Goal: Information Seeking & Learning: Learn about a topic

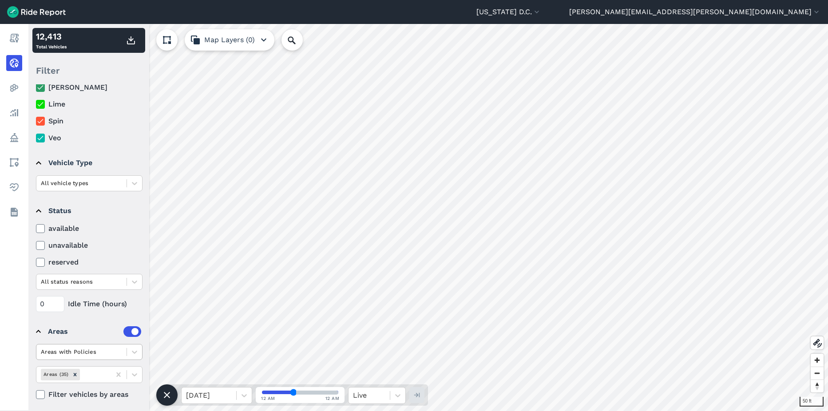
scroll to position [34, 0]
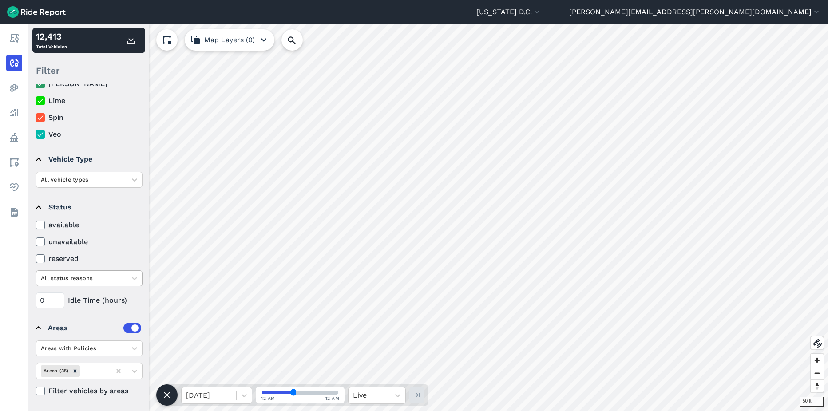
click at [100, 280] on div at bounding box center [81, 278] width 81 height 10
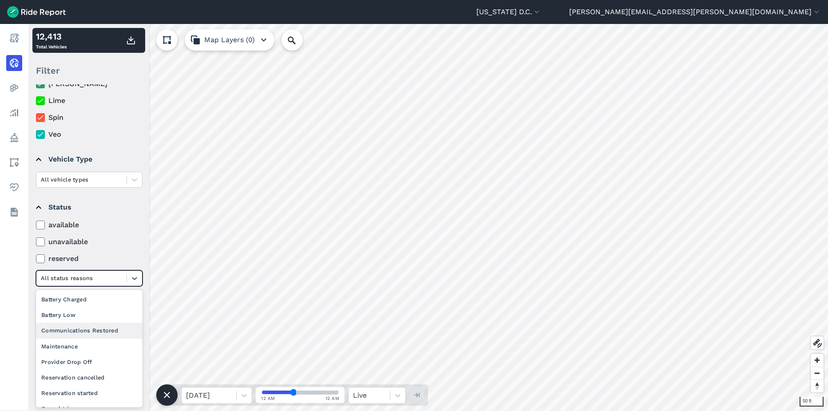
scroll to position [42, 0]
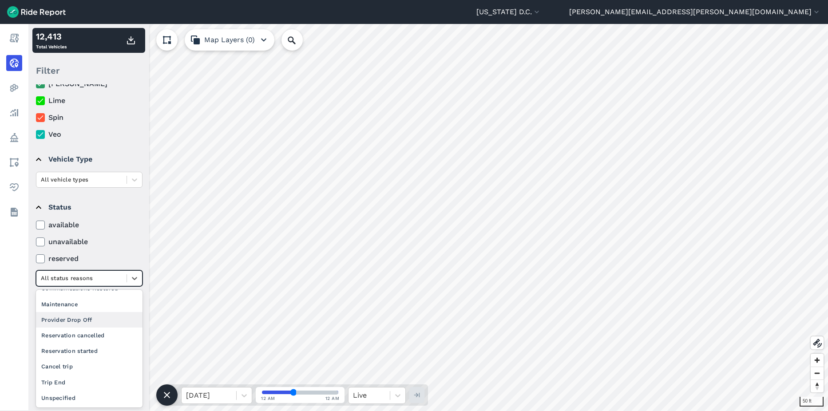
click at [91, 320] on div "Provider Drop Off" at bounding box center [89, 320] width 107 height 16
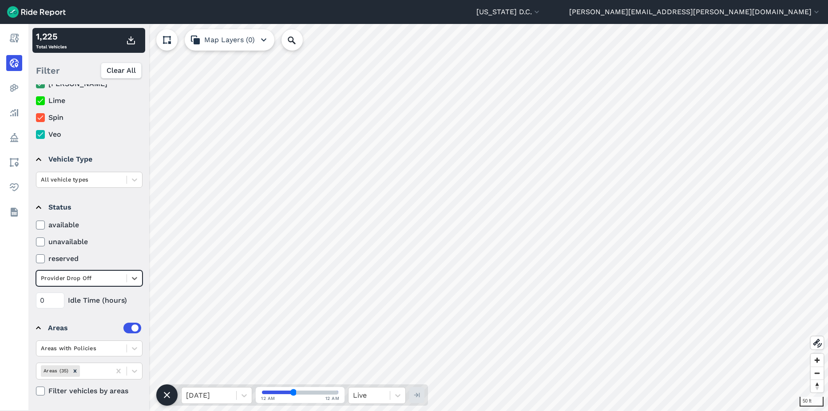
click at [123, 280] on div "Provider Drop Off" at bounding box center [81, 278] width 90 height 14
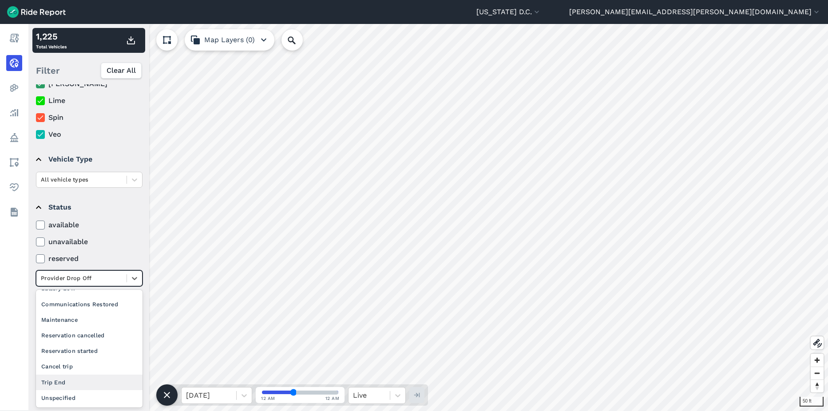
click at [79, 383] on div "Trip End" at bounding box center [89, 383] width 107 height 16
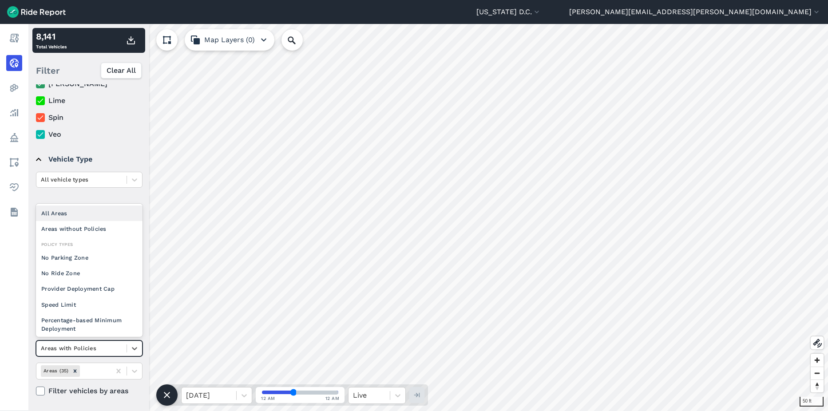
click at [96, 351] on div at bounding box center [81, 348] width 81 height 10
click at [103, 193] on details "Status available unavailable reserved Trip End 0 Idle Time (hours)" at bounding box center [88, 251] width 112 height 121
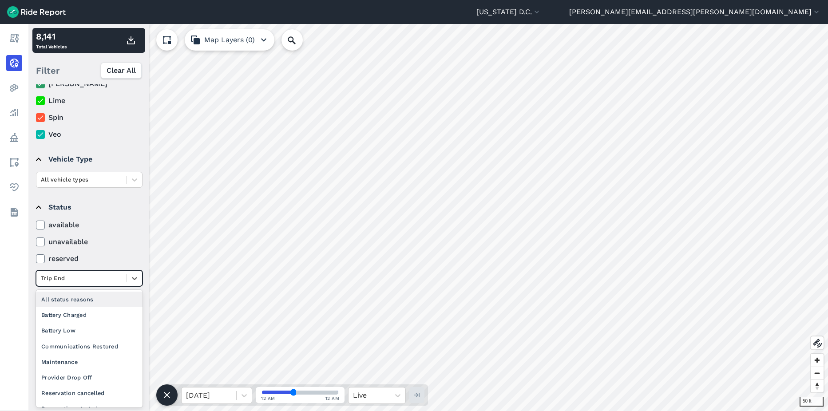
click at [122, 280] on div at bounding box center [81, 278] width 81 height 10
click at [81, 375] on div "Provider Drop Off" at bounding box center [89, 378] width 107 height 16
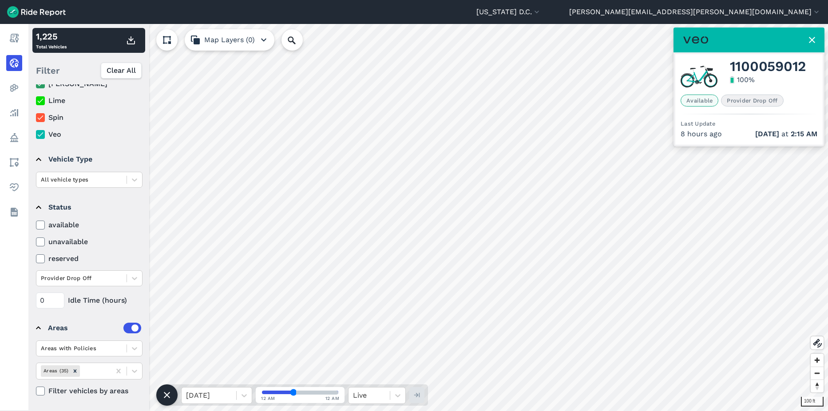
click at [828, 173] on html "Washington D.C. Capital Bikeshare Washington D.C. ted.randell@dc.gov Settings T…" at bounding box center [414, 205] width 828 height 411
click at [110, 277] on div at bounding box center [81, 278] width 81 height 10
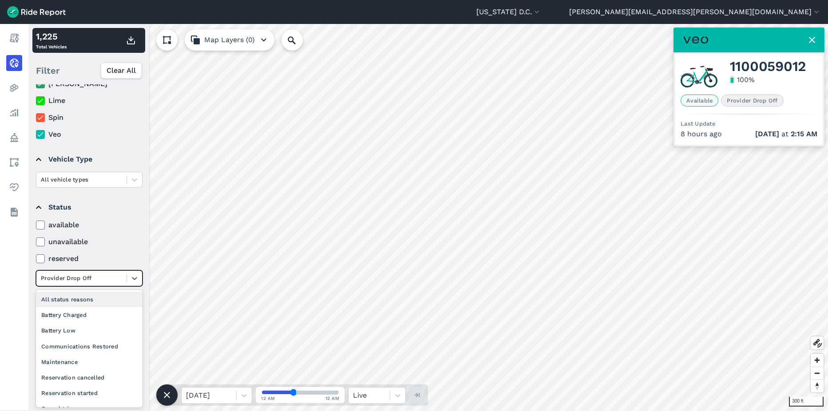
click at [96, 300] on div "All status reasons" at bounding box center [89, 300] width 107 height 16
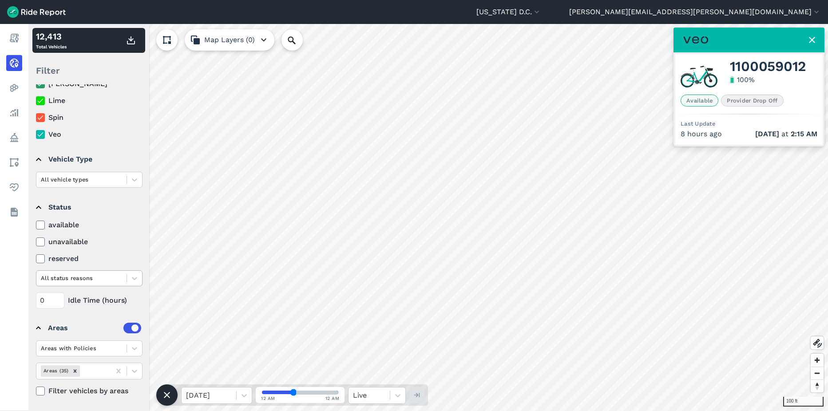
click at [106, 276] on div at bounding box center [81, 278] width 81 height 10
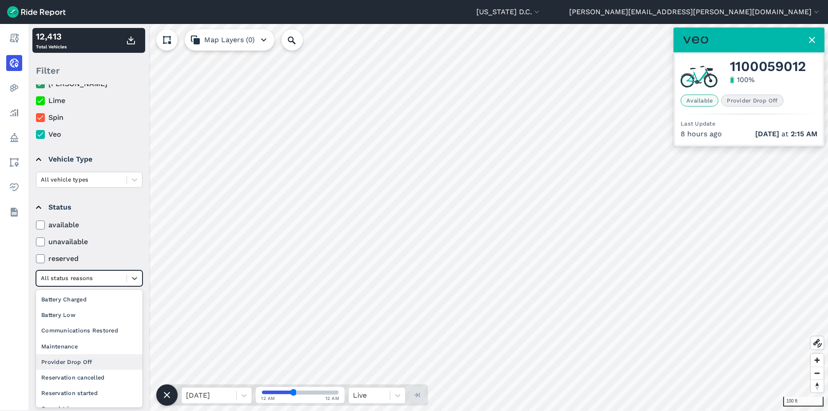
click at [79, 359] on div "Provider Drop Off" at bounding box center [89, 362] width 107 height 16
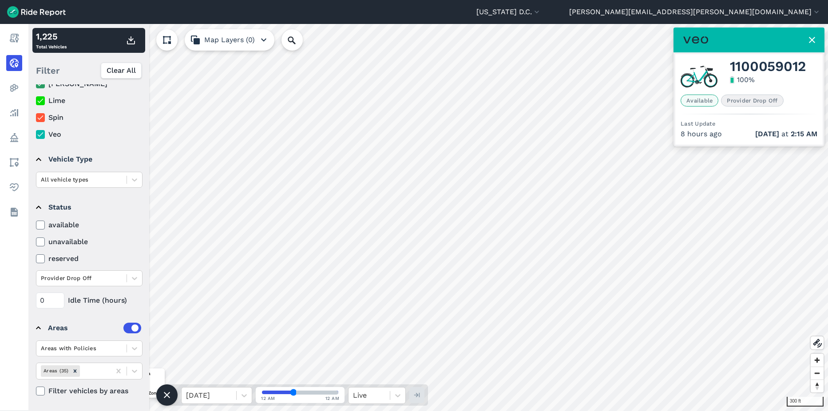
click at [125, 236] on div "300 ft × Washington D.C. Service Area Ward 2 Shared Mobility Speed Limit Zones …" at bounding box center [428, 217] width 800 height 387
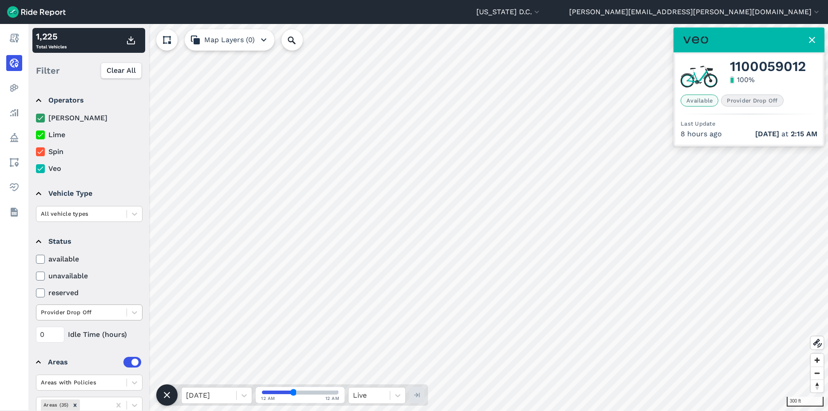
click at [108, 314] on div at bounding box center [81, 312] width 81 height 10
click at [90, 311] on div at bounding box center [81, 312] width 81 height 10
click at [87, 317] on div at bounding box center [81, 312] width 81 height 10
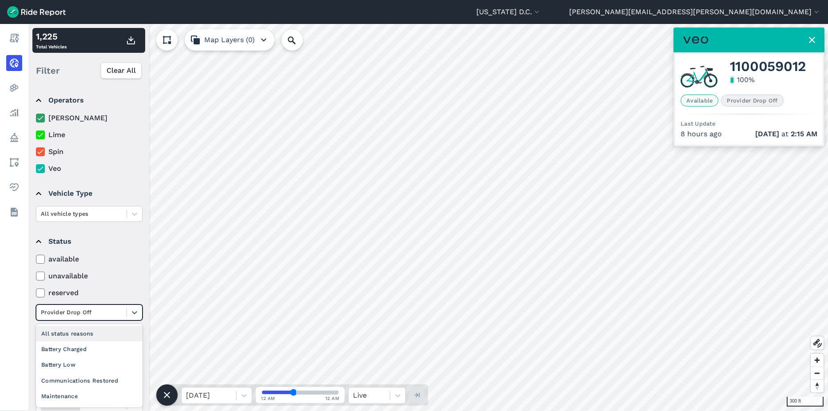
click at [79, 337] on div "All status reasons" at bounding box center [89, 334] width 107 height 16
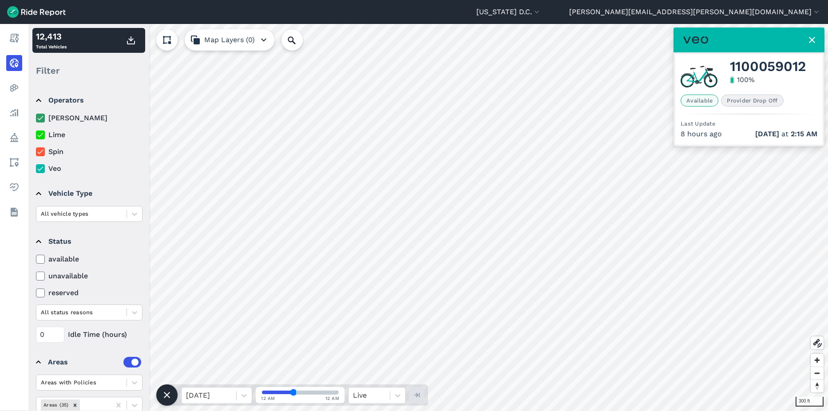
click at [43, 119] on icon at bounding box center [40, 118] width 8 height 9
click at [36, 119] on input "Hopp" at bounding box center [36, 116] width 0 height 6
click at [41, 133] on icon at bounding box center [40, 135] width 8 height 9
click at [36, 133] on input "Lime" at bounding box center [36, 133] width 0 height 6
click at [40, 157] on label "Spin" at bounding box center [89, 152] width 107 height 11
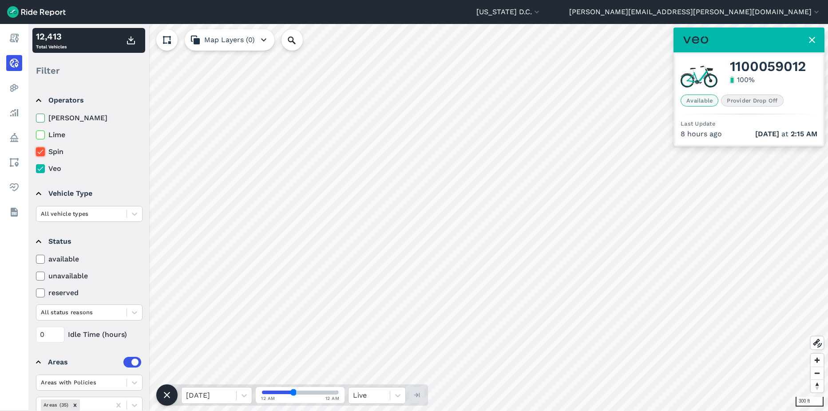
click at [36, 152] on input "Spin" at bounding box center [36, 150] width 0 height 6
drag, startPoint x: 43, startPoint y: 168, endPoint x: 40, endPoint y: 135, distance: 33.0
click at [43, 168] on icon at bounding box center [40, 168] width 8 height 9
click at [36, 168] on input "Veo" at bounding box center [36, 166] width 0 height 6
click at [40, 135] on icon at bounding box center [40, 135] width 8 height 9
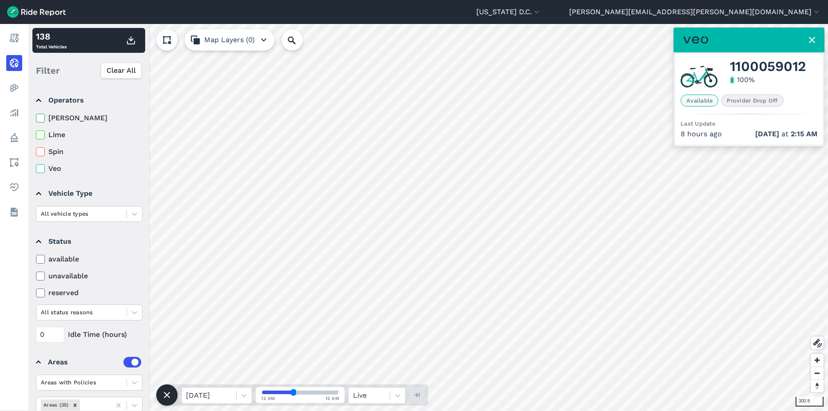
click at [36, 135] on input "Lime" at bounding box center [36, 133] width 0 height 6
click at [40, 169] on icon at bounding box center [40, 168] width 8 height 9
click at [36, 169] on input "Veo" at bounding box center [36, 166] width 0 height 6
click at [41, 134] on icon at bounding box center [40, 135] width 8 height 9
click at [36, 134] on input "Lime" at bounding box center [36, 133] width 0 height 6
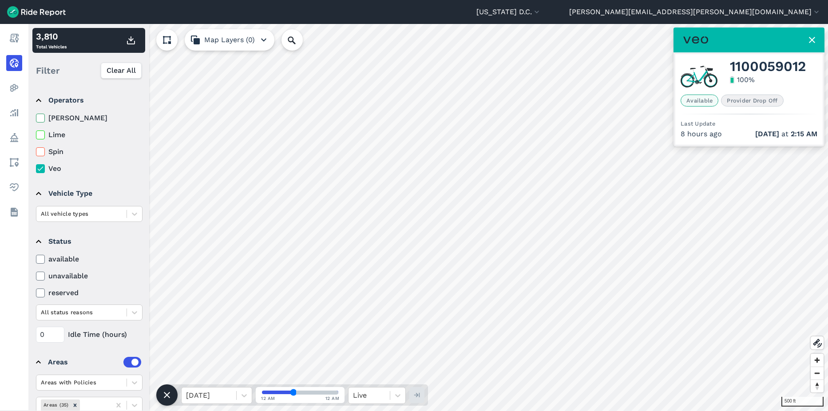
click at [35, 167] on details "Operators Hopp Lime Spin Veo" at bounding box center [88, 130] width 112 height 93
drag, startPoint x: 40, startPoint y: 167, endPoint x: 42, endPoint y: 136, distance: 31.2
click at [40, 167] on icon at bounding box center [40, 168] width 8 height 9
click at [36, 167] on input "Veo" at bounding box center [36, 166] width 0 height 6
click at [42, 136] on icon at bounding box center [40, 135] width 8 height 9
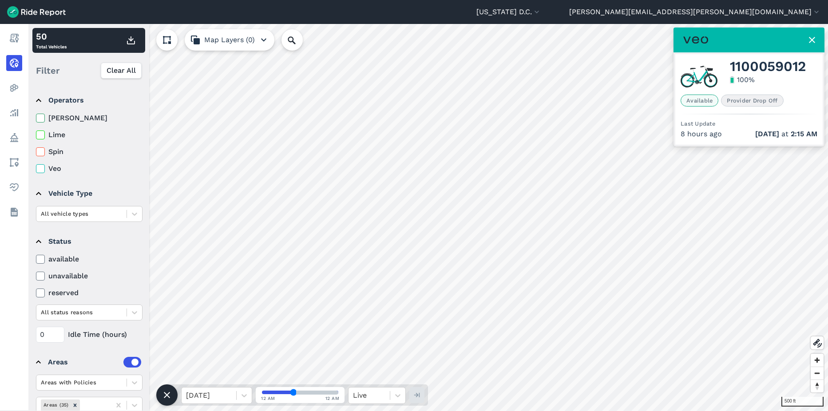
click at [36, 135] on input "Lime" at bounding box center [36, 133] width 0 height 6
click at [41, 136] on icon at bounding box center [40, 135] width 8 height 9
click at [36, 135] on input "Lime" at bounding box center [36, 133] width 0 height 6
click at [41, 168] on use at bounding box center [40, 169] width 6 height 4
click at [36, 168] on input "Veo" at bounding box center [36, 166] width 0 height 6
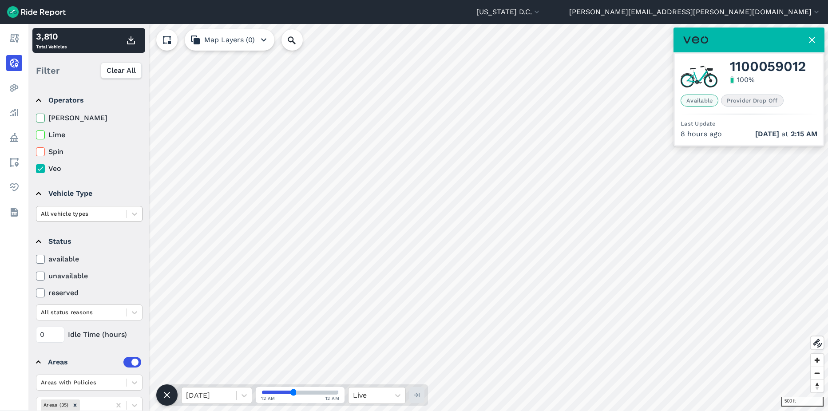
click at [123, 218] on div "All vehicle types" at bounding box center [81, 214] width 90 height 14
click at [131, 216] on icon at bounding box center [134, 214] width 9 height 9
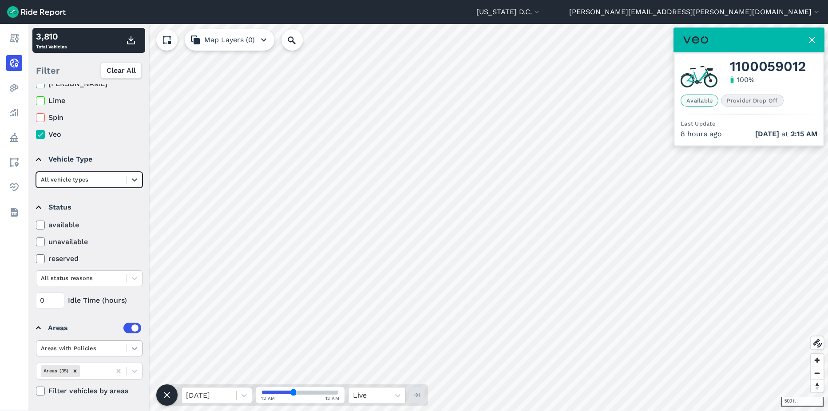
click at [130, 353] on div at bounding box center [134, 348] width 15 height 15
click at [134, 198] on summary "Status" at bounding box center [88, 207] width 105 height 25
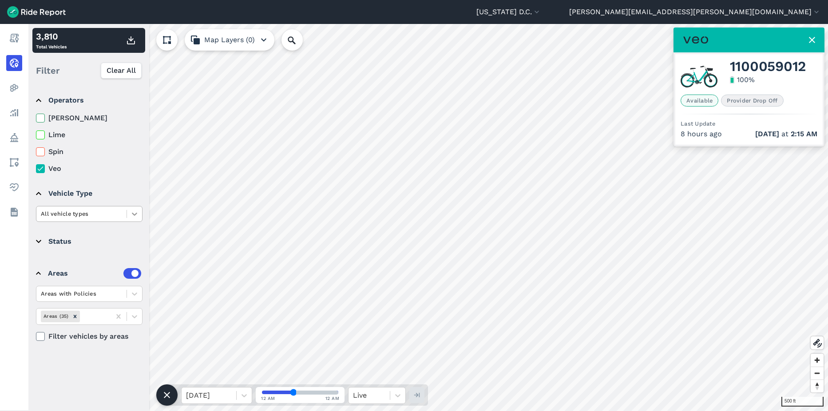
click at [131, 214] on icon at bounding box center [134, 214] width 9 height 9
click at [133, 215] on icon at bounding box center [134, 214] width 9 height 9
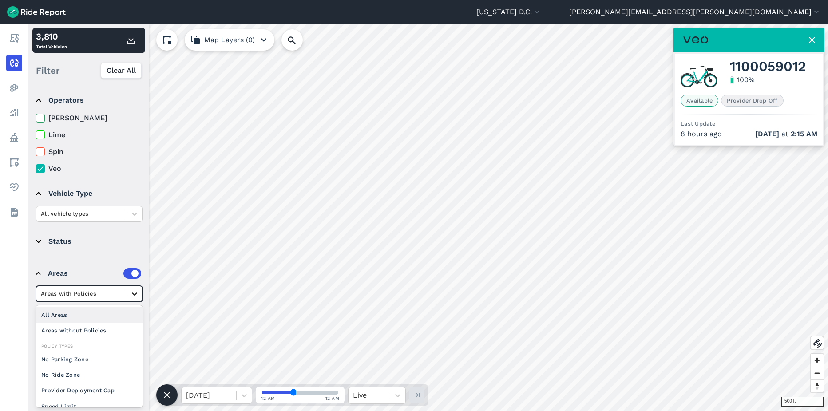
click at [135, 297] on icon at bounding box center [134, 293] width 9 height 9
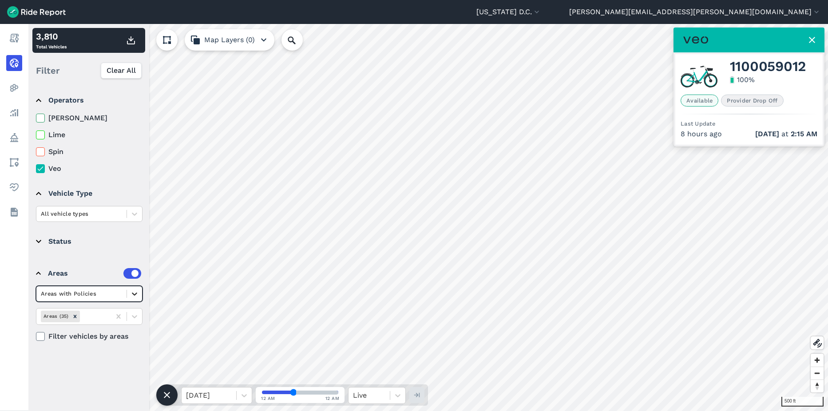
click at [138, 294] on icon at bounding box center [134, 293] width 9 height 9
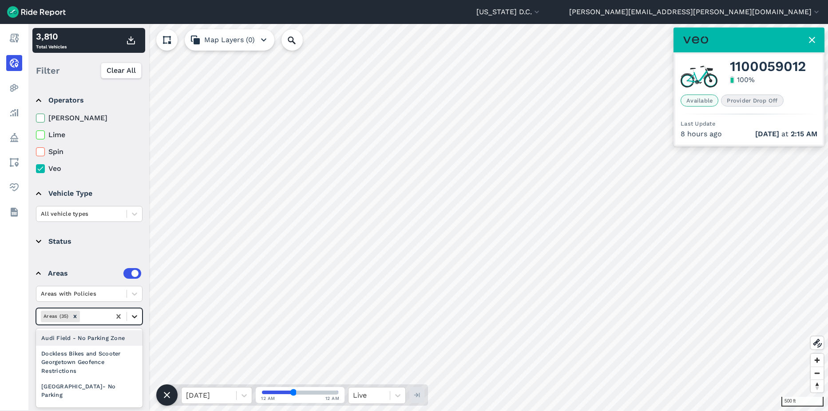
click at [137, 319] on icon at bounding box center [134, 316] width 9 height 9
click at [135, 292] on icon at bounding box center [134, 293] width 9 height 9
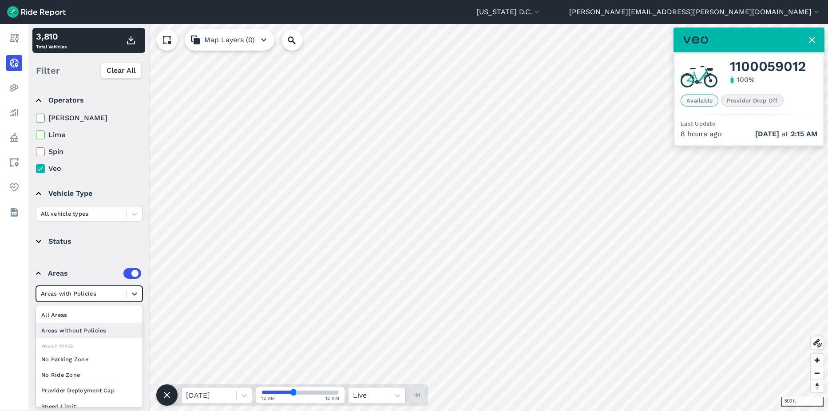
click at [80, 333] on div "Areas without Policies" at bounding box center [89, 331] width 107 height 16
click at [129, 320] on div at bounding box center [134, 316] width 15 height 15
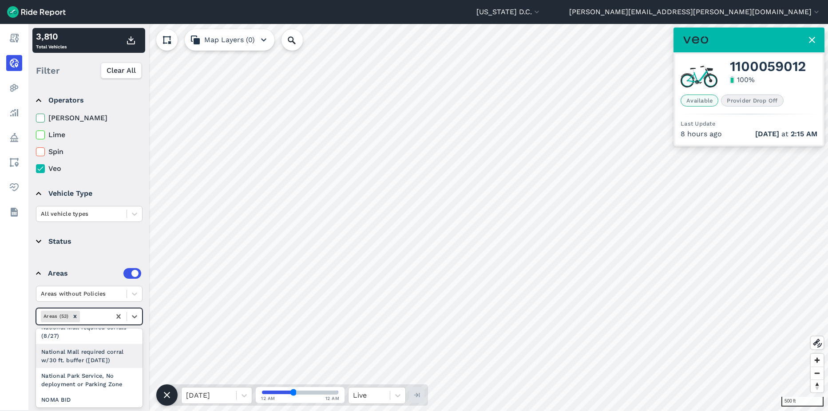
scroll to position [755, 0]
click at [78, 353] on div "National Mall" at bounding box center [89, 357] width 107 height 16
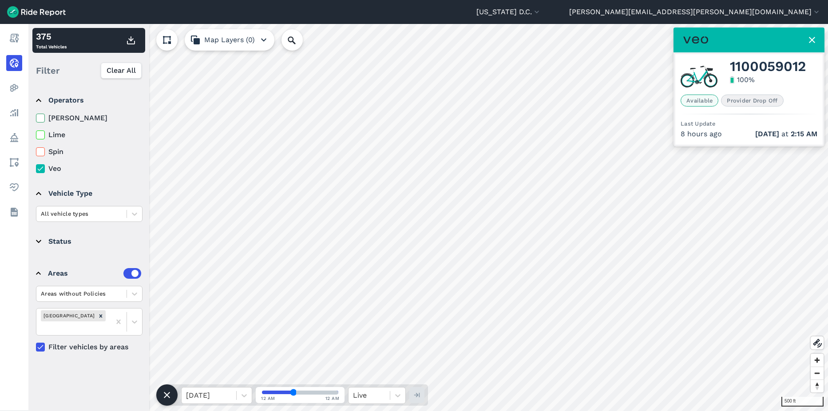
click at [42, 168] on use at bounding box center [40, 169] width 6 height 4
click at [36, 168] on input "Veo" at bounding box center [36, 166] width 0 height 6
click at [41, 137] on icon at bounding box center [40, 135] width 8 height 9
click at [36, 135] on input "Lime" at bounding box center [36, 133] width 0 height 6
click at [42, 133] on icon at bounding box center [40, 135] width 8 height 9
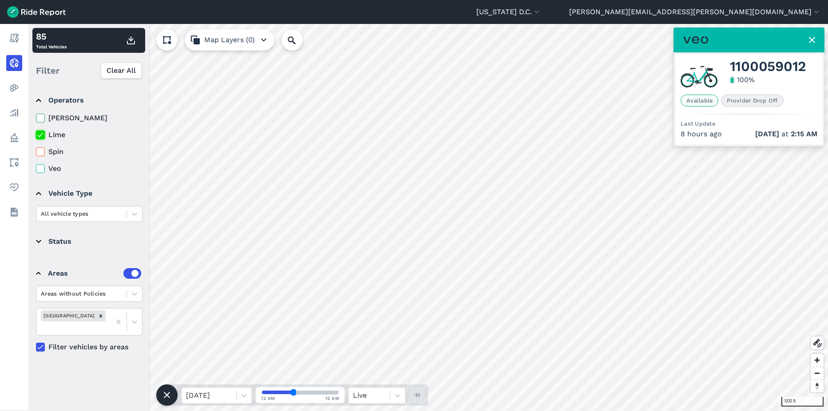
click at [36, 133] on input "Lime" at bounding box center [36, 133] width 0 height 6
click at [40, 170] on icon at bounding box center [40, 168] width 8 height 9
click at [36, 169] on input "Veo" at bounding box center [36, 166] width 0 height 6
click at [40, 137] on icon at bounding box center [40, 135] width 8 height 9
click at [36, 135] on input "Lime" at bounding box center [36, 133] width 0 height 6
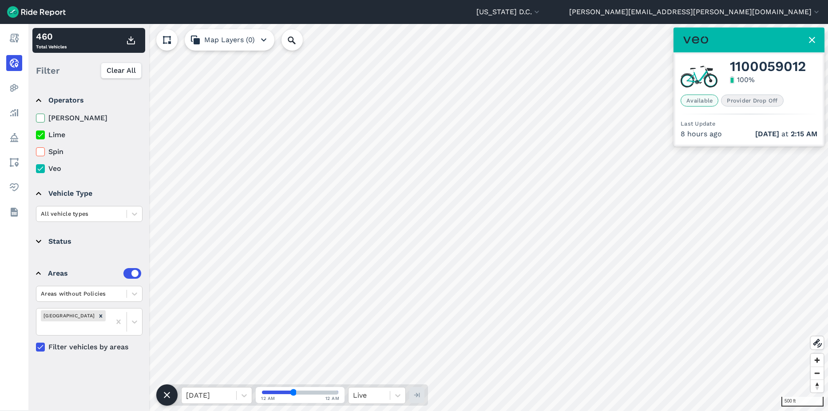
click at [40, 170] on icon at bounding box center [40, 168] width 8 height 9
click at [36, 169] on input "Veo" at bounding box center [36, 166] width 0 height 6
click at [40, 137] on icon at bounding box center [40, 135] width 8 height 9
click at [36, 135] on input "Lime" at bounding box center [36, 133] width 0 height 6
click at [40, 170] on use at bounding box center [40, 169] width 6 height 4
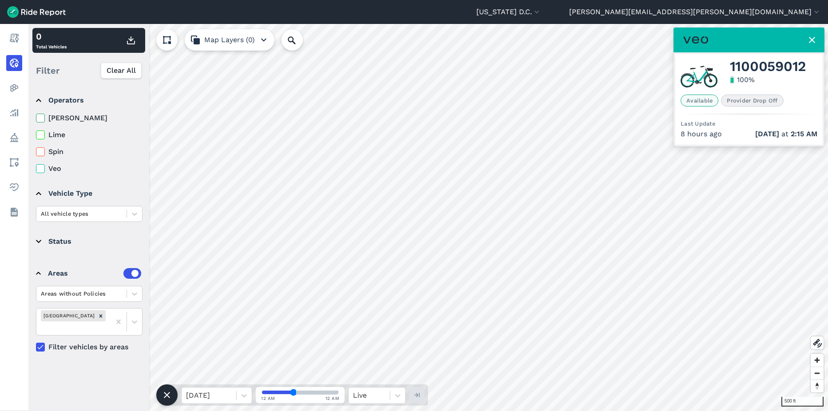
click at [36, 169] on input "Veo" at bounding box center [36, 166] width 0 height 6
click at [104, 292] on div at bounding box center [81, 294] width 81 height 10
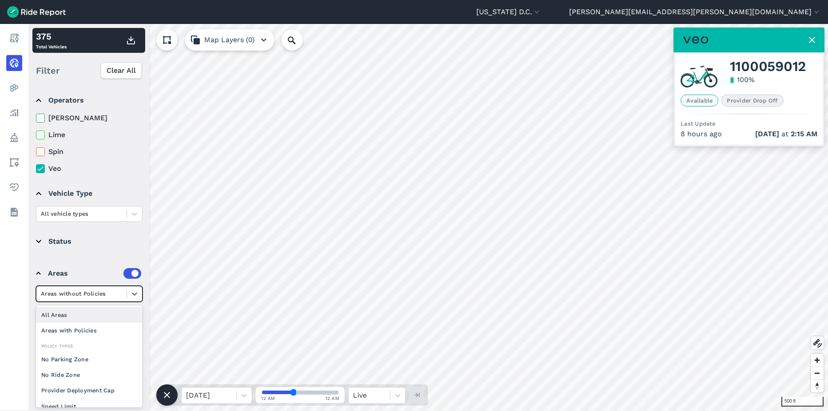
click at [104, 292] on div at bounding box center [81, 294] width 81 height 10
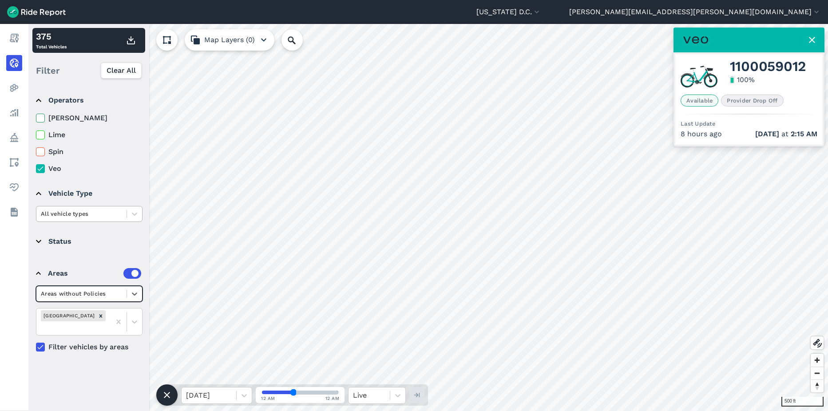
click at [121, 214] on div at bounding box center [81, 214] width 81 height 10
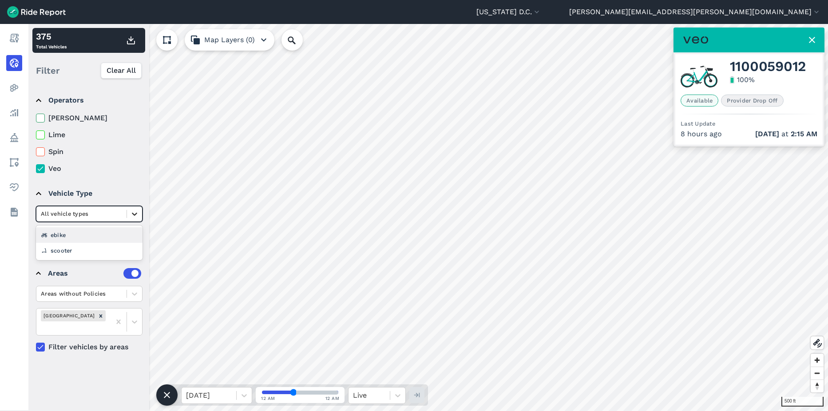
click at [136, 212] on icon at bounding box center [134, 214] width 9 height 9
click at [107, 219] on div at bounding box center [81, 214] width 81 height 10
click at [107, 218] on div at bounding box center [81, 214] width 81 height 10
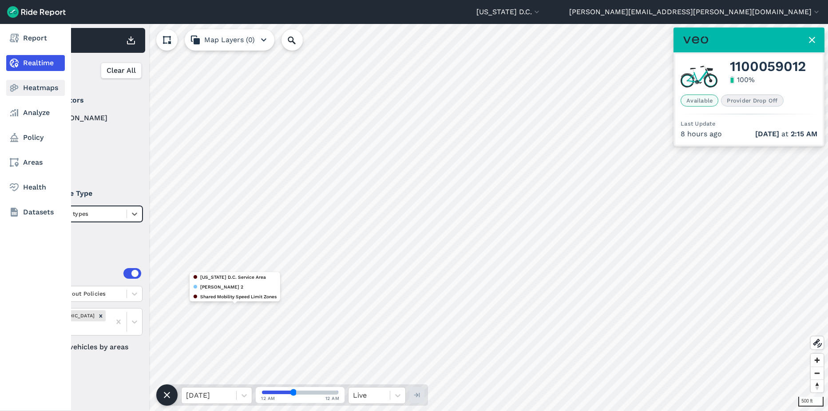
drag, startPoint x: 33, startPoint y: 117, endPoint x: 39, endPoint y: 86, distance: 32.1
click at [33, 117] on link "Analyze" at bounding box center [35, 113] width 59 height 16
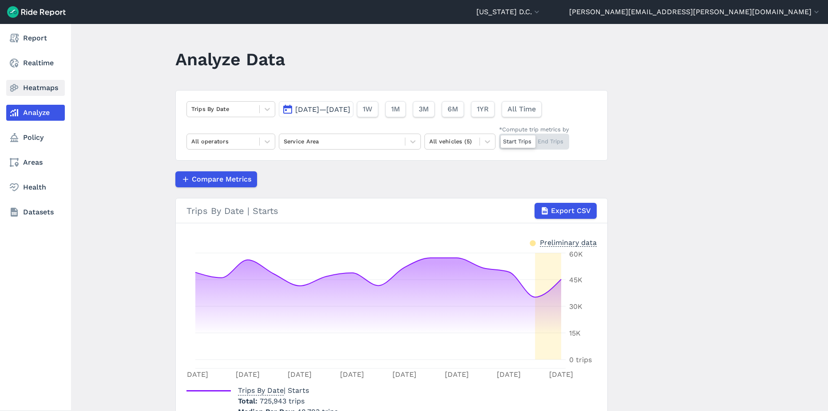
click at [35, 87] on link "Heatmaps" at bounding box center [35, 88] width 59 height 16
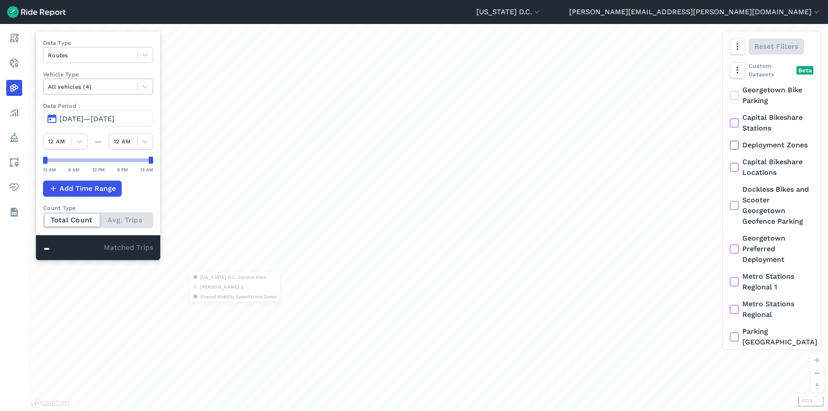
click at [112, 88] on div at bounding box center [90, 87] width 85 height 10
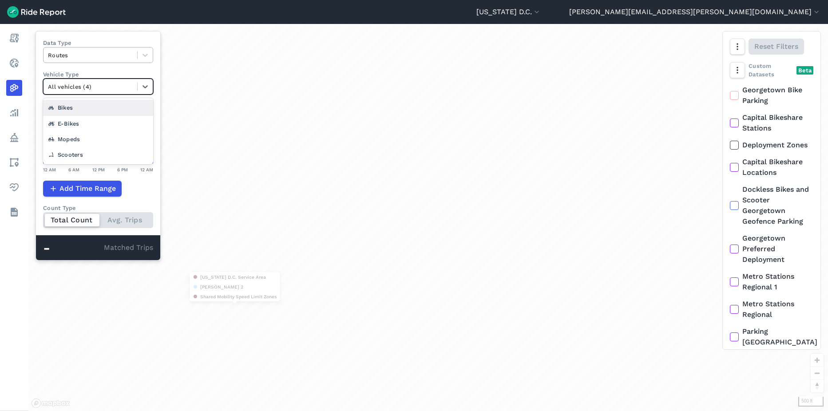
click at [118, 56] on div at bounding box center [90, 55] width 85 height 10
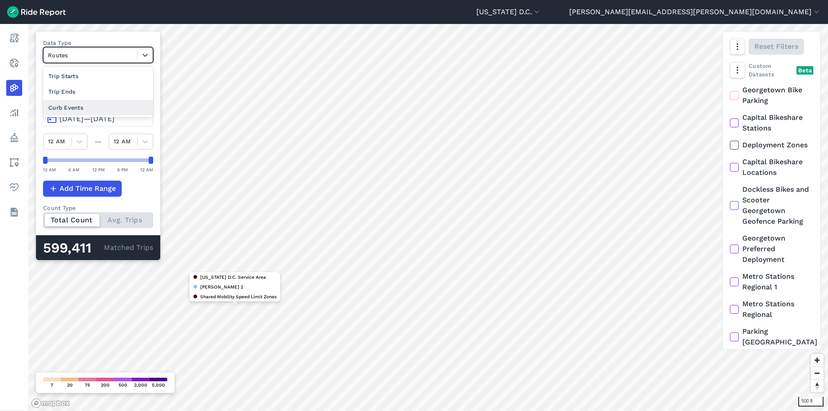
click at [76, 107] on div "Curb Events" at bounding box center [98, 108] width 110 height 16
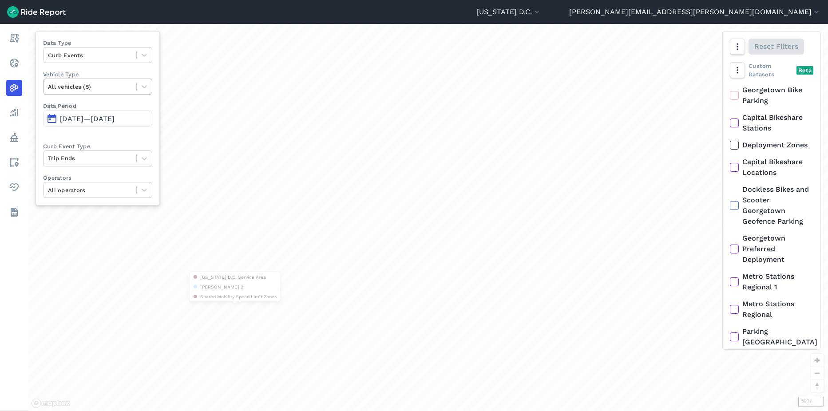
click at [96, 84] on div at bounding box center [90, 87] width 84 height 10
click at [97, 114] on button "Sep 3, 2025—Sep 17, 2025" at bounding box center [97, 119] width 109 height 16
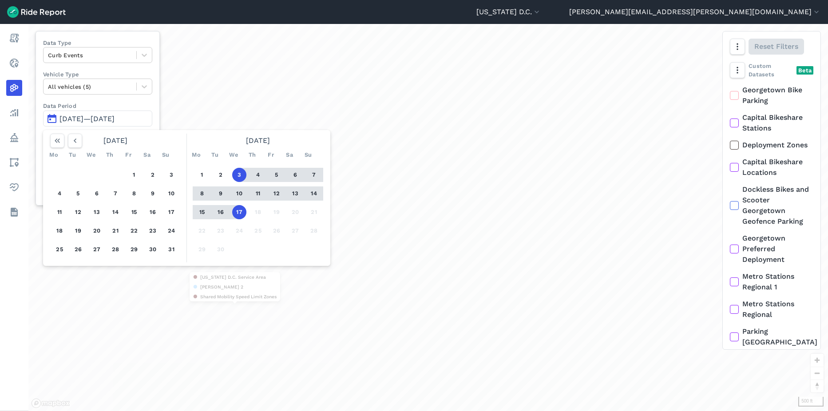
click at [203, 193] on button "8" at bounding box center [202, 193] width 14 height 14
click at [202, 194] on button "8" at bounding box center [202, 193] width 14 height 14
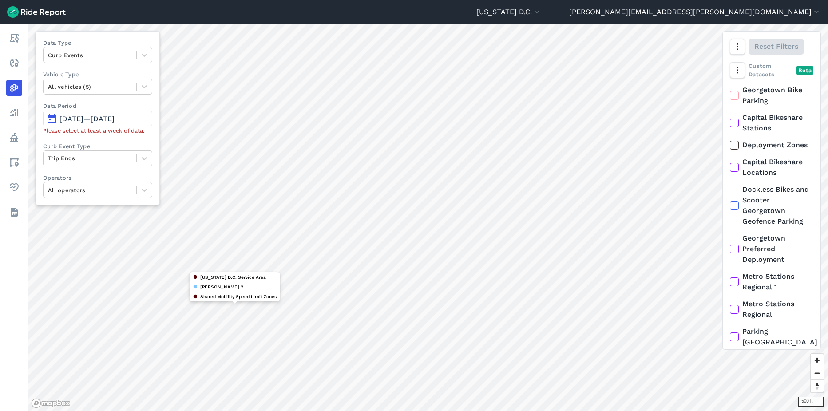
click at [110, 120] on span "Sep 8, 2025—Sep 8, 2025" at bounding box center [86, 119] width 55 height 8
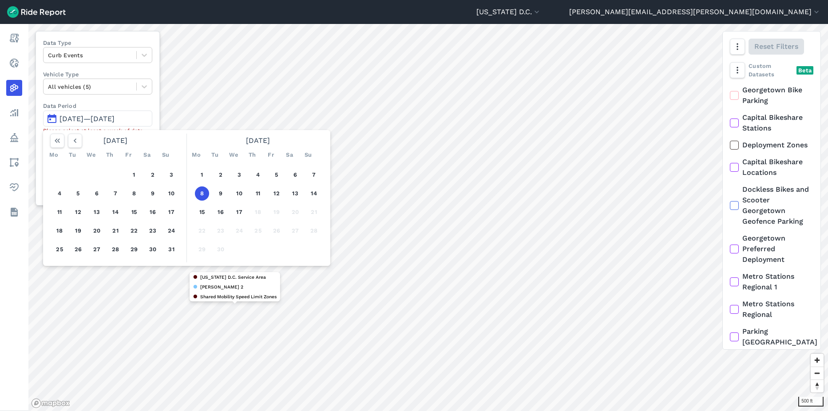
click at [204, 194] on button "8" at bounding box center [202, 193] width 14 height 14
click at [239, 211] on button "17" at bounding box center [239, 212] width 14 height 14
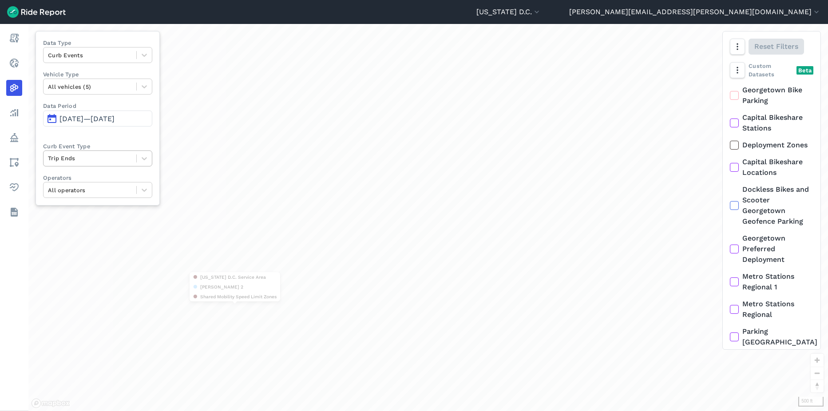
click at [102, 160] on div at bounding box center [90, 158] width 84 height 10
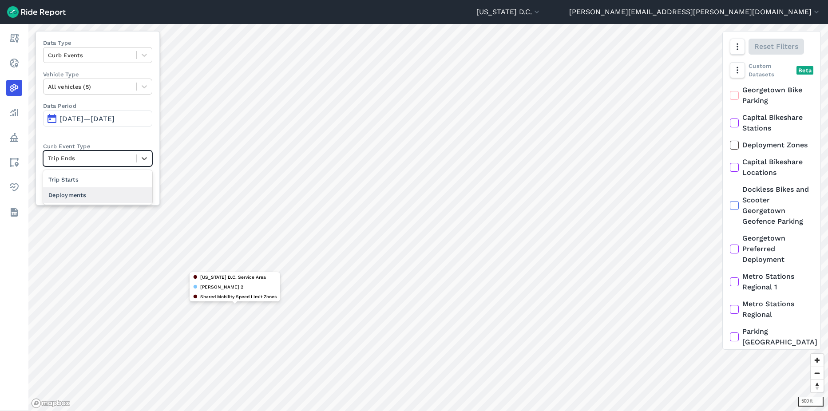
click at [100, 194] on div "Deployments" at bounding box center [97, 195] width 109 height 16
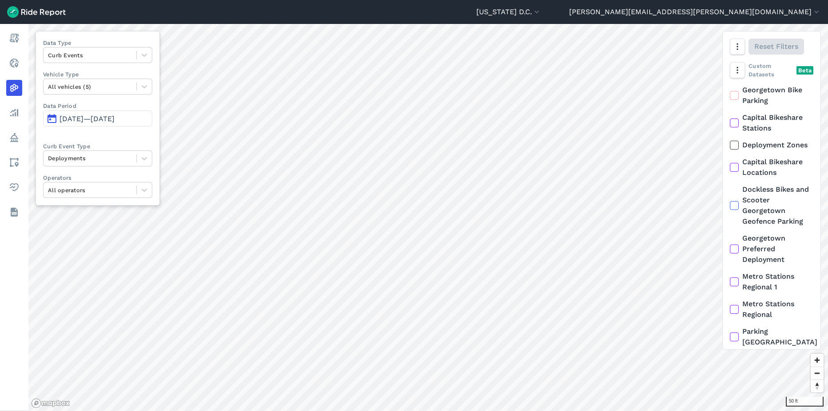
click at [722, 235] on div "50 ft × Washington D.C. Service Area Ward 2 Shared Mobility Speed Limit Zones D…" at bounding box center [428, 217] width 800 height 387
click at [102, 155] on div at bounding box center [90, 158] width 84 height 10
click at [86, 196] on div "Trip Ends" at bounding box center [97, 195] width 109 height 16
click at [112, 161] on div at bounding box center [90, 158] width 84 height 10
click at [110, 196] on div "Deployments" at bounding box center [97, 195] width 109 height 16
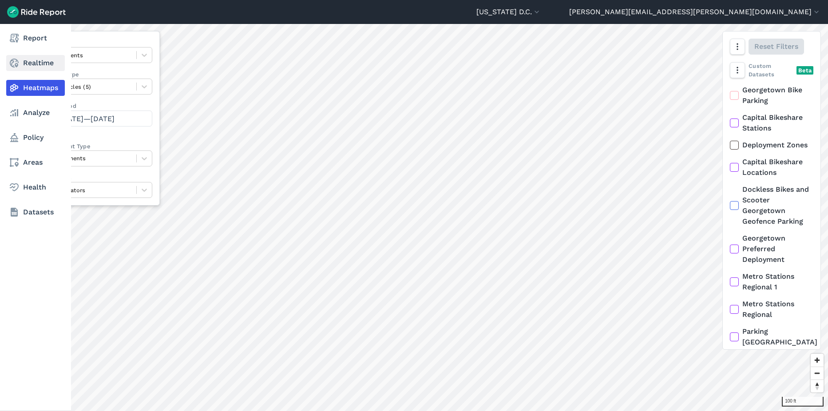
click at [39, 62] on link "Realtime" at bounding box center [35, 63] width 59 height 16
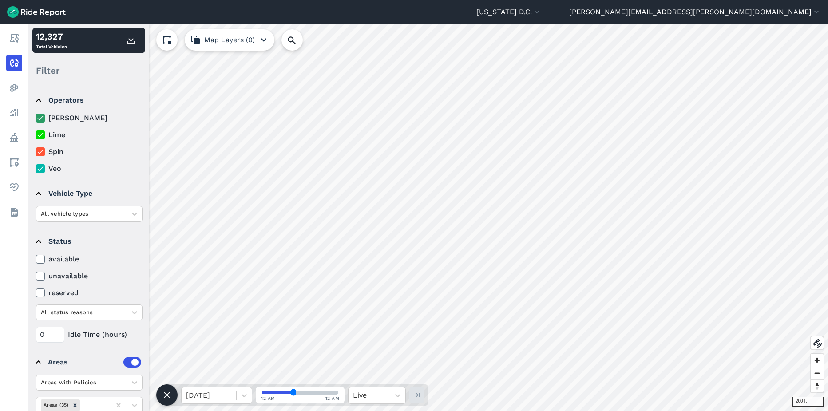
click at [39, 115] on icon at bounding box center [40, 118] width 8 height 9
click at [36, 115] on input "Hopp" at bounding box center [36, 116] width 0 height 6
click at [41, 136] on icon at bounding box center [40, 135] width 8 height 9
click at [36, 135] on input "Lime" at bounding box center [36, 133] width 0 height 6
click at [41, 151] on icon at bounding box center [40, 151] width 8 height 9
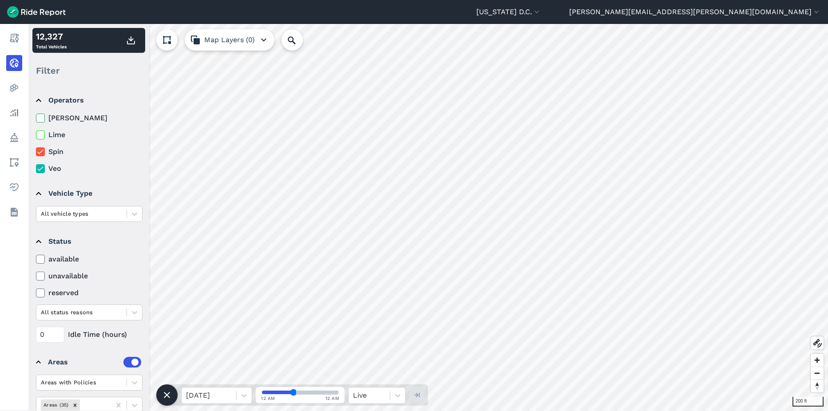
click at [36, 151] on input "Spin" at bounding box center [36, 150] width 0 height 6
click at [38, 135] on icon at bounding box center [40, 135] width 8 height 9
click at [36, 135] on input "Lime" at bounding box center [36, 133] width 0 height 6
click at [42, 135] on use at bounding box center [40, 135] width 6 height 4
click at [36, 135] on input "Lime" at bounding box center [36, 133] width 0 height 6
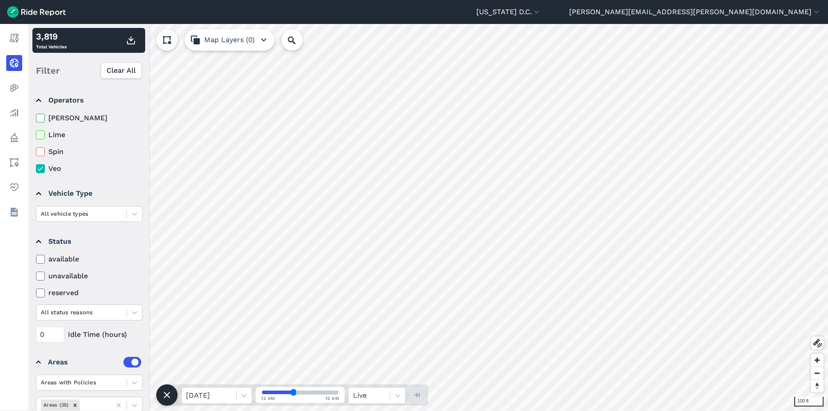
click at [828, 181] on html "Washington D.C. Capital Bikeshare Washington D.C. ted.randell@dc.gov Settings T…" at bounding box center [414, 205] width 828 height 411
click at [40, 167] on icon at bounding box center [40, 168] width 8 height 9
click at [36, 167] on input "Veo" at bounding box center [36, 166] width 0 height 6
click at [41, 118] on use at bounding box center [40, 118] width 6 height 4
click at [36, 118] on input "Hopp" at bounding box center [36, 116] width 0 height 6
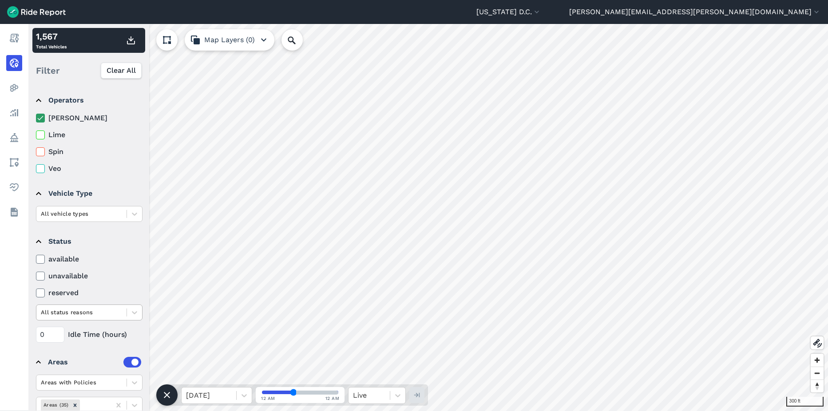
click at [107, 315] on div at bounding box center [81, 312] width 81 height 10
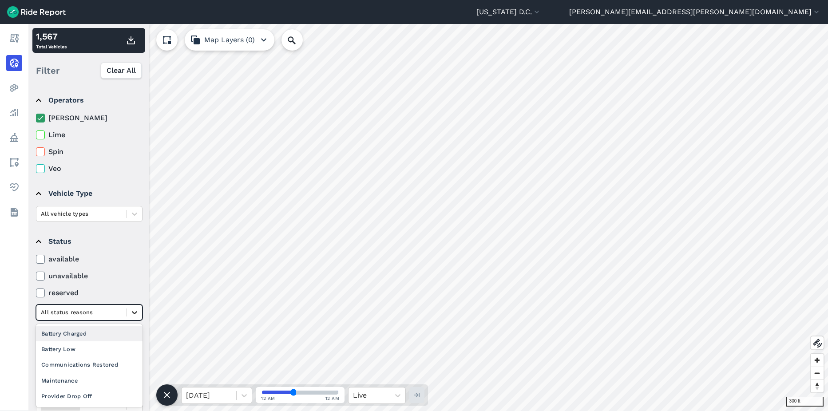
click at [137, 310] on icon at bounding box center [134, 312] width 9 height 9
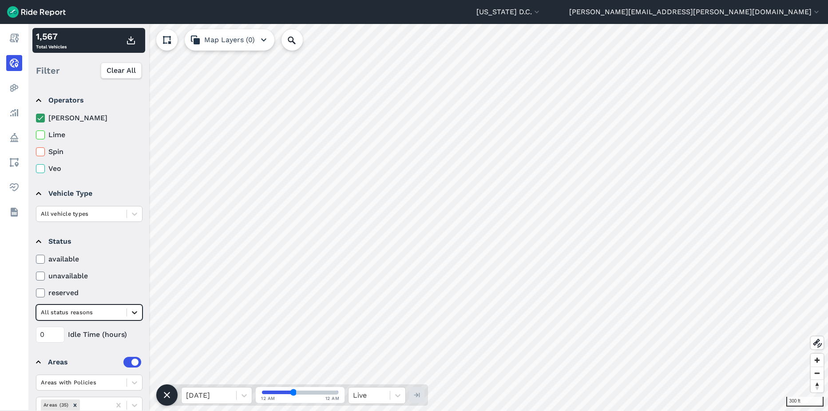
click at [137, 310] on icon at bounding box center [134, 312] width 9 height 9
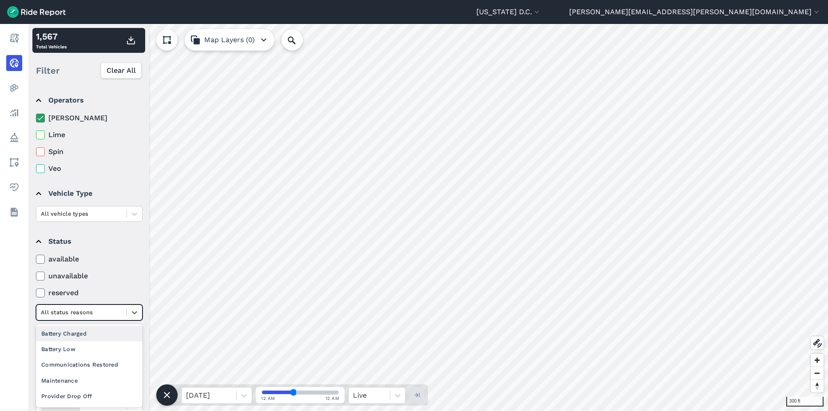
click at [40, 258] on icon at bounding box center [40, 259] width 8 height 9
click at [36, 258] on input "available" at bounding box center [36, 257] width 0 height 6
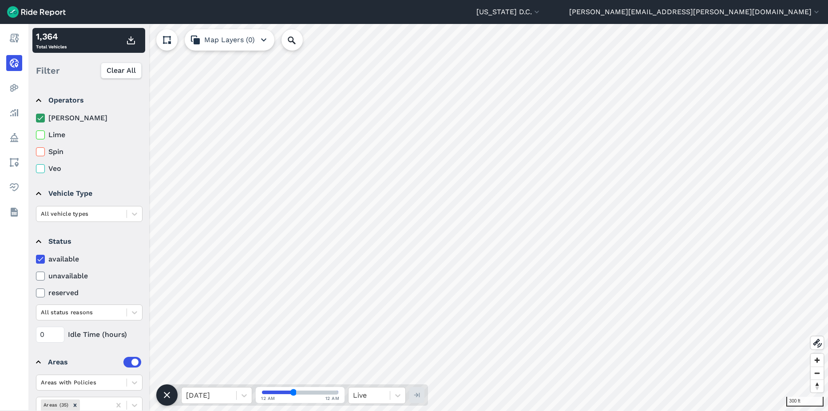
click at [37, 119] on icon at bounding box center [40, 118] width 8 height 9
click at [36, 119] on input "Hopp" at bounding box center [36, 116] width 0 height 6
click at [40, 169] on icon at bounding box center [40, 168] width 8 height 9
click at [36, 169] on input "Veo" at bounding box center [36, 166] width 0 height 6
click at [42, 280] on icon at bounding box center [40, 276] width 8 height 9
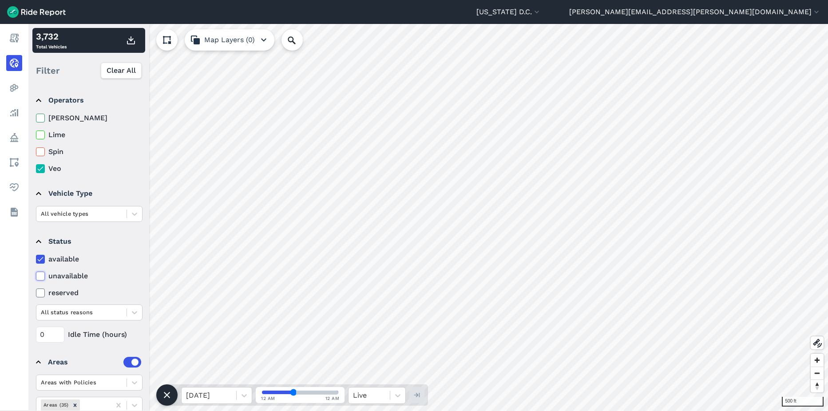
click at [36, 277] on input "unavailable" at bounding box center [36, 274] width 0 height 6
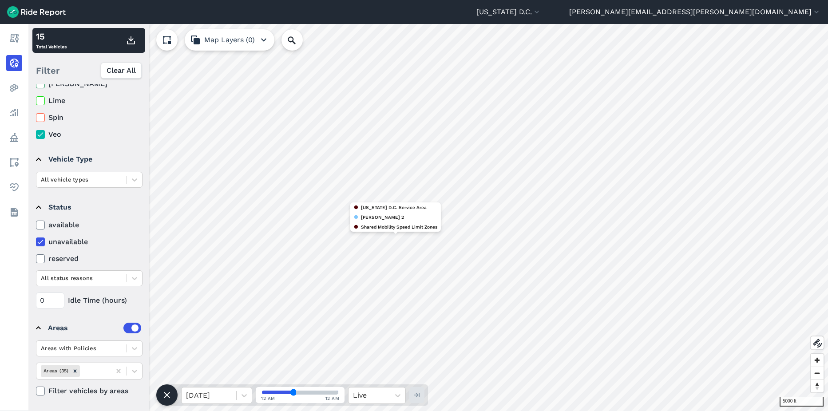
click at [90, 170] on summary "Vehicle Type" at bounding box center [88, 159] width 105 height 25
click at [103, 285] on div "All status reasons" at bounding box center [81, 278] width 90 height 14
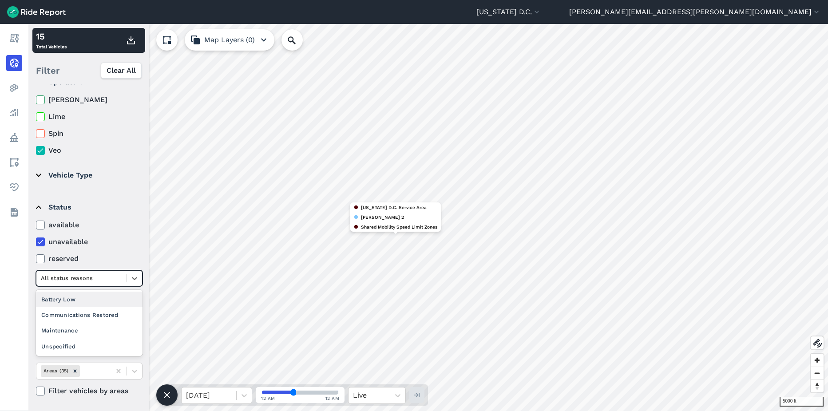
click at [99, 374] on div at bounding box center [94, 371] width 25 height 10
click at [136, 370] on icon at bounding box center [134, 371] width 9 height 9
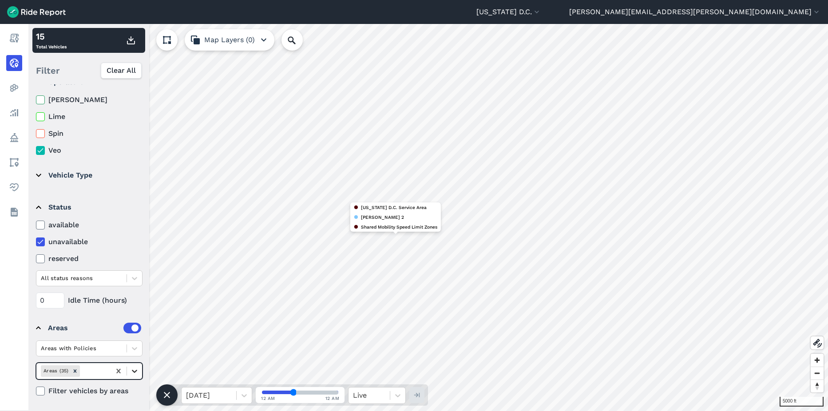
click at [134, 370] on icon at bounding box center [134, 371] width 9 height 9
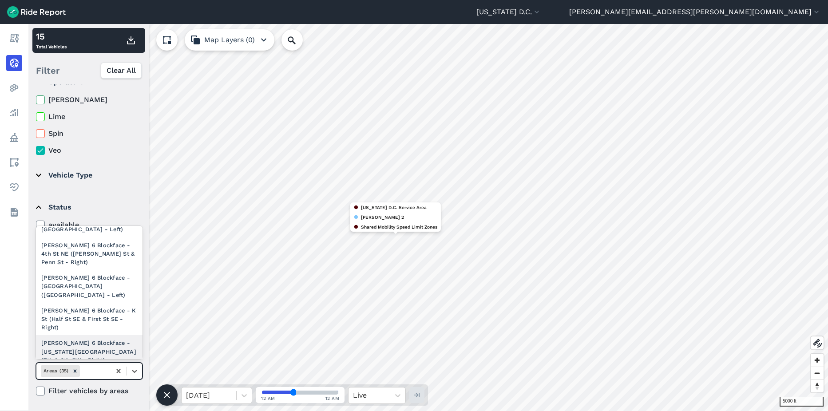
scroll to position [488, 0]
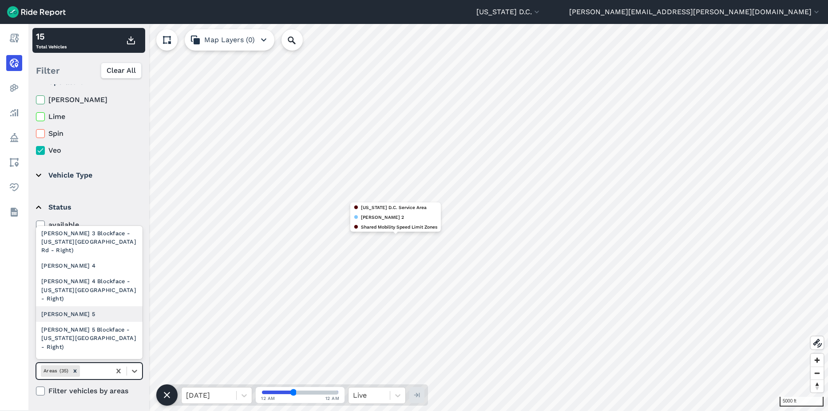
click at [68, 306] on div "Ward 5" at bounding box center [89, 314] width 107 height 16
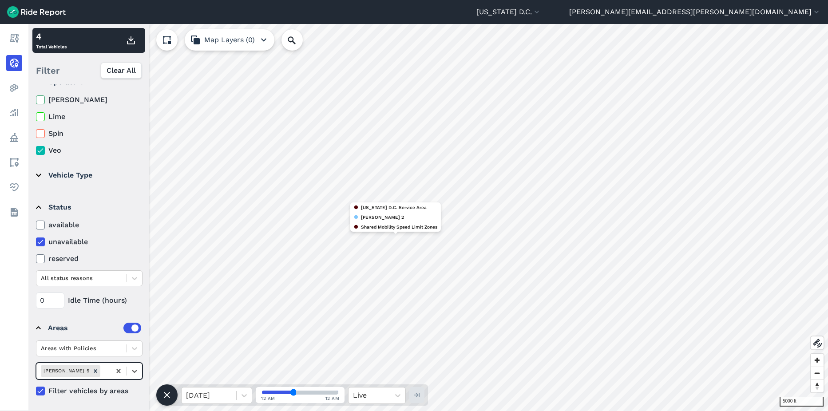
click at [42, 224] on icon at bounding box center [40, 225] width 8 height 9
click at [36, 224] on input "available" at bounding box center [36, 223] width 0 height 6
click at [136, 372] on icon at bounding box center [134, 371] width 5 height 3
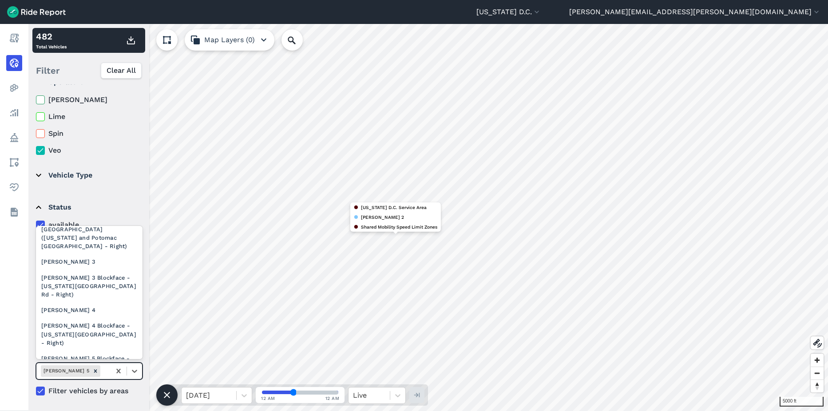
scroll to position [710, 0]
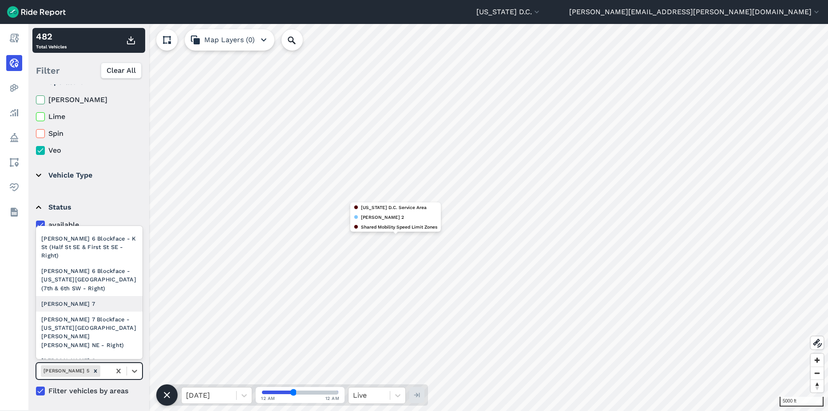
click at [77, 296] on div "Ward 7" at bounding box center [89, 304] width 107 height 16
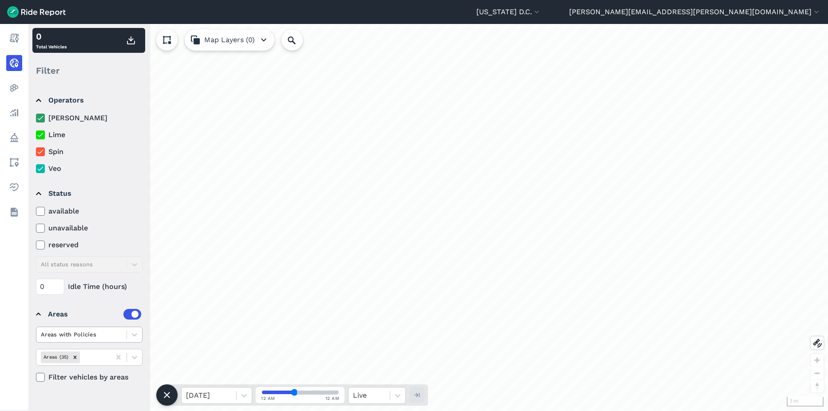
click at [95, 337] on div at bounding box center [81, 334] width 81 height 10
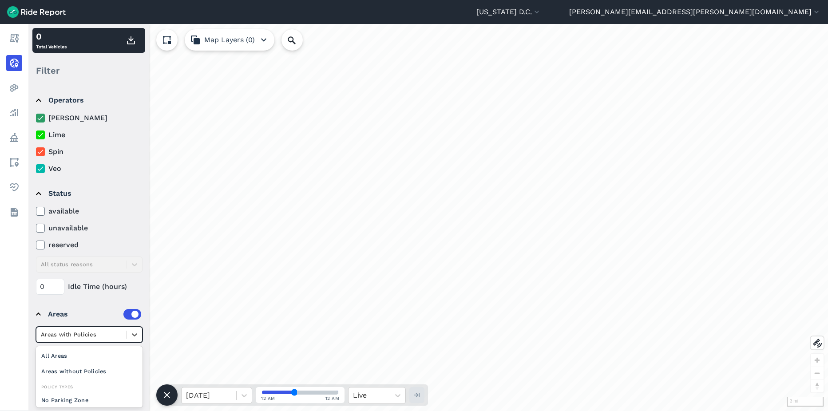
scroll to position [108, 0]
click at [134, 326] on summary "Areas" at bounding box center [88, 314] width 105 height 25
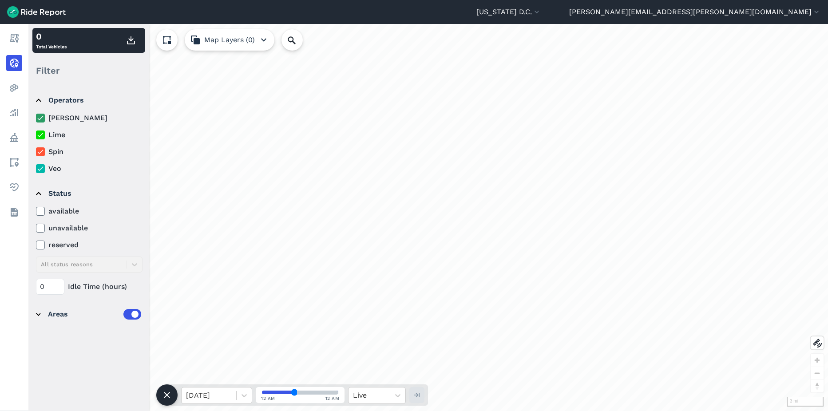
click at [57, 317] on div "Areas" at bounding box center [94, 314] width 93 height 11
click at [135, 359] on icon at bounding box center [134, 357] width 9 height 9
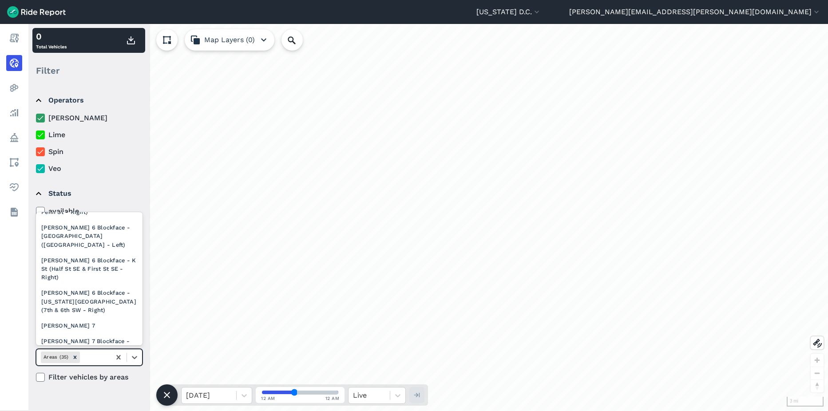
scroll to position [710, 0]
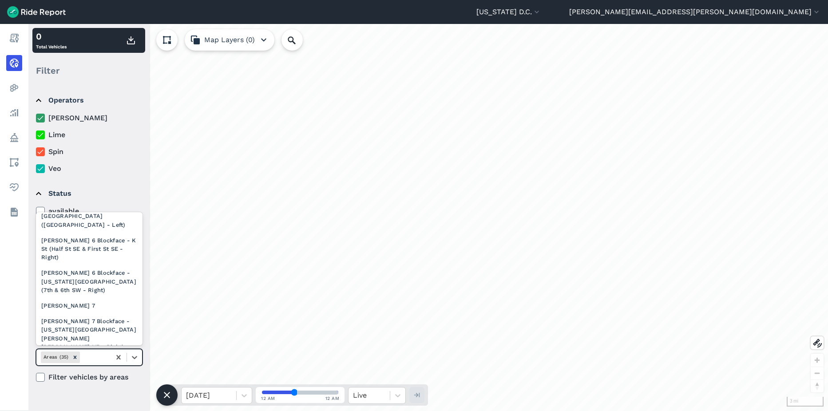
click at [79, 355] on div "Ward 8" at bounding box center [89, 363] width 107 height 16
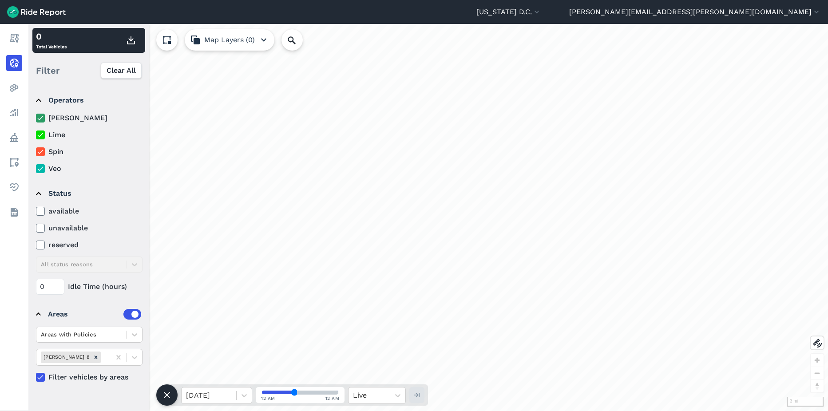
click at [43, 117] on icon at bounding box center [40, 118] width 8 height 9
click at [36, 117] on input "[PERSON_NAME]" at bounding box center [36, 116] width 0 height 6
click at [40, 135] on icon at bounding box center [40, 135] width 8 height 9
click at [36, 135] on input "Lime" at bounding box center [36, 133] width 0 height 6
click at [43, 153] on icon at bounding box center [40, 151] width 8 height 9
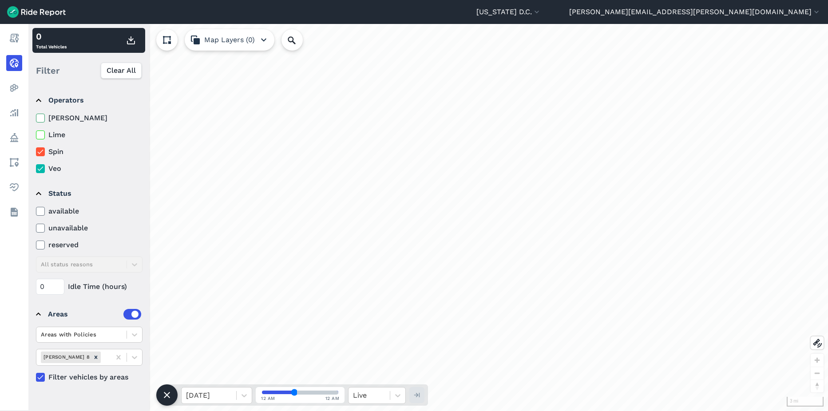
click at [36, 152] on input "Spin" at bounding box center [36, 150] width 0 height 6
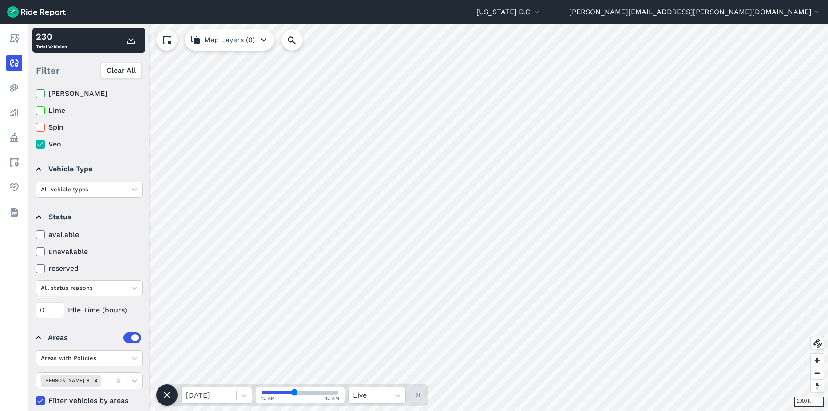
scroll to position [34, 0]
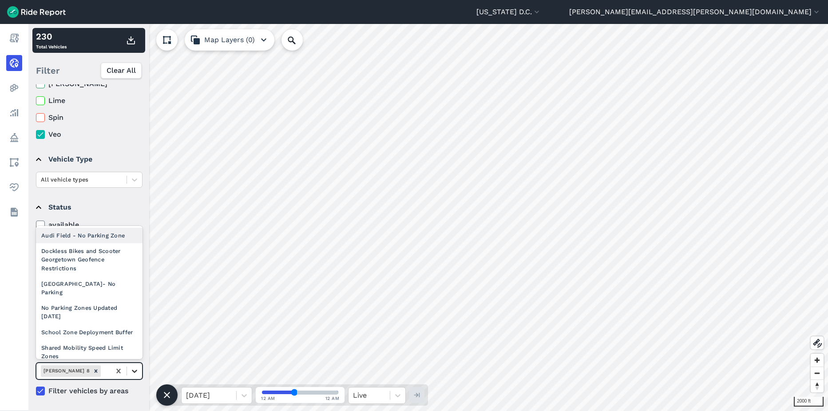
click at [134, 373] on icon at bounding box center [134, 371] width 9 height 9
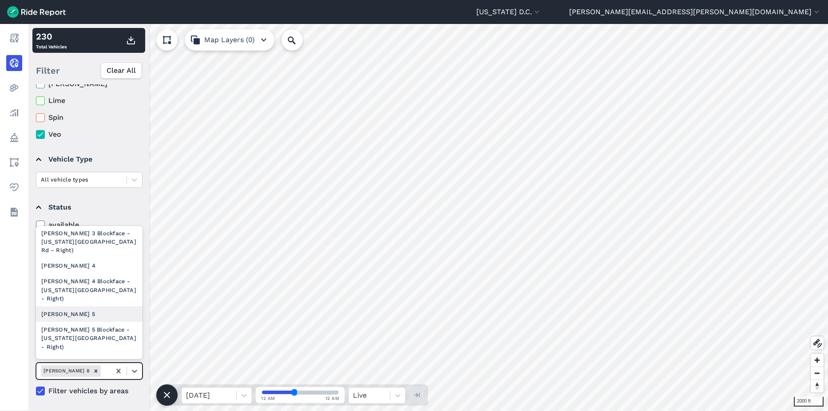
scroll to position [400, 0]
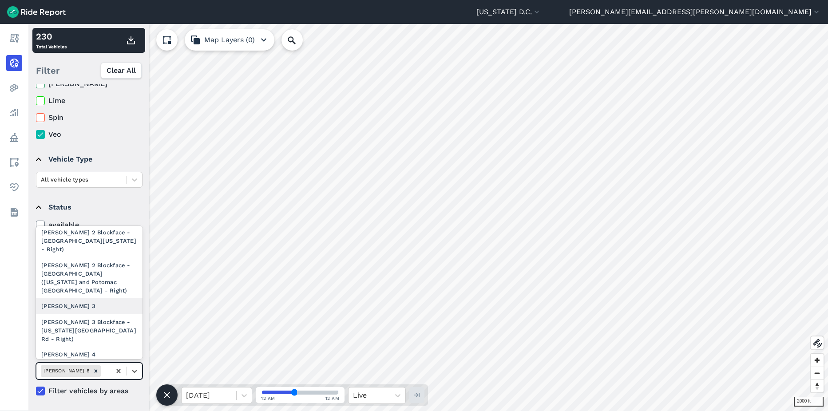
click at [60, 298] on div "Ward 3" at bounding box center [89, 306] width 107 height 16
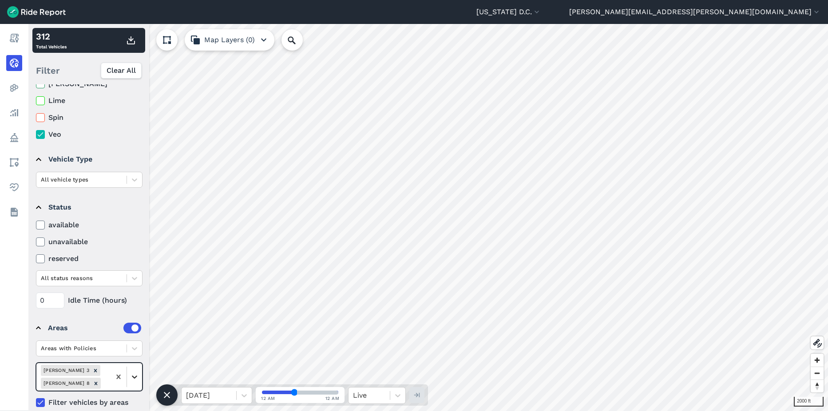
click at [137, 376] on icon at bounding box center [134, 377] width 5 height 3
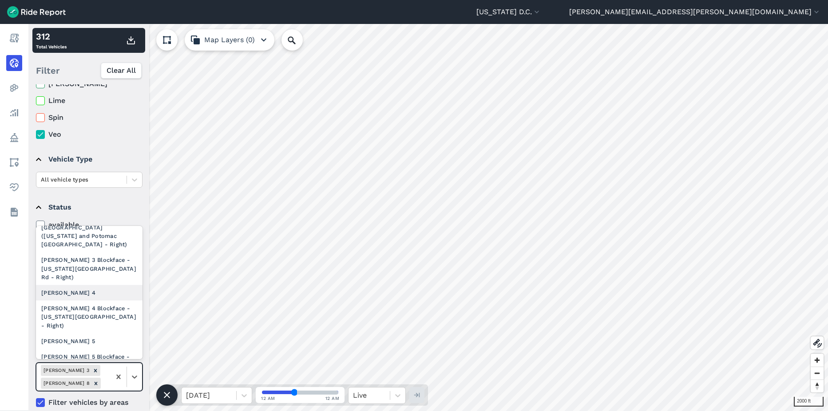
scroll to position [444, 0]
click at [83, 287] on div "Ward 4" at bounding box center [89, 295] width 107 height 16
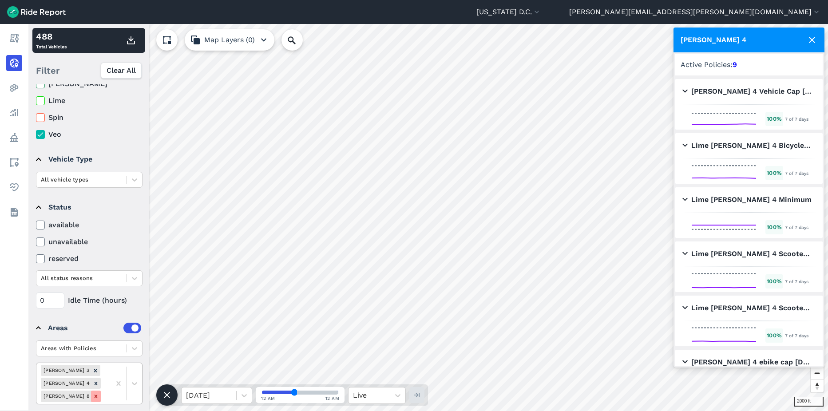
click at [93, 393] on icon "Remove Ward 8" at bounding box center [96, 396] width 6 height 6
click at [97, 382] on icon "Remove Ward 4" at bounding box center [95, 383] width 3 height 3
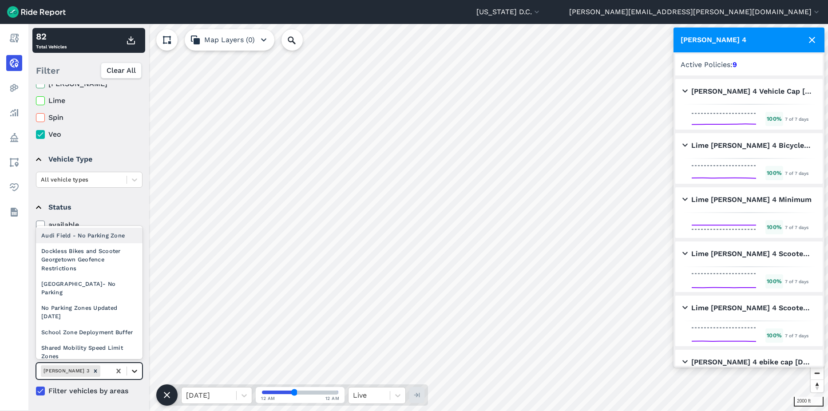
click at [136, 374] on icon at bounding box center [134, 371] width 9 height 9
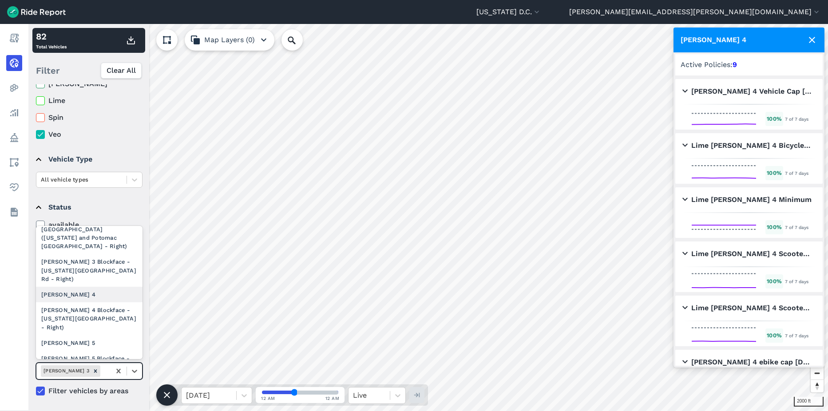
click at [75, 287] on div "Ward 4" at bounding box center [89, 295] width 107 height 16
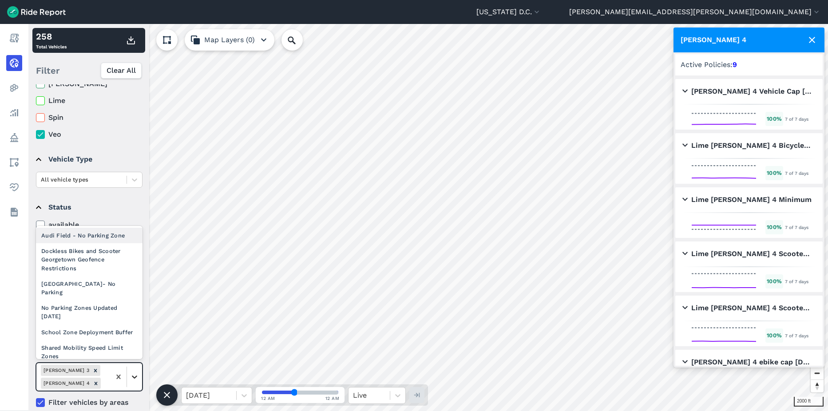
click at [137, 375] on icon at bounding box center [134, 377] width 9 height 9
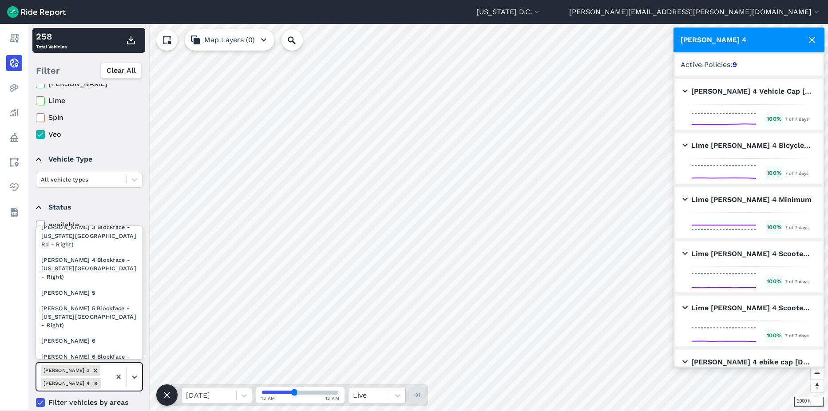
scroll to position [488, 0]
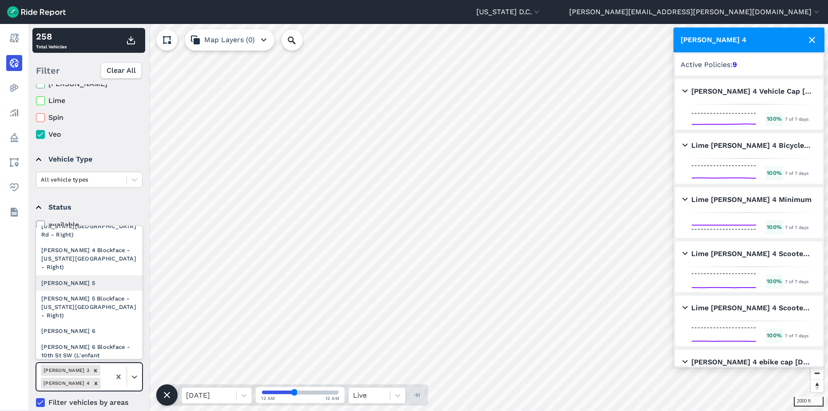
click at [71, 275] on div "Ward 5" at bounding box center [89, 283] width 107 height 16
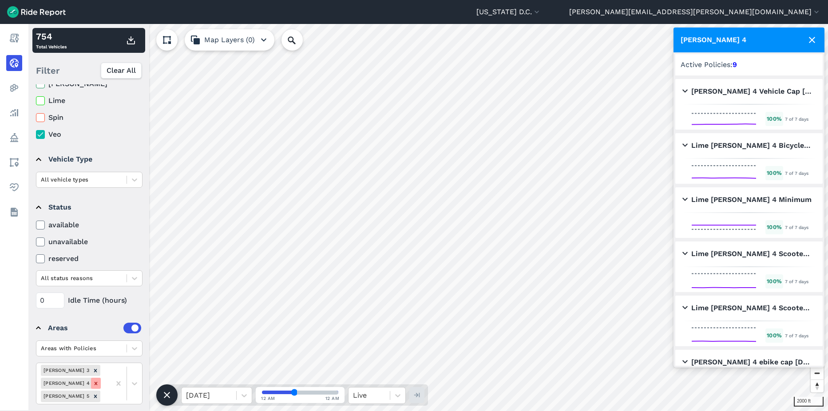
click at [99, 381] on icon "Remove Ward 4" at bounding box center [96, 384] width 6 height 6
click at [134, 375] on icon at bounding box center [134, 377] width 9 height 9
click at [97, 382] on icon "Remove Ward 5" at bounding box center [95, 383] width 3 height 3
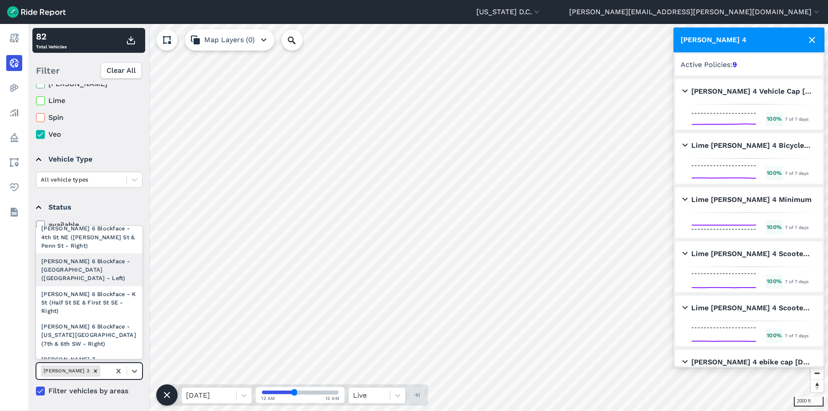
scroll to position [690, 0]
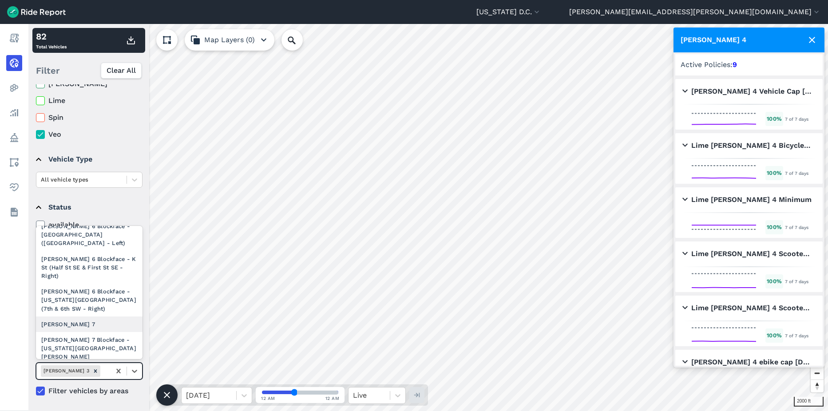
click at [67, 317] on div "Ward 7" at bounding box center [89, 325] width 107 height 16
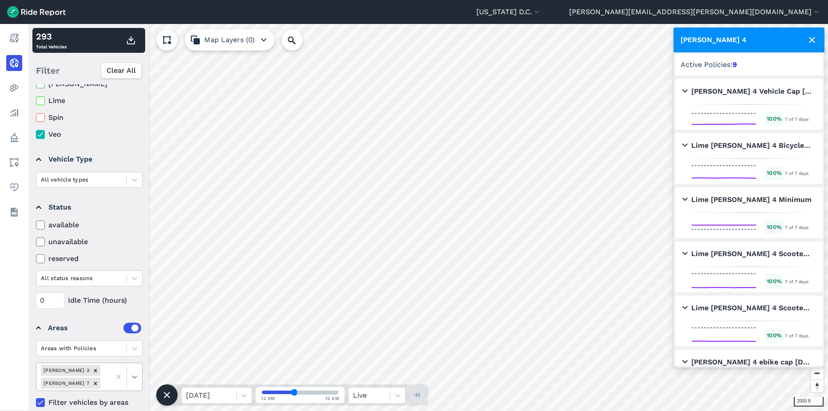
click at [135, 372] on div at bounding box center [134, 376] width 15 height 15
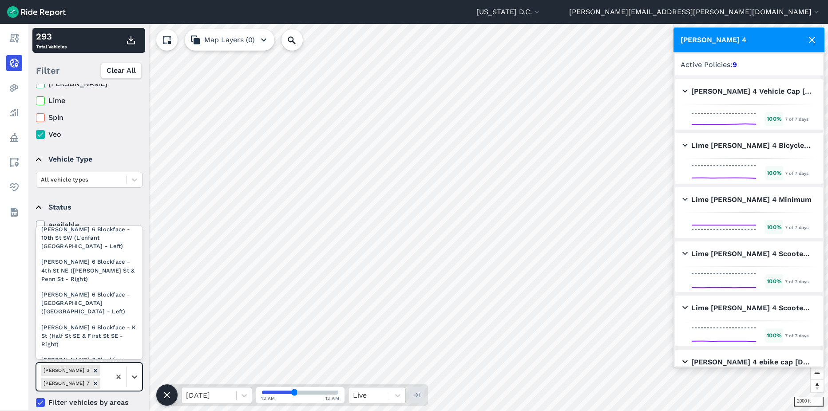
scroll to position [719, 0]
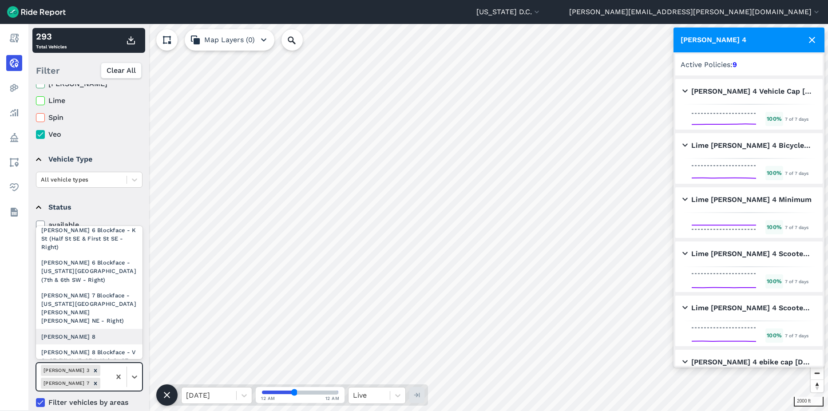
click at [91, 329] on div "Ward 8" at bounding box center [89, 337] width 107 height 16
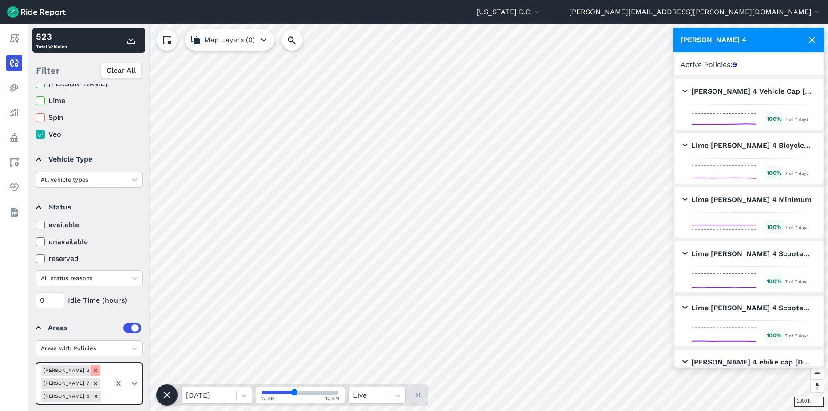
click at [94, 371] on icon "Remove Ward 3" at bounding box center [95, 370] width 3 height 3
click at [101, 378] on div "Remove Ward 8" at bounding box center [96, 383] width 10 height 11
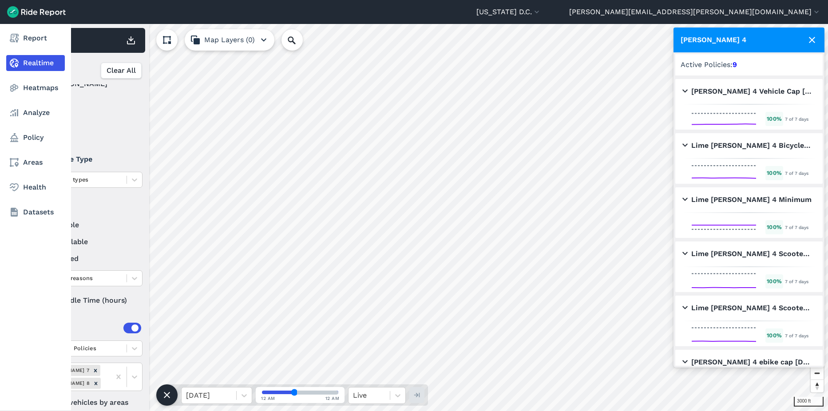
click at [94, 371] on icon "Remove Ward 7" at bounding box center [95, 370] width 3 height 3
click at [135, 373] on icon at bounding box center [134, 377] width 9 height 9
click at [132, 373] on icon at bounding box center [134, 377] width 9 height 9
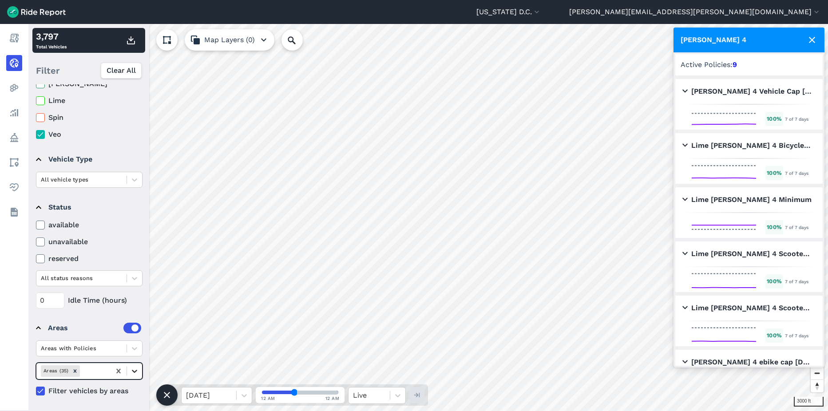
click at [134, 371] on icon at bounding box center [134, 371] width 9 height 9
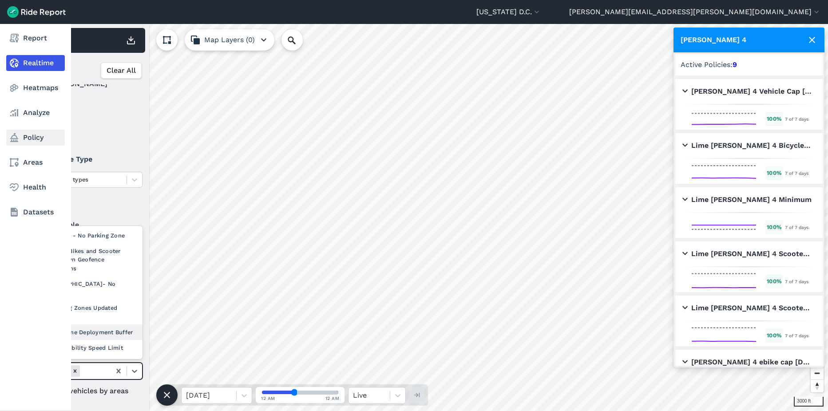
click at [33, 143] on link "Policy" at bounding box center [35, 138] width 59 height 16
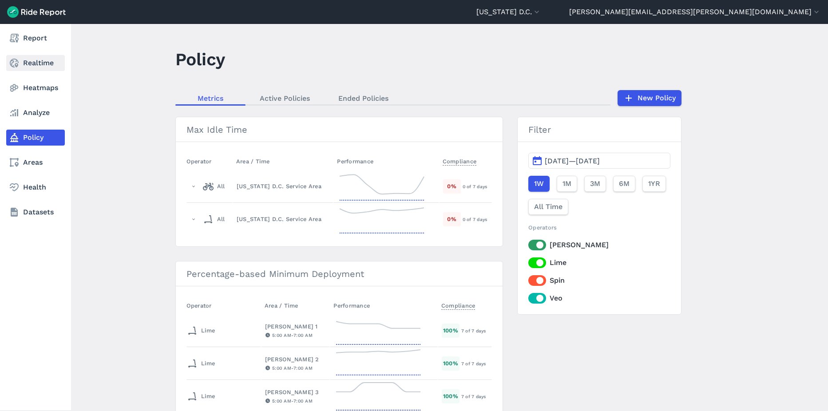
click at [36, 70] on link "Realtime" at bounding box center [35, 63] width 59 height 16
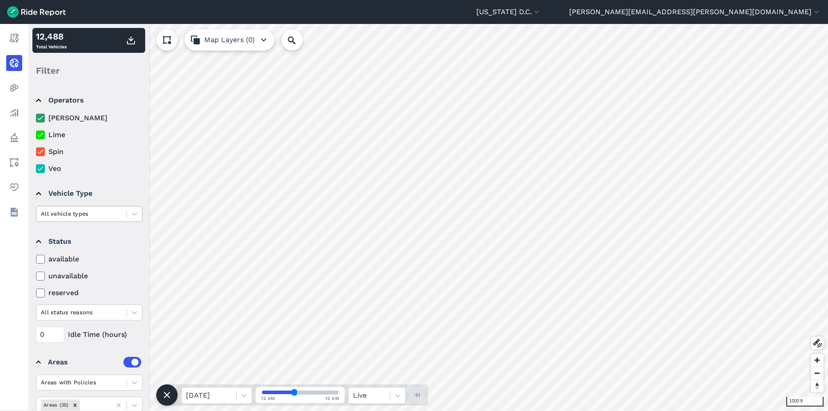
click at [39, 150] on icon at bounding box center [40, 151] width 8 height 9
click at [36, 150] on input "Spin" at bounding box center [36, 150] width 0 height 6
click at [40, 119] on use at bounding box center [40, 118] width 6 height 4
click at [36, 119] on input "Hopp" at bounding box center [36, 116] width 0 height 6
click at [40, 135] on icon at bounding box center [40, 135] width 8 height 9
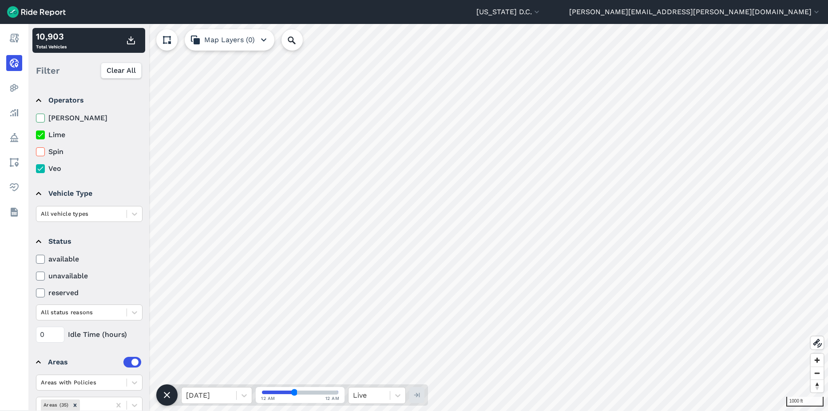
click at [36, 135] on input "Lime" at bounding box center [36, 133] width 0 height 6
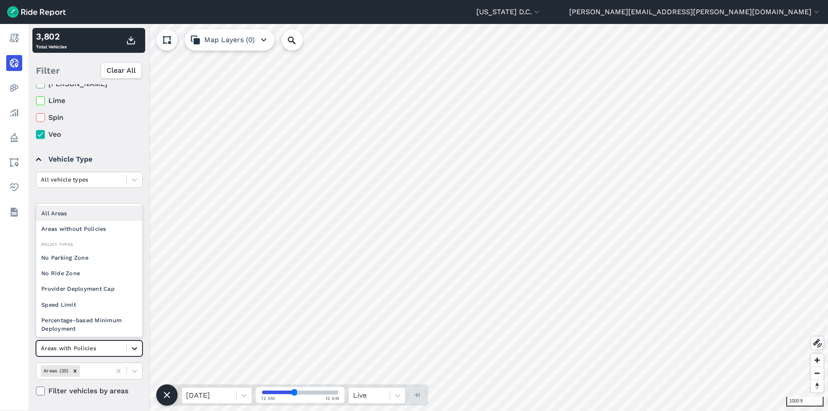
click at [134, 349] on icon at bounding box center [134, 348] width 5 height 3
click at [93, 179] on div at bounding box center [81, 179] width 81 height 10
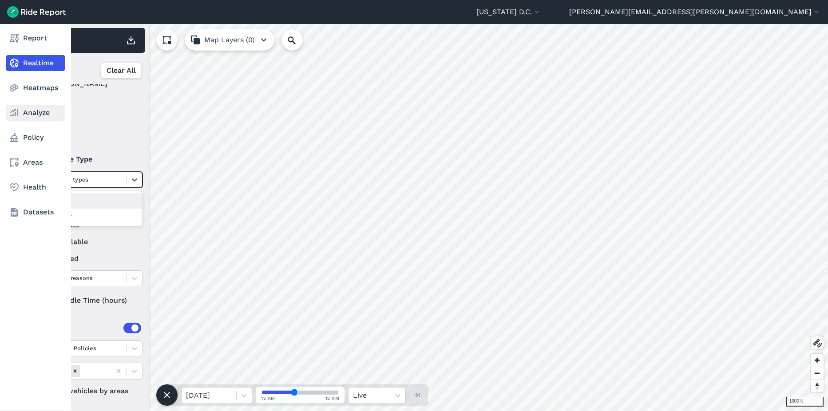
click at [21, 111] on link "Analyze" at bounding box center [35, 113] width 59 height 16
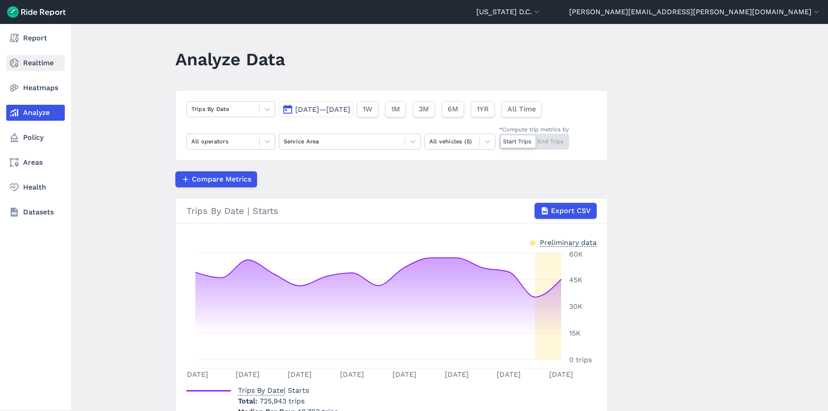
click at [18, 67] on icon at bounding box center [14, 63] width 11 height 11
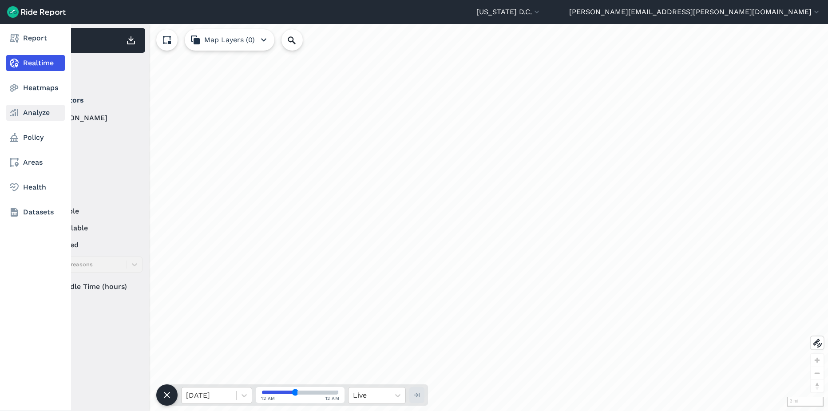
click at [33, 116] on link "Analyze" at bounding box center [35, 113] width 59 height 16
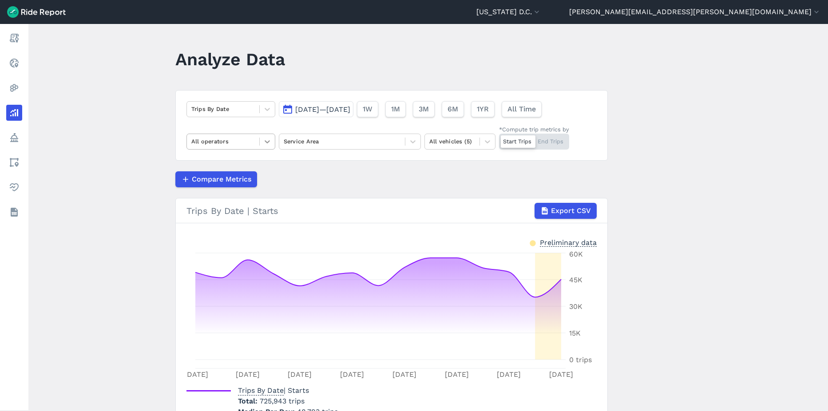
click at [263, 144] on icon at bounding box center [267, 141] width 9 height 9
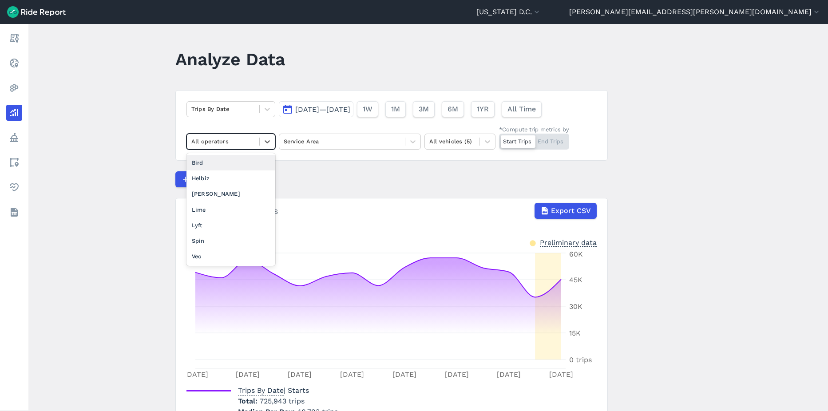
click at [109, 119] on main "Analyze Data Trips By Date Sep 3, 2025—Sep 17, 2025 1W 1M 3M 6M 1YR All Time op…" at bounding box center [428, 217] width 800 height 387
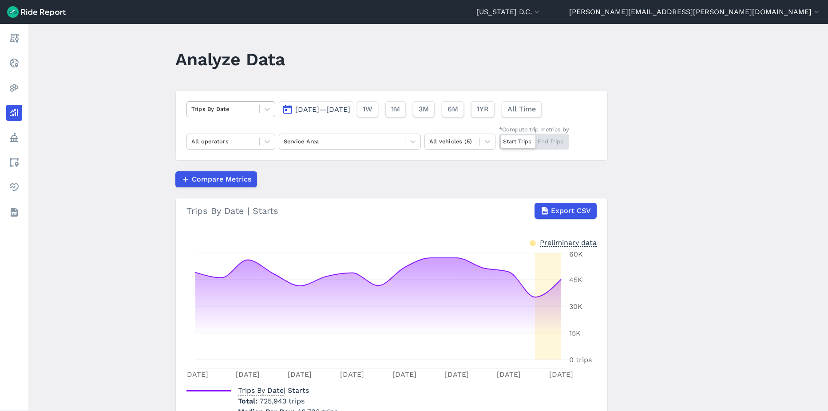
click at [218, 110] on div at bounding box center [222, 109] width 63 height 10
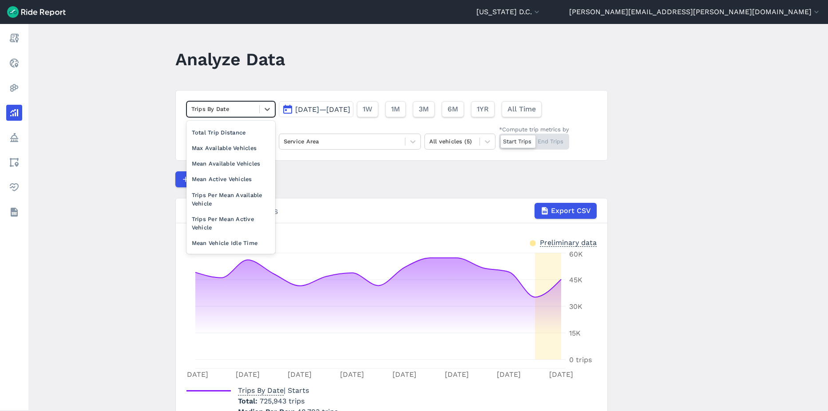
scroll to position [77, 0]
click at [233, 150] on div "Max Available Vehicles" at bounding box center [230, 146] width 89 height 16
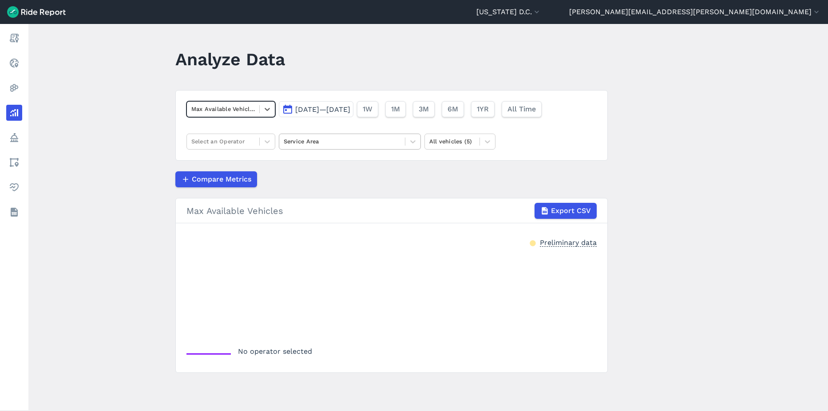
click at [309, 138] on div at bounding box center [342, 141] width 117 height 10
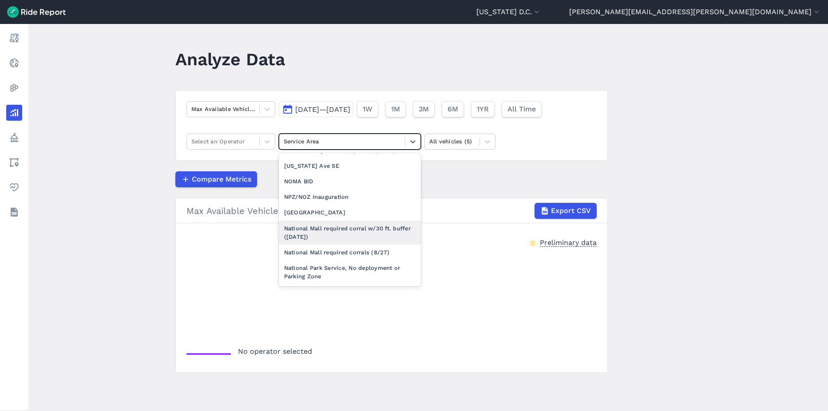
scroll to position [666, 0]
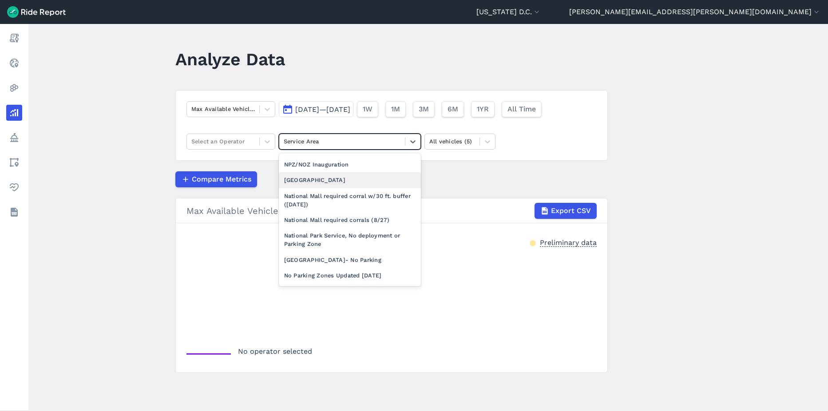
click at [324, 188] on div "National Mall" at bounding box center [350, 180] width 142 height 16
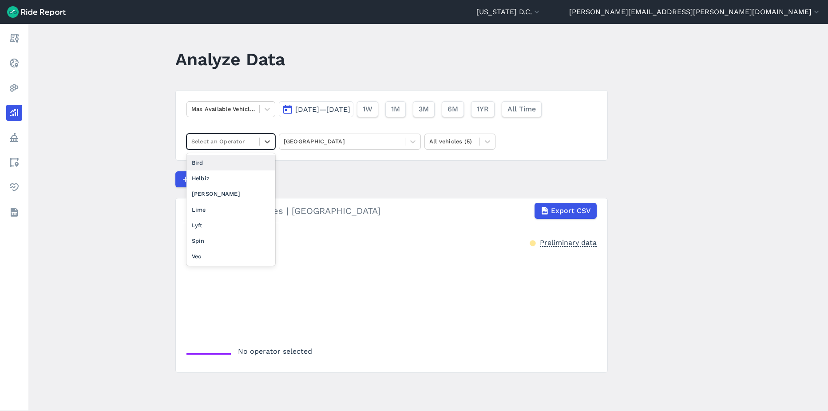
click at [237, 139] on div at bounding box center [222, 141] width 63 height 10
click at [221, 257] on div "Veo" at bounding box center [230, 257] width 89 height 16
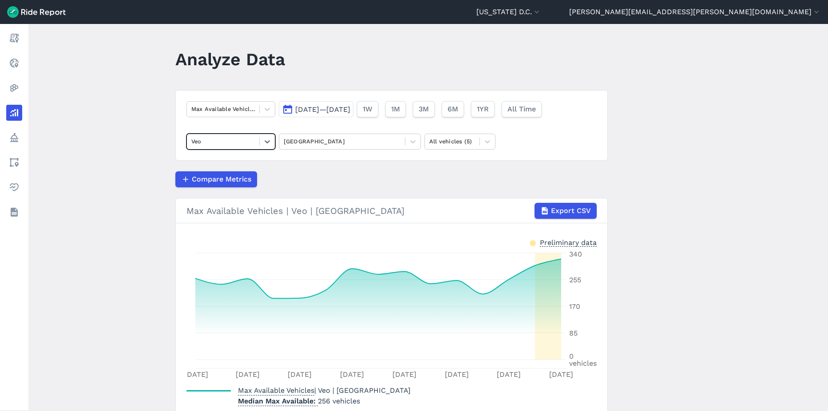
click at [334, 117] on button "[DATE]—[DATE]" at bounding box center [316, 109] width 75 height 16
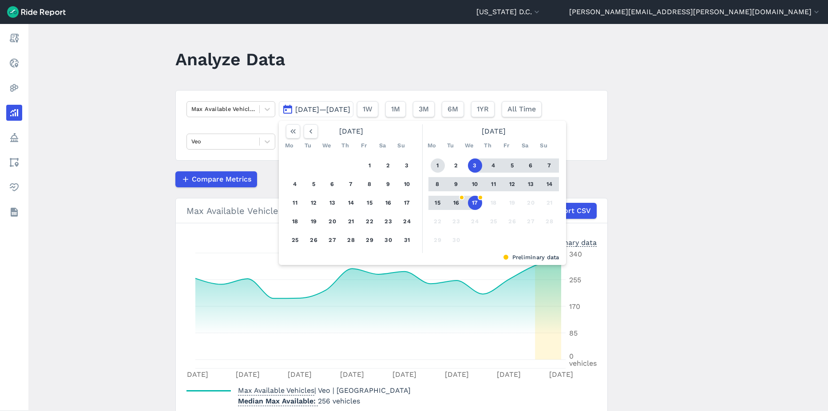
click at [434, 168] on button "1" at bounding box center [438, 166] width 14 height 14
click at [471, 201] on button "17" at bounding box center [475, 203] width 14 height 14
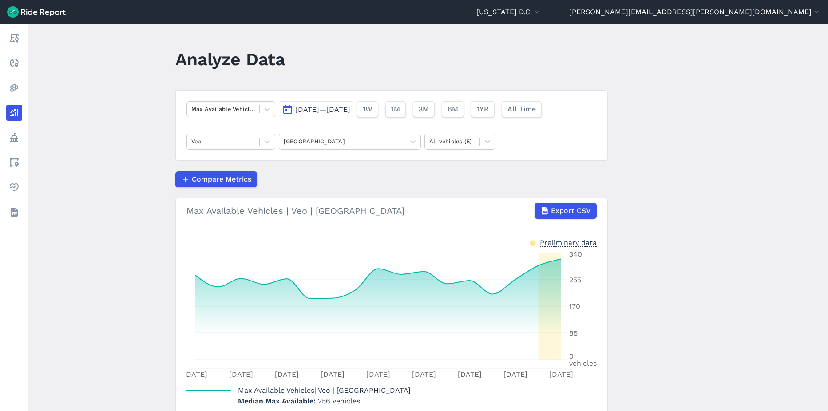
click at [69, 153] on main "Analyze Data Max Available Vehicles Sep 1, 2025—Sep 17, 2025 1W 1M 3M 6M 1YR Al…" at bounding box center [428, 217] width 800 height 387
click at [79, 151] on main "Analyze Data Max Available Vehicles Sep 1, 2025—Sep 17, 2025 1W 1M 3M 6M 1YR Al…" at bounding box center [428, 217] width 800 height 387
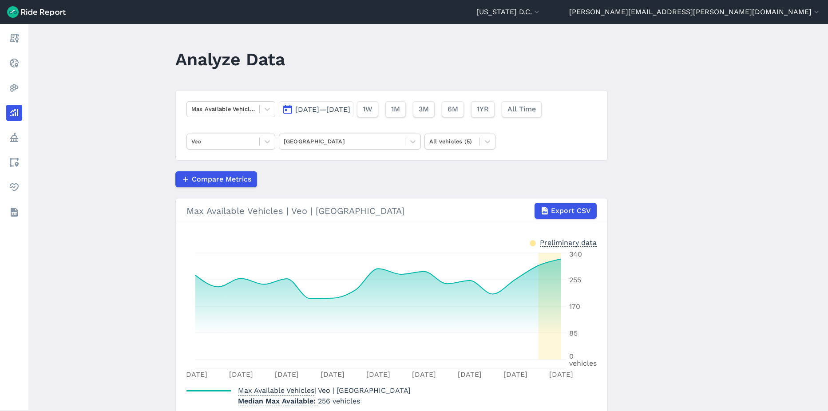
click at [79, 151] on main "Analyze Data Max Available Vehicles Sep 1, 2025—Sep 17, 2025 1W 1M 3M 6M 1YR Al…" at bounding box center [428, 217] width 800 height 387
drag, startPoint x: 157, startPoint y: 62, endPoint x: 304, endPoint y: 59, distance: 147.0
click at [304, 59] on main "Analyze Data Max Available Vehicles Sep 1, 2025—Sep 17, 2025 1W 1M 3M 6M 1YR Al…" at bounding box center [428, 217] width 800 height 387
drag, startPoint x: 304, startPoint y: 59, endPoint x: 117, endPoint y: 118, distance: 196.0
click at [126, 123] on main "Analyze Data Max Available Vehicles Sep 1, 2025—Sep 17, 2025 1W 1M 3M 6M 1YR Al…" at bounding box center [428, 217] width 800 height 387
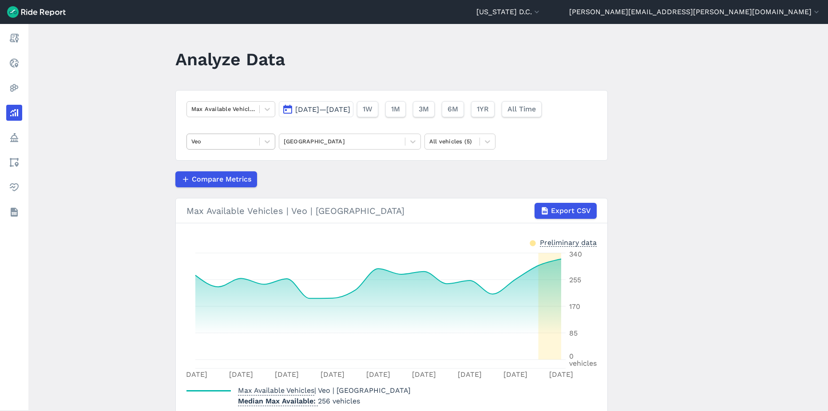
click at [247, 140] on div at bounding box center [222, 141] width 63 height 10
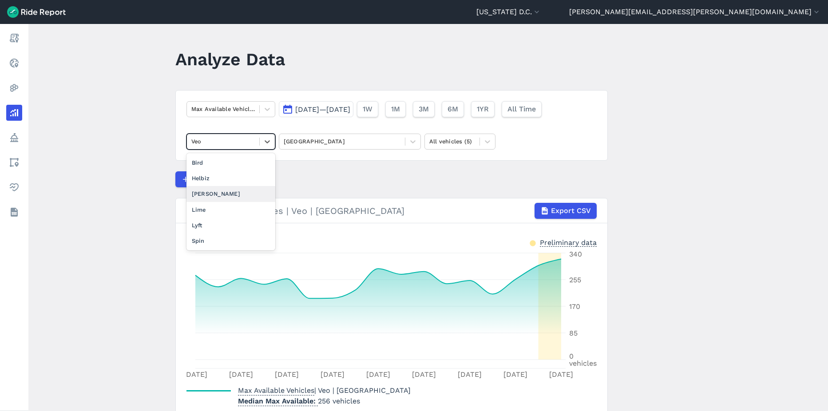
click at [243, 193] on div "[PERSON_NAME]" at bounding box center [230, 194] width 89 height 16
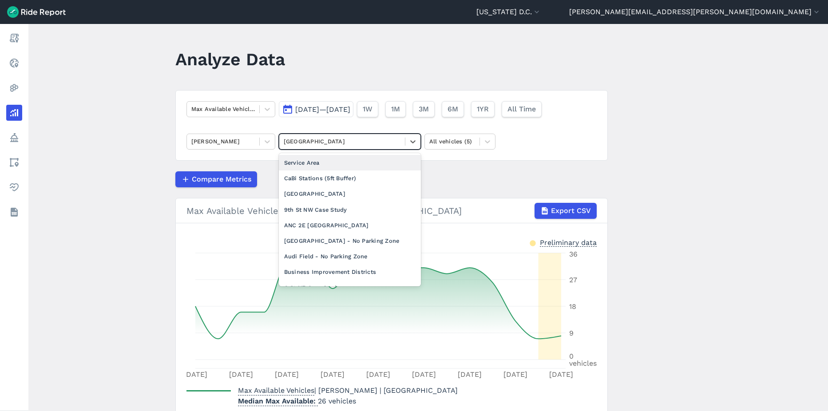
click at [360, 142] on div at bounding box center [342, 141] width 117 height 10
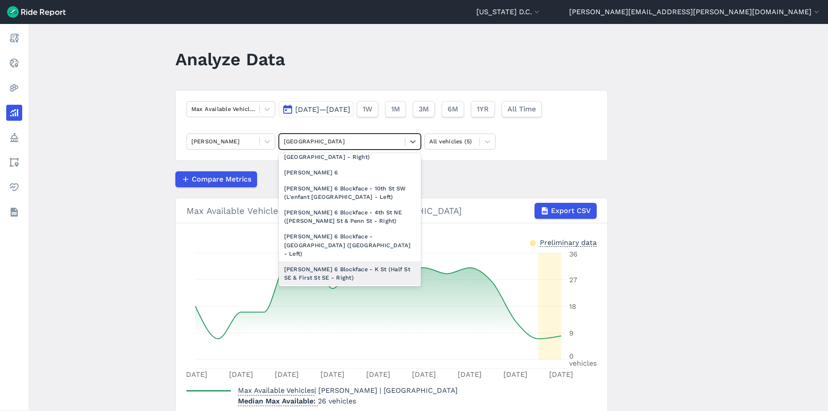
scroll to position [1376, 0]
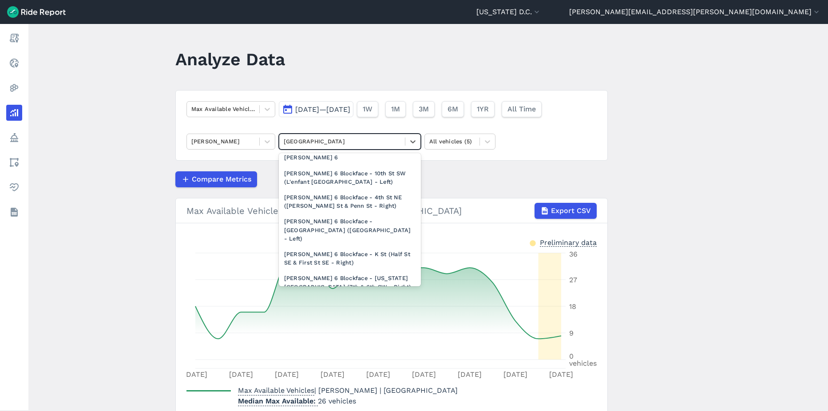
click at [307, 295] on div "Ward 7" at bounding box center [350, 303] width 142 height 16
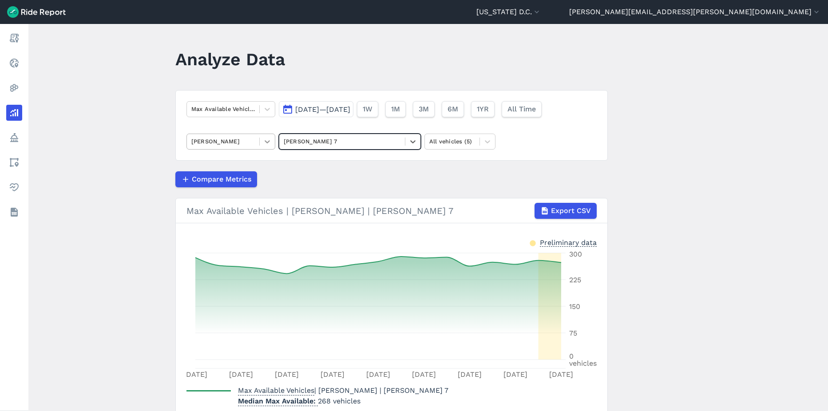
click at [263, 144] on icon at bounding box center [267, 141] width 9 height 9
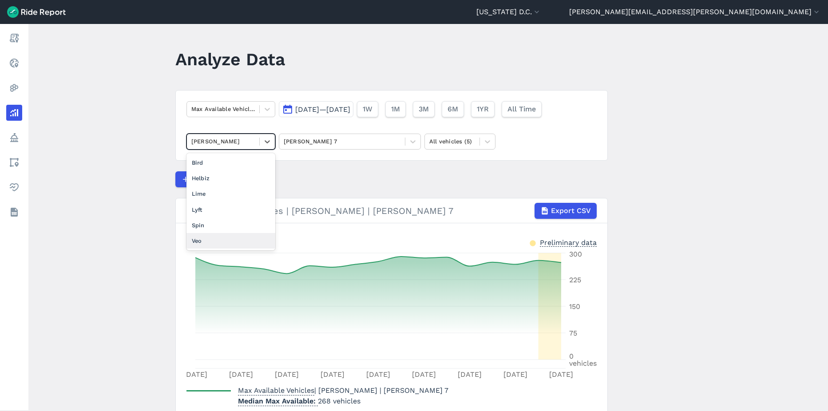
click at [226, 241] on div "Veo" at bounding box center [230, 241] width 89 height 16
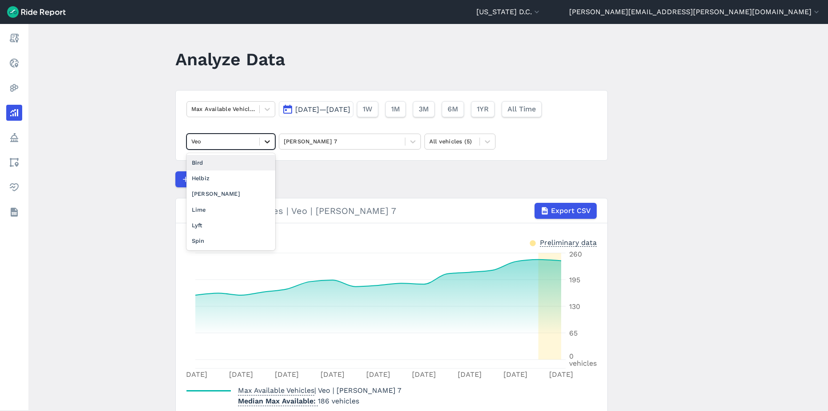
click at [266, 141] on icon at bounding box center [267, 141] width 9 height 9
click at [623, 154] on main "Analyze Data Max Available Vehicles Sep 1, 2025—Sep 17, 2025 1W 1M 3M 6M 1YR Al…" at bounding box center [428, 217] width 800 height 387
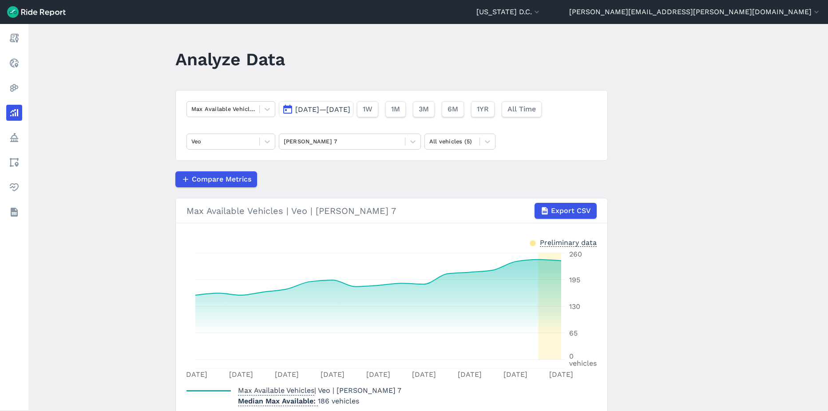
click at [391, 151] on div "Max Available Vehicles Sep 1, 2025—Sep 17, 2025 1W 1M 3M 6M 1YR All Time Veo Wa…" at bounding box center [391, 125] width 432 height 71
click at [390, 145] on div at bounding box center [342, 141] width 117 height 10
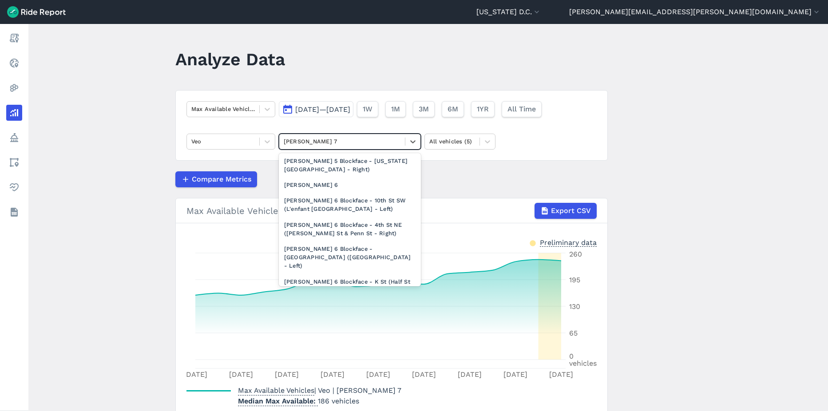
scroll to position [1485, 0]
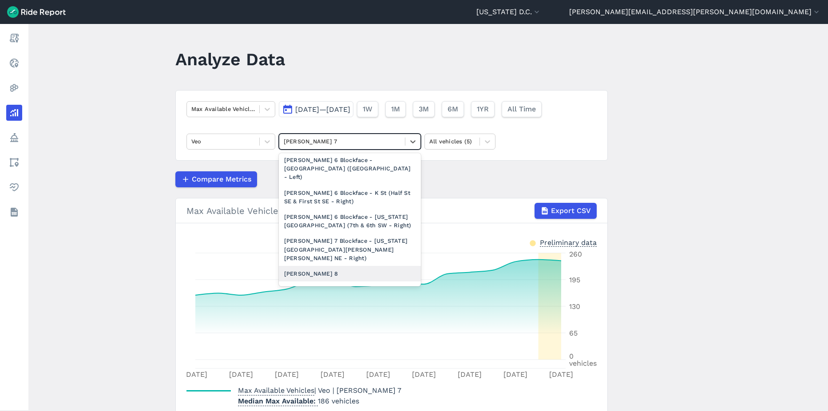
click at [318, 266] on div "Ward 8" at bounding box center [350, 274] width 142 height 16
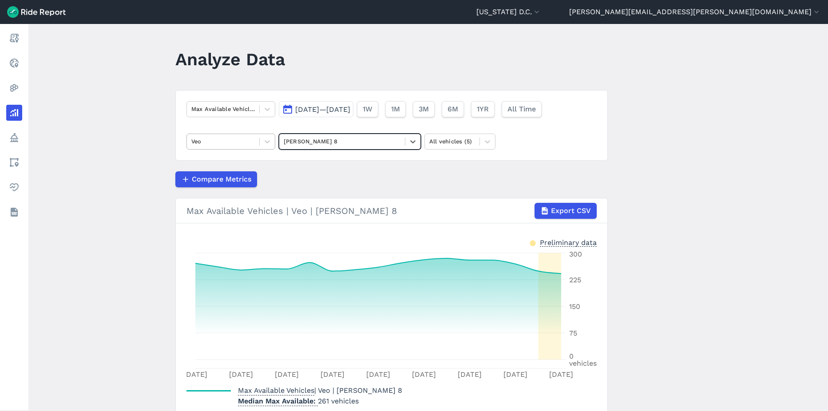
click at [198, 141] on div at bounding box center [222, 141] width 63 height 10
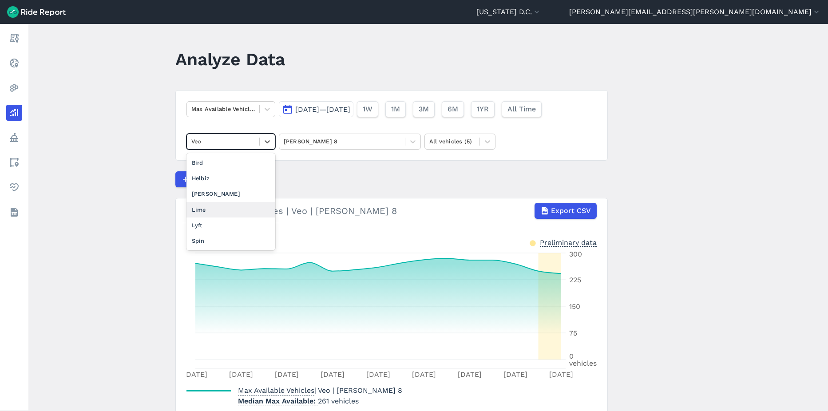
click at [216, 208] on div "Lime" at bounding box center [230, 210] width 89 height 16
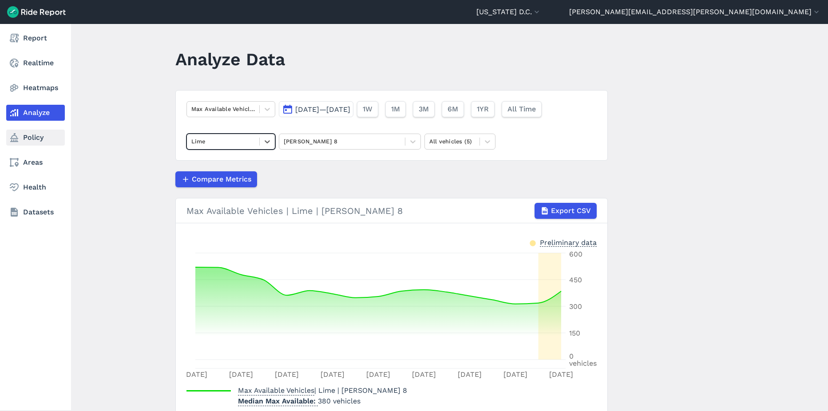
click at [38, 136] on link "Policy" at bounding box center [35, 138] width 59 height 16
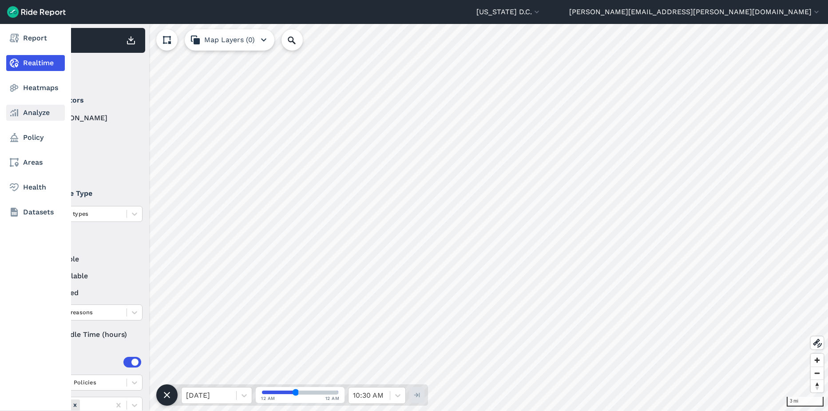
click at [25, 115] on link "Analyze" at bounding box center [35, 113] width 59 height 16
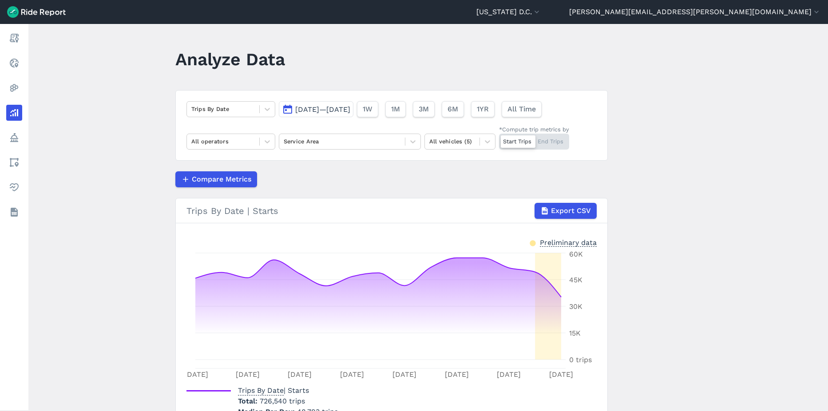
click at [305, 114] on button "[DATE]—[DATE]" at bounding box center [316, 109] width 75 height 16
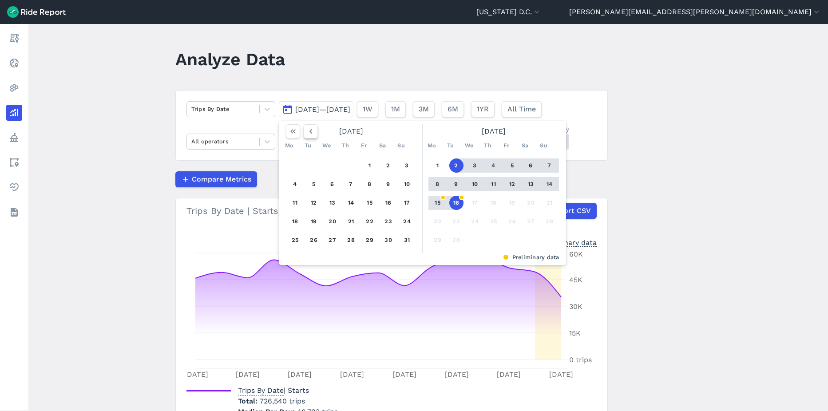
click at [311, 129] on icon "button" at bounding box center [310, 131] width 9 height 9
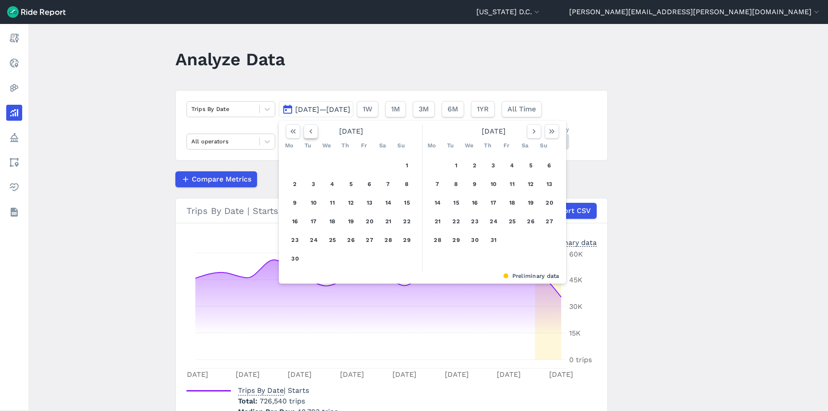
click at [311, 129] on icon "button" at bounding box center [310, 131] width 9 height 9
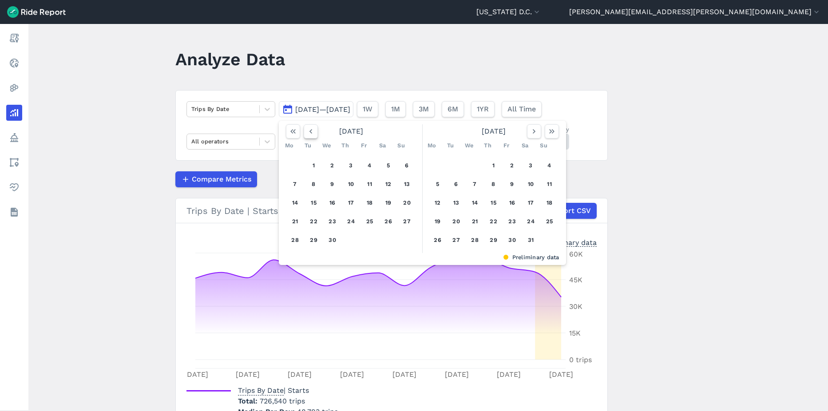
click at [311, 129] on icon "button" at bounding box center [310, 131] width 9 height 9
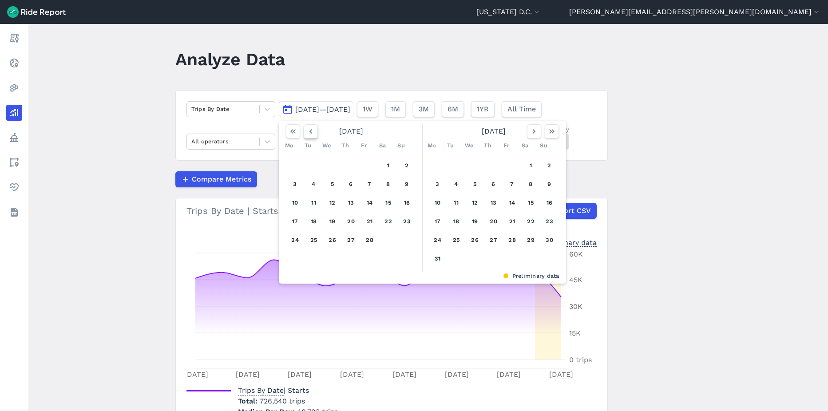
click at [311, 129] on icon "button" at bounding box center [310, 131] width 9 height 9
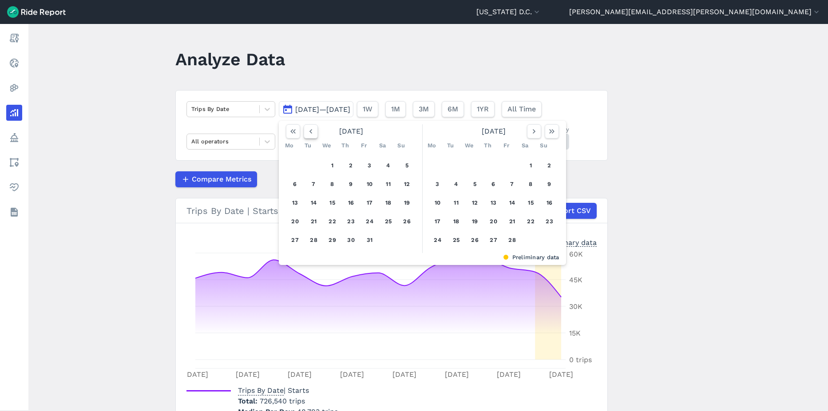
click at [311, 129] on icon "button" at bounding box center [310, 131] width 9 height 9
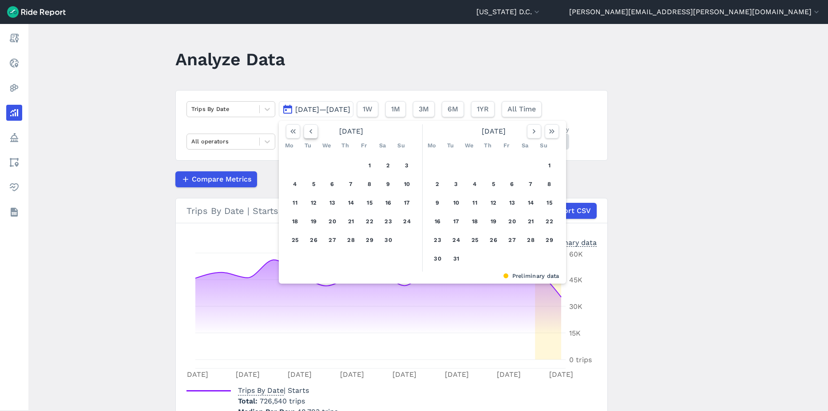
click at [311, 129] on icon "button" at bounding box center [310, 131] width 9 height 9
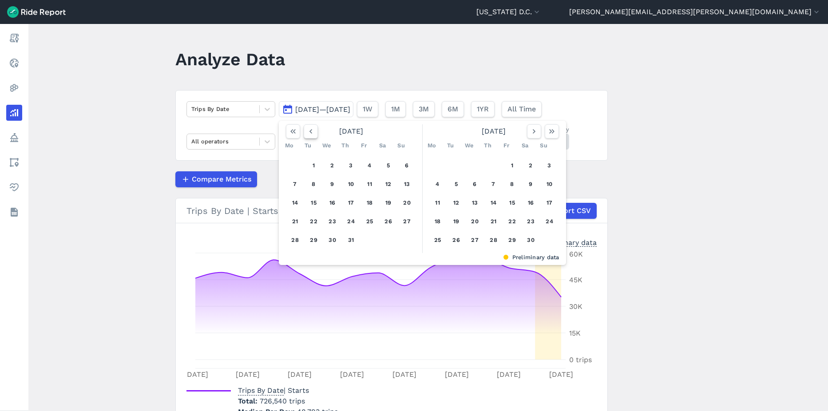
click at [311, 129] on icon "button" at bounding box center [310, 131] width 9 height 9
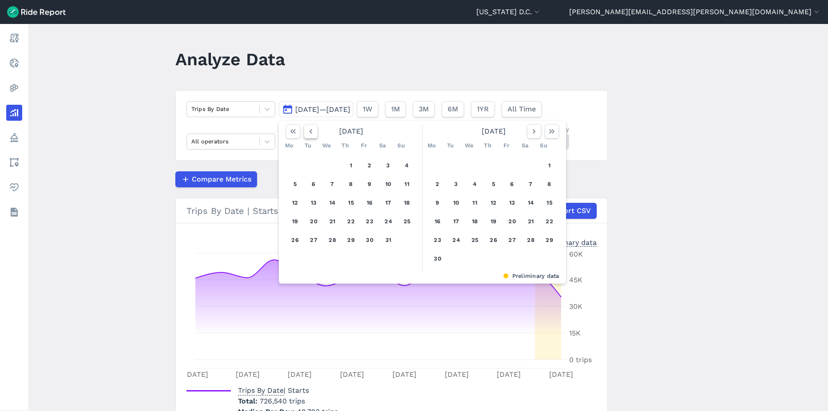
click at [311, 129] on icon "button" at bounding box center [310, 131] width 9 height 9
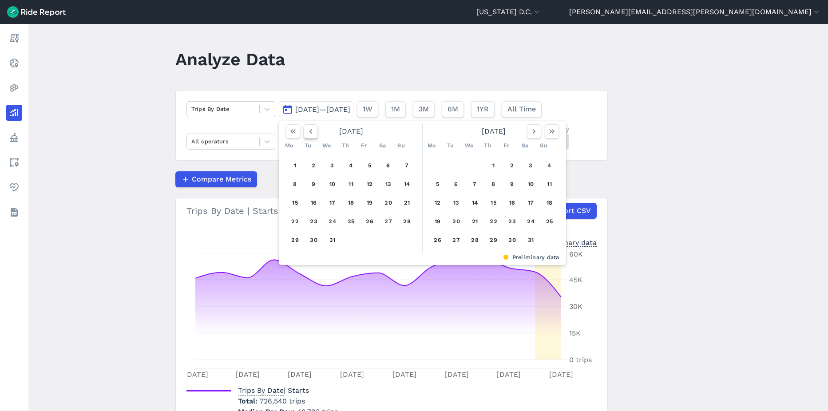
click at [311, 129] on icon "button" at bounding box center [310, 131] width 9 height 9
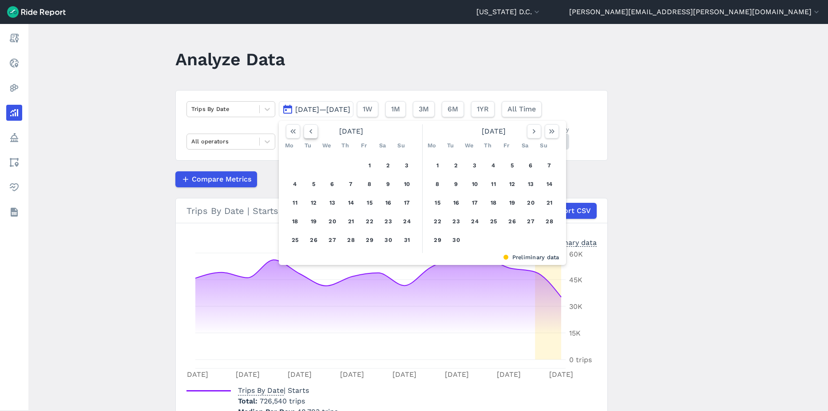
click at [311, 129] on icon "button" at bounding box center [310, 131] width 9 height 9
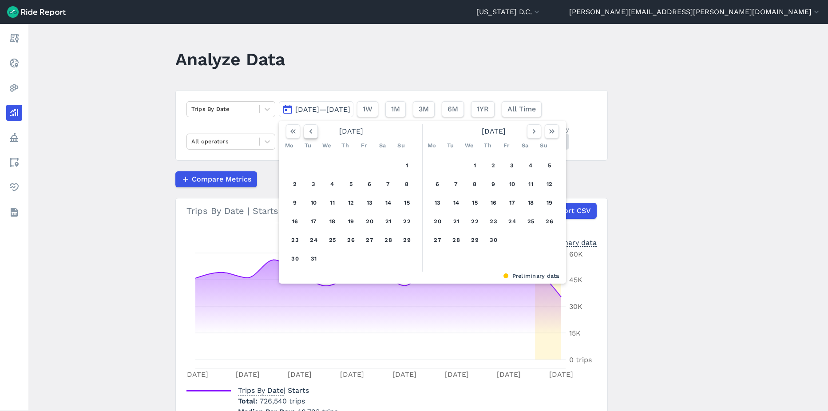
click at [311, 129] on icon "button" at bounding box center [310, 131] width 9 height 9
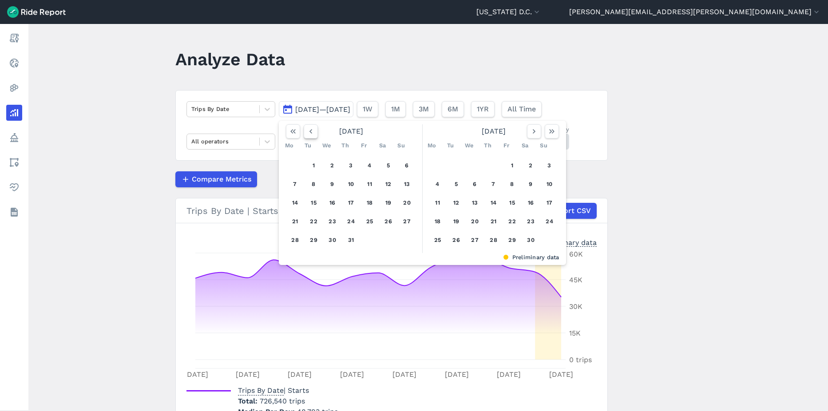
click at [311, 129] on icon "button" at bounding box center [310, 131] width 9 height 9
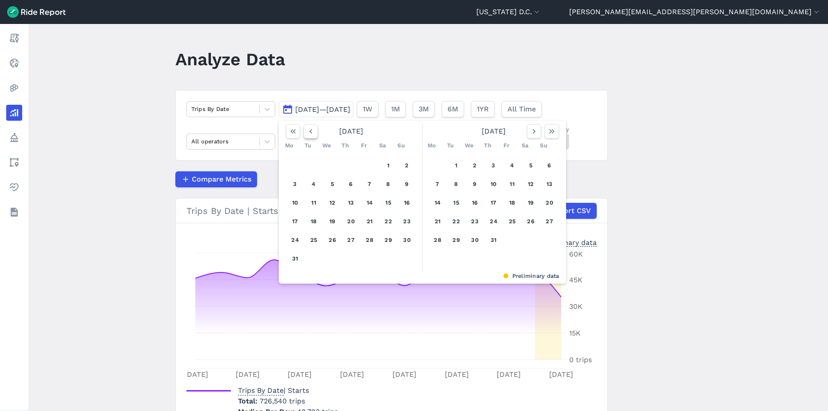
click at [311, 129] on icon "button" at bounding box center [310, 131] width 9 height 9
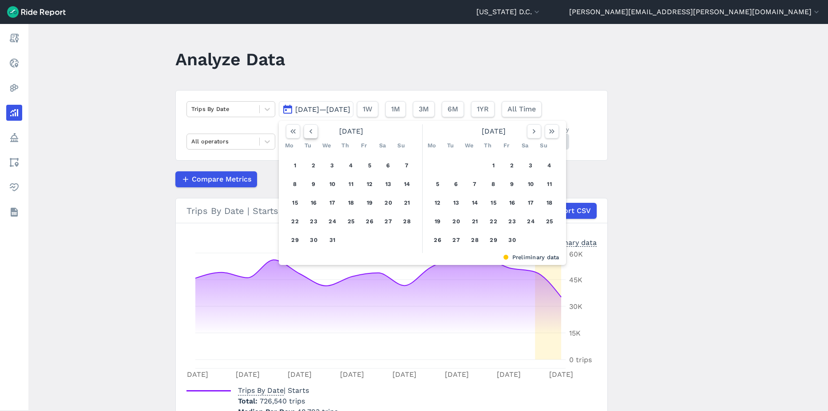
click at [311, 129] on icon "button" at bounding box center [310, 131] width 9 height 9
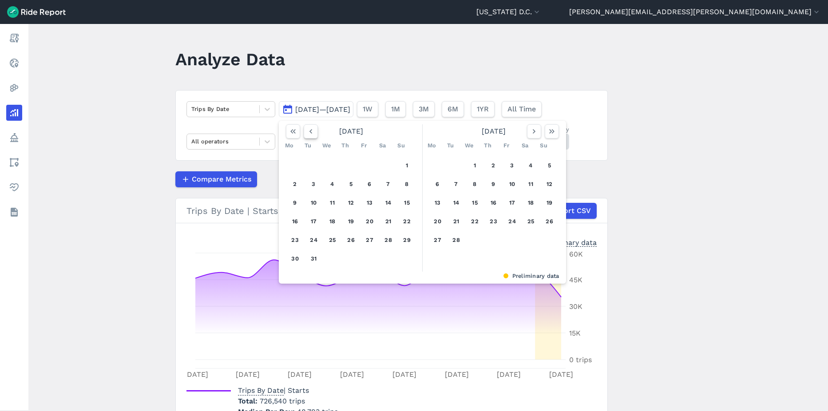
click at [314, 135] on button "button" at bounding box center [311, 131] width 14 height 14
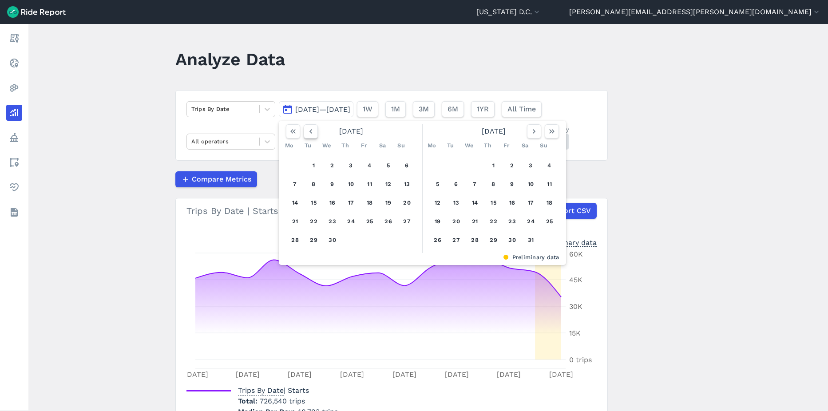
click at [314, 135] on button "button" at bounding box center [311, 131] width 14 height 14
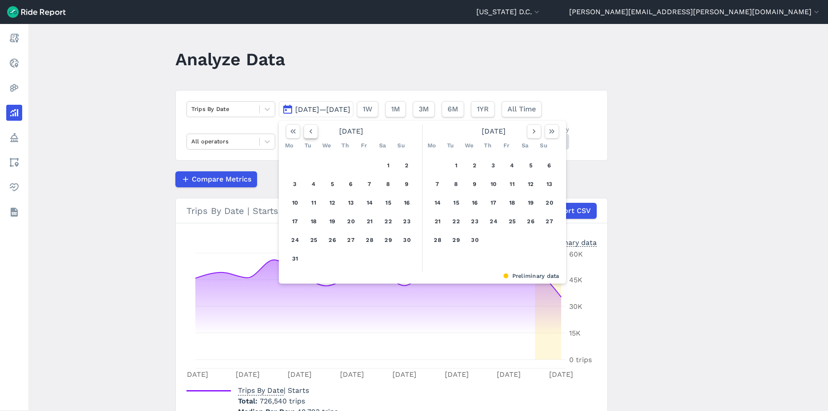
click at [314, 135] on button "button" at bounding box center [311, 131] width 14 height 14
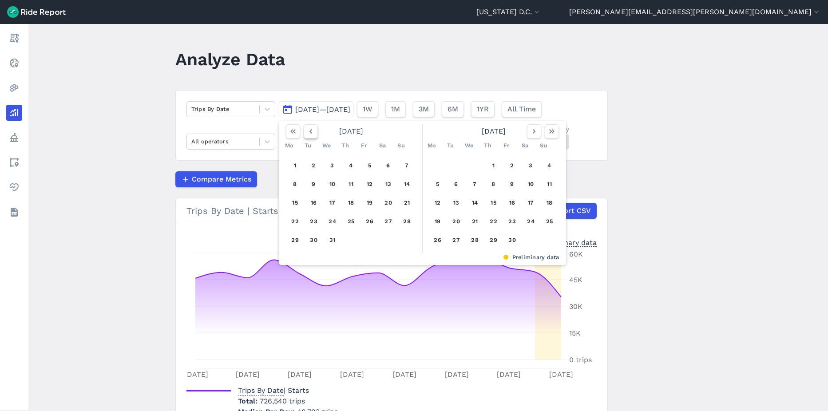
click at [314, 135] on button "button" at bounding box center [311, 131] width 14 height 14
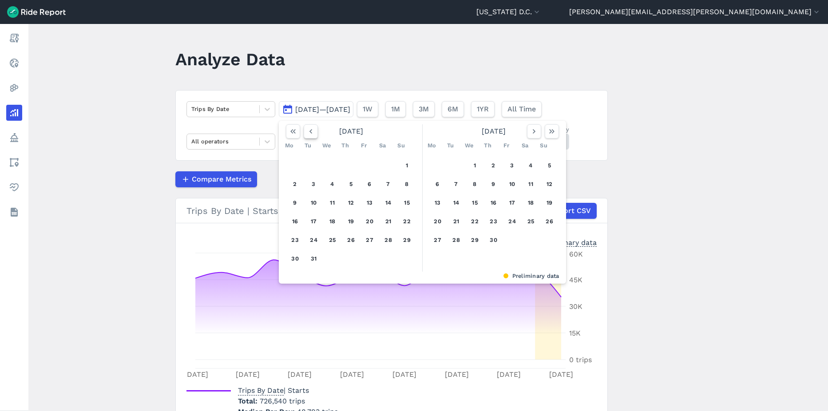
click at [314, 135] on button "button" at bounding box center [311, 131] width 14 height 14
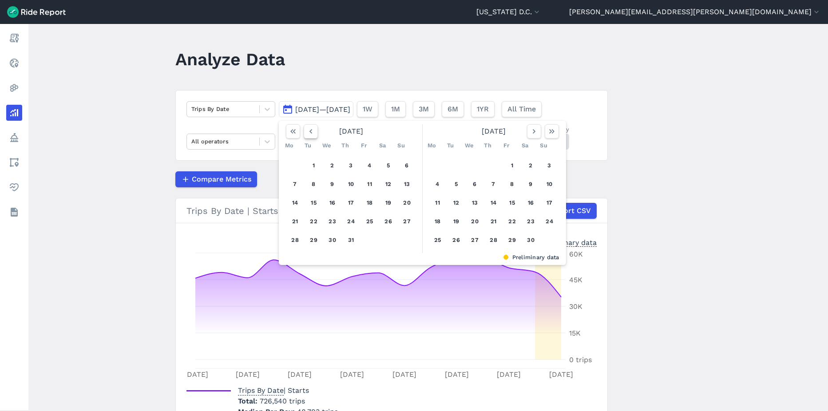
click at [314, 135] on button "button" at bounding box center [311, 131] width 14 height 14
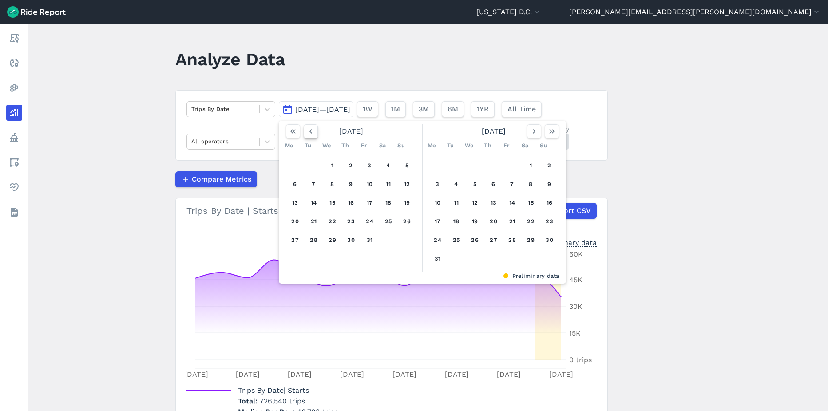
click at [314, 135] on button "button" at bounding box center [311, 131] width 14 height 14
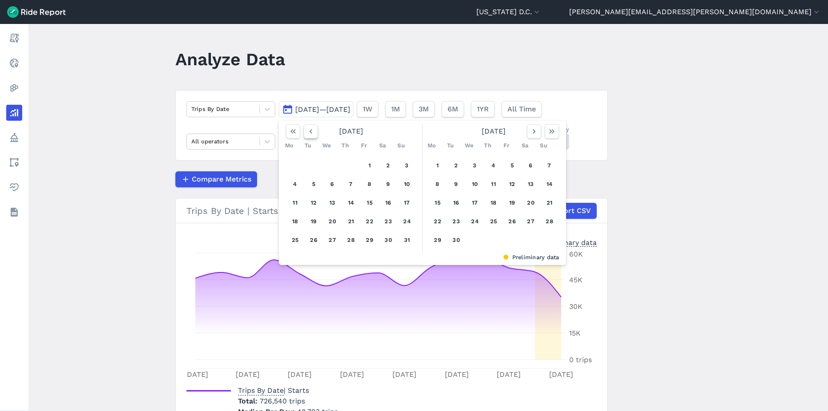
click at [314, 135] on button "button" at bounding box center [311, 131] width 14 height 14
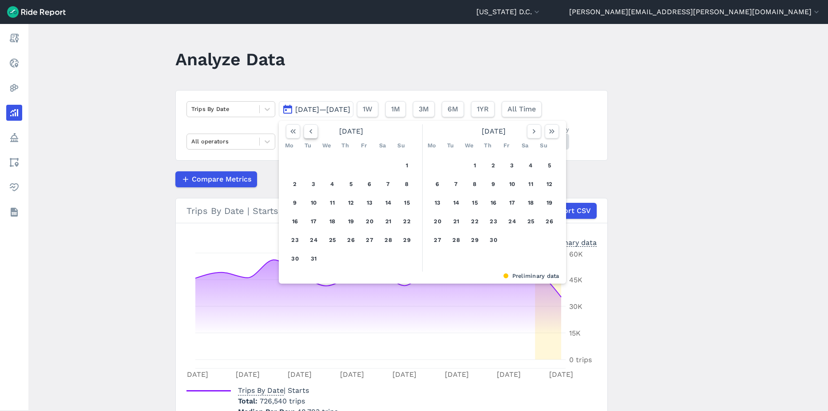
click at [314, 135] on button "button" at bounding box center [311, 131] width 14 height 14
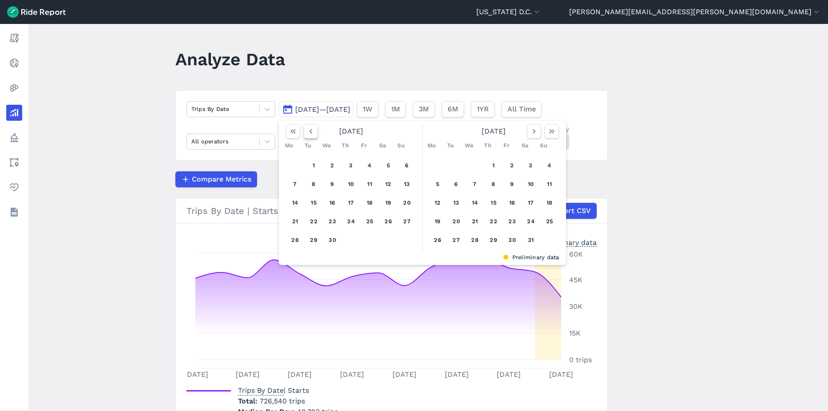
click at [314, 135] on button "button" at bounding box center [311, 131] width 14 height 14
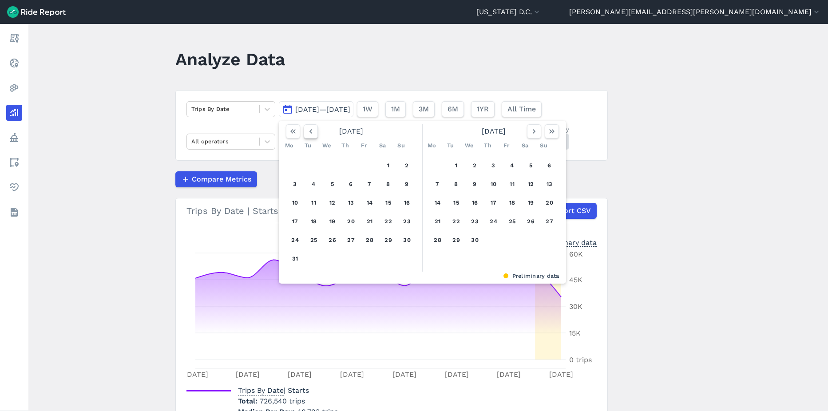
click at [314, 135] on button "button" at bounding box center [311, 131] width 14 height 14
click at [530, 135] on icon "button" at bounding box center [534, 131] width 9 height 9
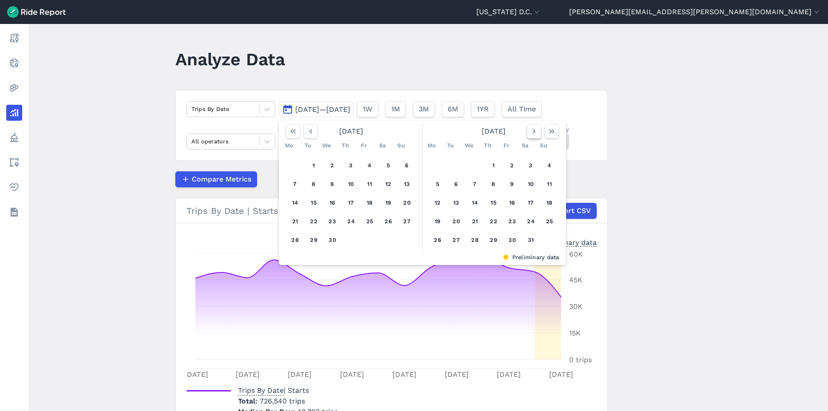
click at [530, 135] on icon "button" at bounding box center [534, 131] width 9 height 9
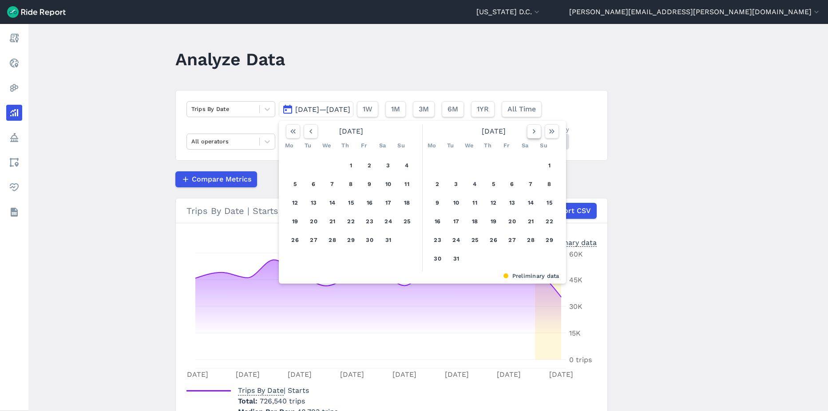
click at [530, 135] on icon "button" at bounding box center [534, 131] width 9 height 9
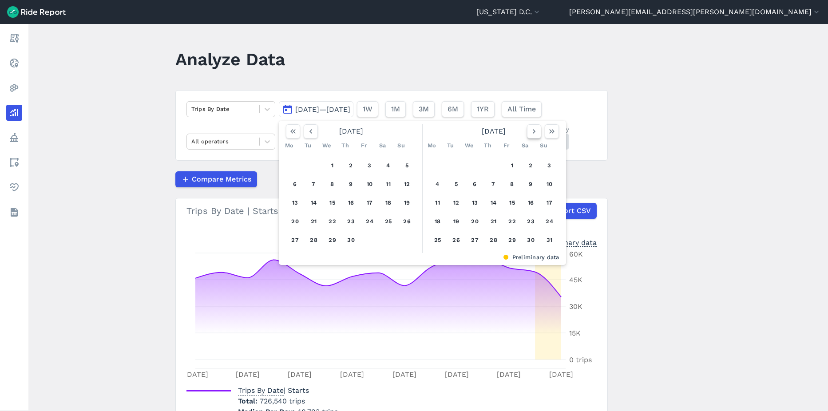
click at [530, 135] on icon "button" at bounding box center [534, 131] width 9 height 9
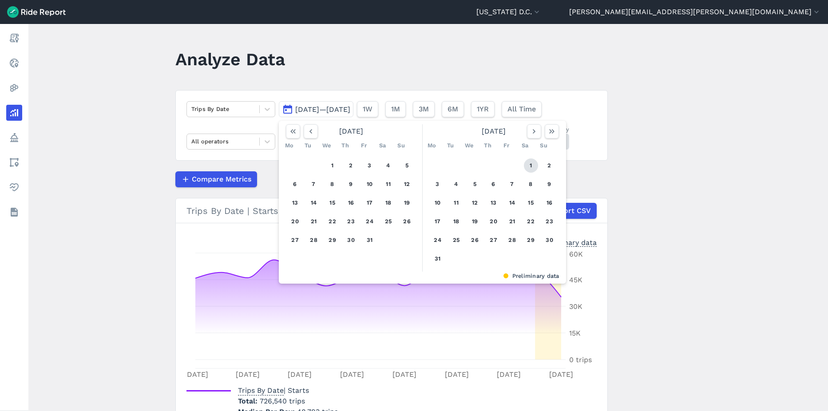
click at [531, 165] on button "1" at bounding box center [531, 166] width 14 height 14
click at [530, 135] on icon "button" at bounding box center [534, 131] width 9 height 9
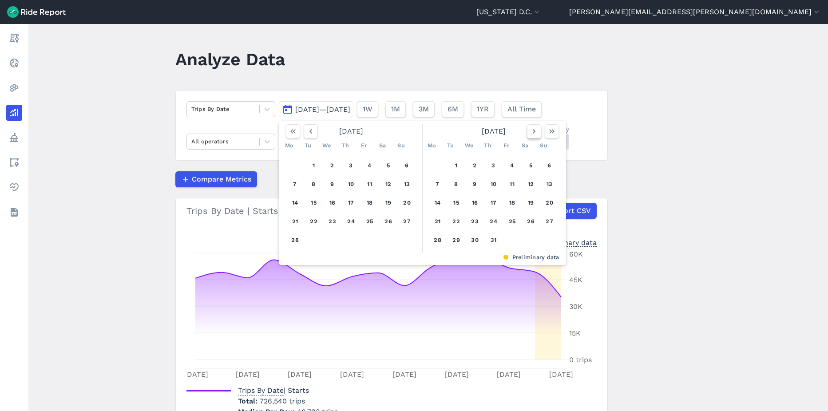
click at [530, 135] on icon "button" at bounding box center [534, 131] width 9 height 9
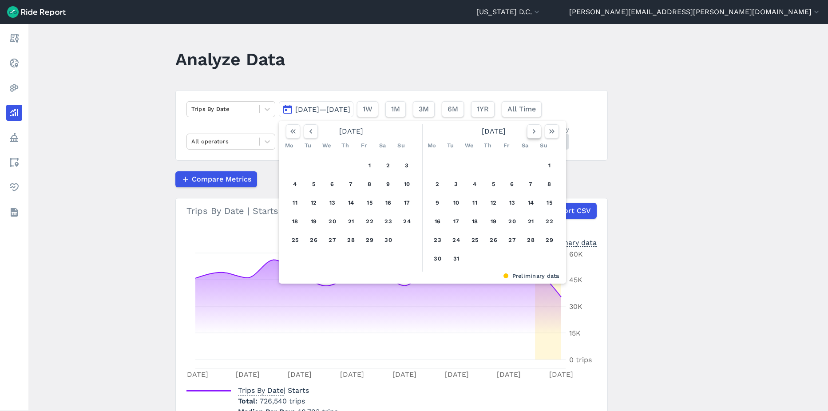
click at [530, 135] on icon "button" at bounding box center [534, 131] width 9 height 9
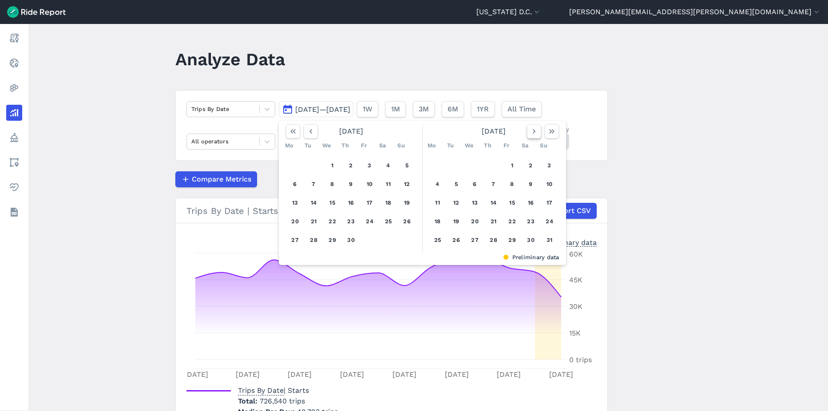
click at [530, 135] on icon "button" at bounding box center [534, 131] width 9 height 9
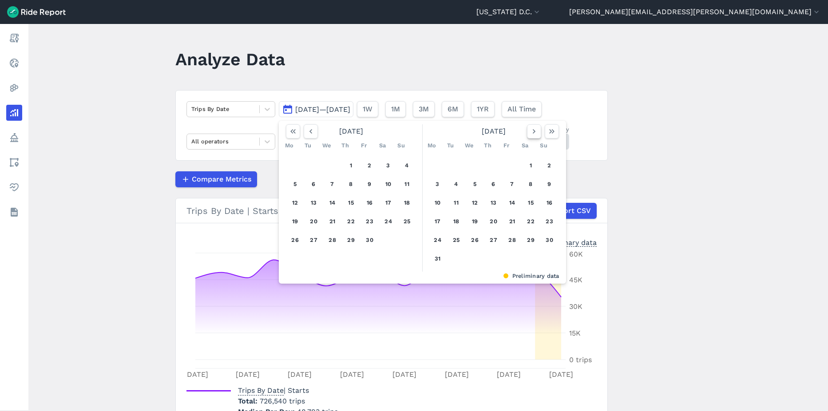
click at [530, 135] on icon "button" at bounding box center [534, 131] width 9 height 9
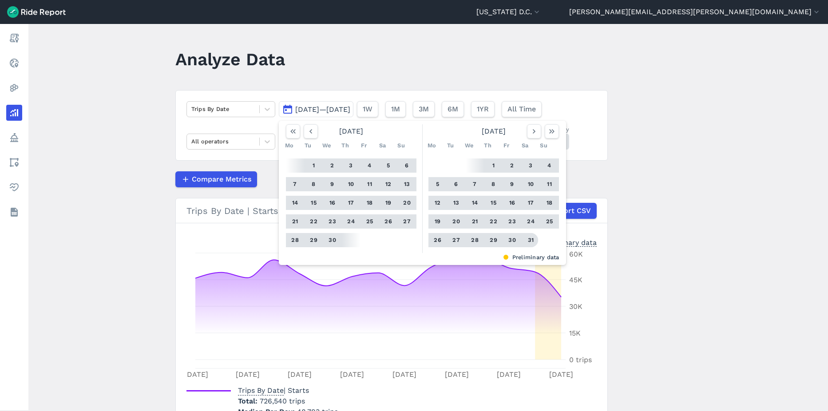
click at [530, 242] on button "31" at bounding box center [531, 240] width 14 height 14
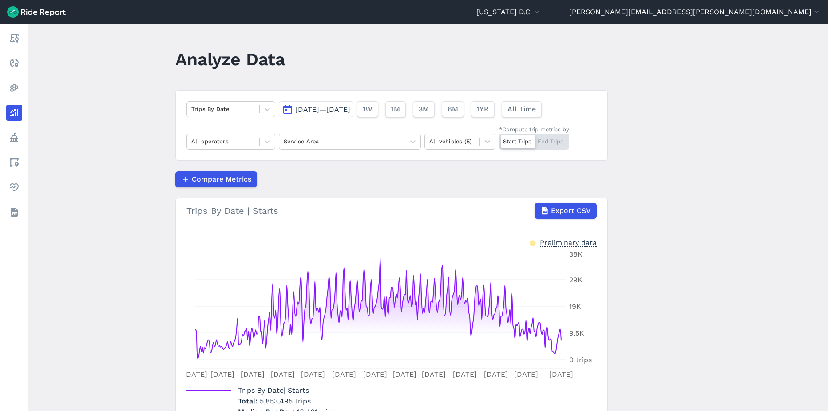
click at [334, 111] on span "[DATE]—[DATE]" at bounding box center [322, 109] width 55 height 8
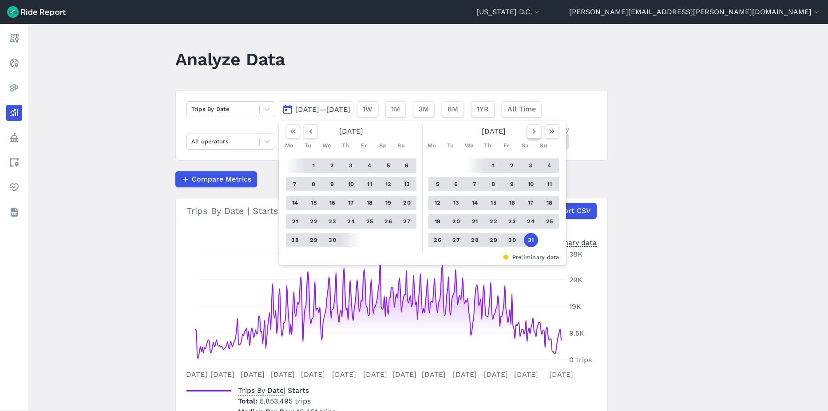
click at [536, 135] on icon "button" at bounding box center [534, 131] width 9 height 9
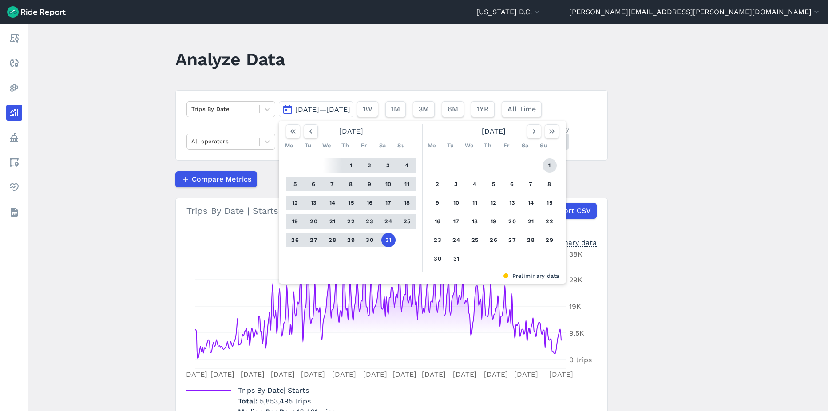
click at [545, 163] on button "1" at bounding box center [550, 166] width 14 height 14
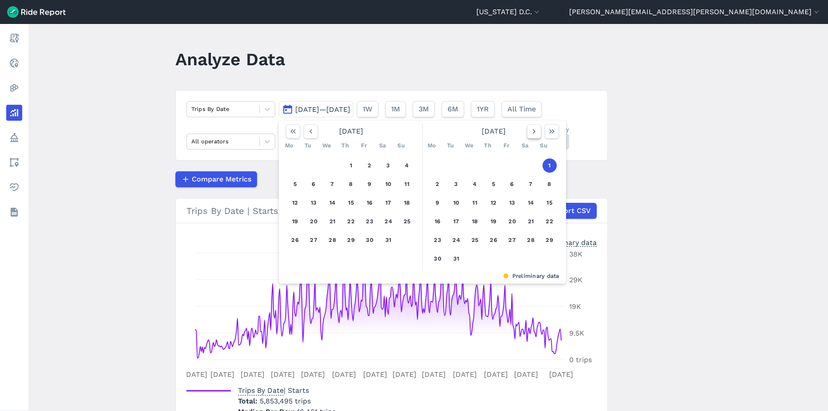
click at [535, 133] on icon "button" at bounding box center [534, 131] width 9 height 9
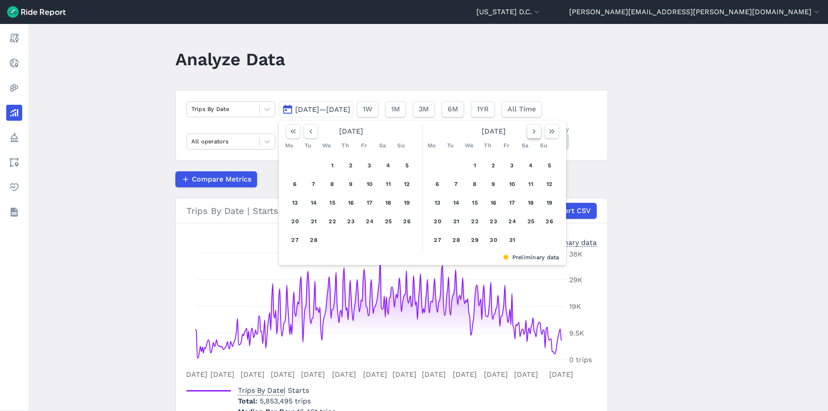
click at [535, 133] on icon "button" at bounding box center [534, 131] width 9 height 9
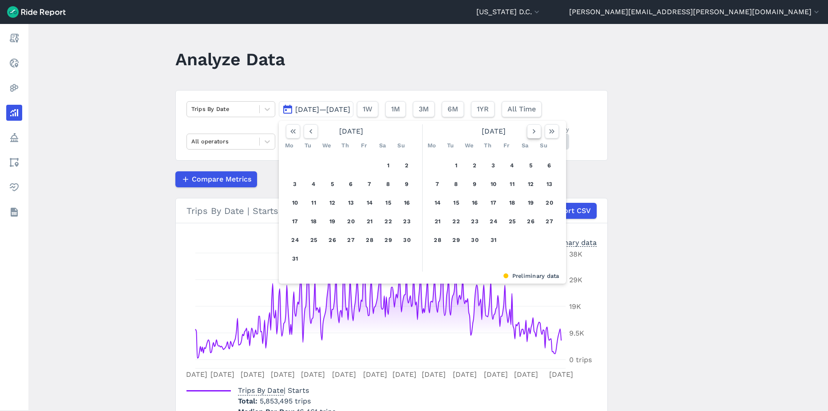
click at [535, 133] on icon "button" at bounding box center [534, 131] width 9 height 9
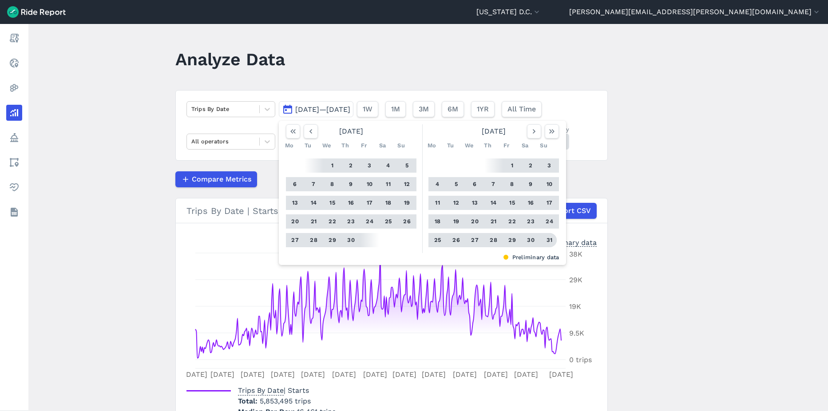
click at [547, 242] on button "31" at bounding box center [550, 240] width 14 height 14
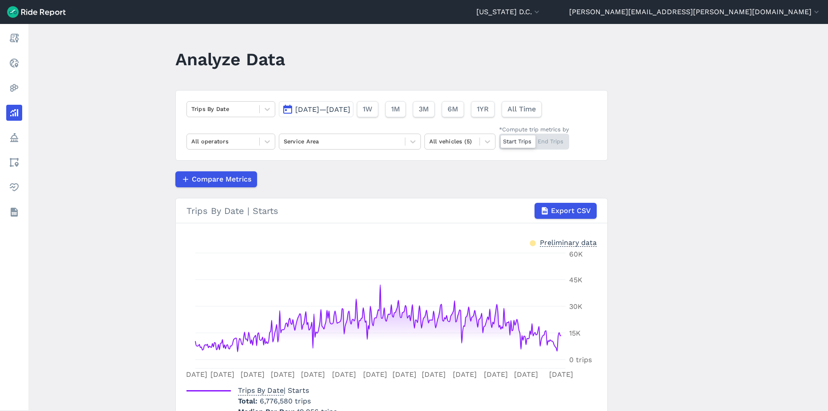
drag, startPoint x: 341, startPoint y: 108, endPoint x: 349, endPoint y: 108, distance: 8.0
click at [341, 108] on span "[DATE]—[DATE]" at bounding box center [322, 109] width 55 height 8
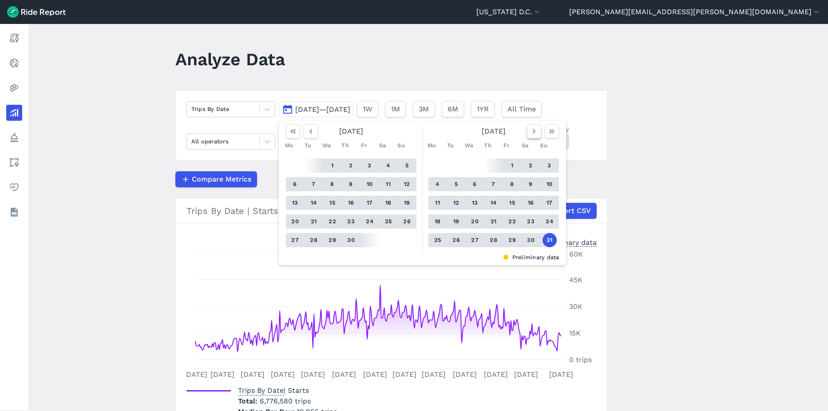
click at [527, 134] on button "button" at bounding box center [534, 131] width 14 height 14
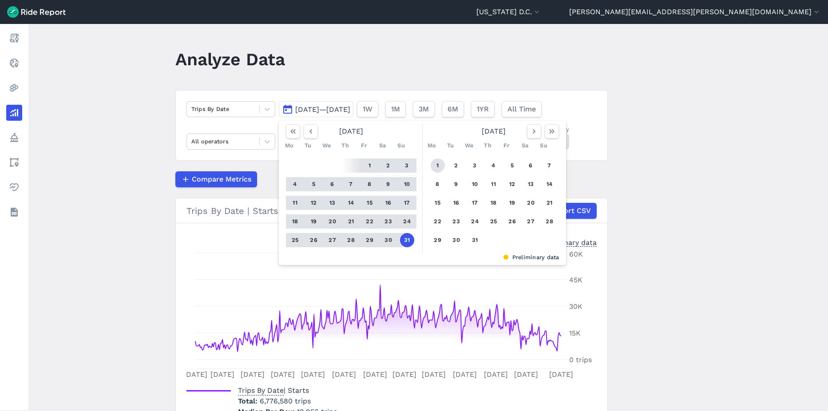
click at [436, 161] on button "1" at bounding box center [438, 166] width 14 height 14
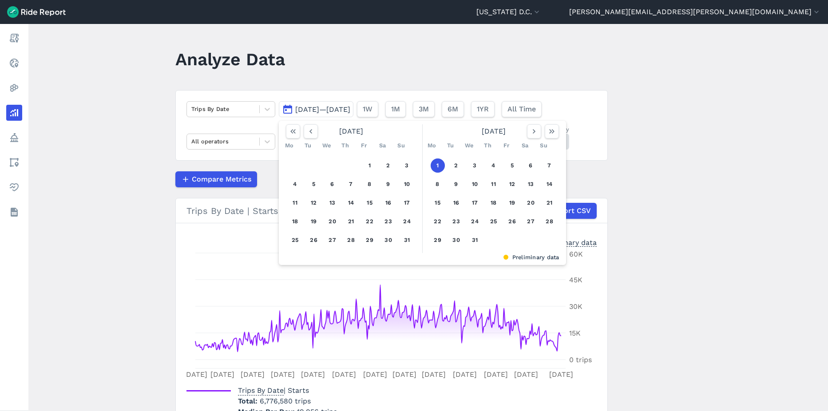
click at [523, 136] on div "[DATE]" at bounding box center [494, 131] width 138 height 14
click at [527, 134] on button "button" at bounding box center [534, 131] width 14 height 14
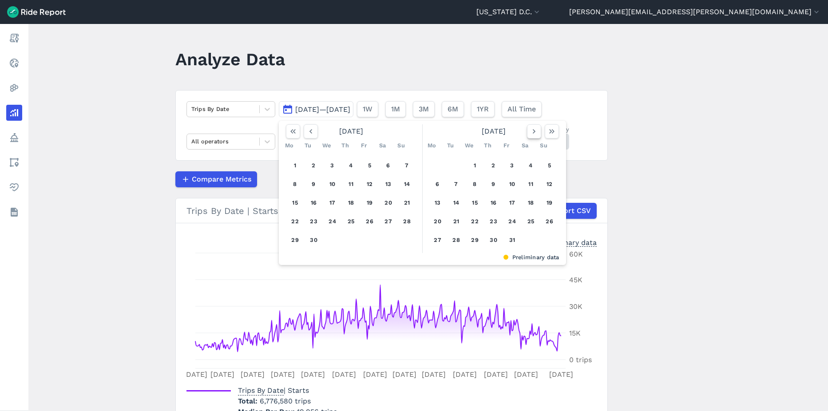
click at [527, 134] on button "button" at bounding box center [534, 131] width 14 height 14
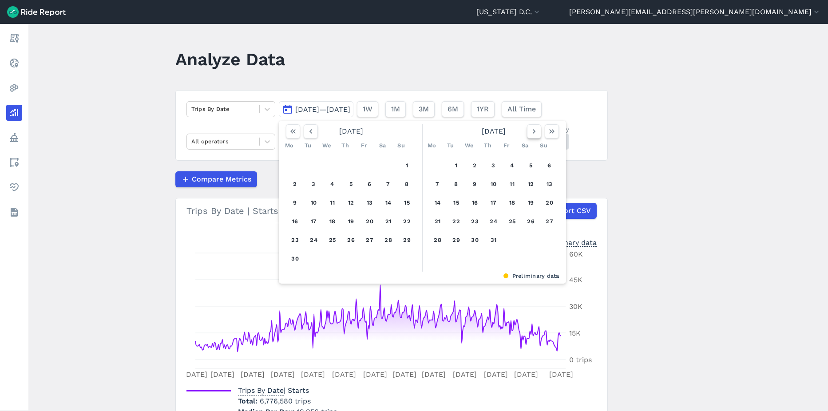
click at [530, 134] on icon "button" at bounding box center [534, 131] width 9 height 9
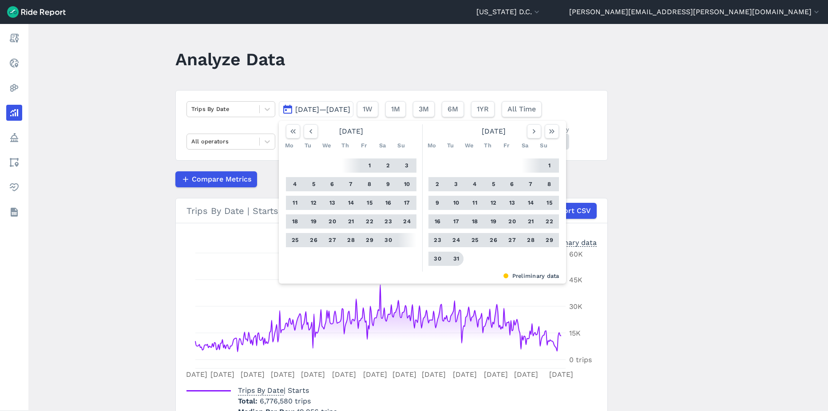
click at [457, 259] on button "31" at bounding box center [456, 259] width 14 height 14
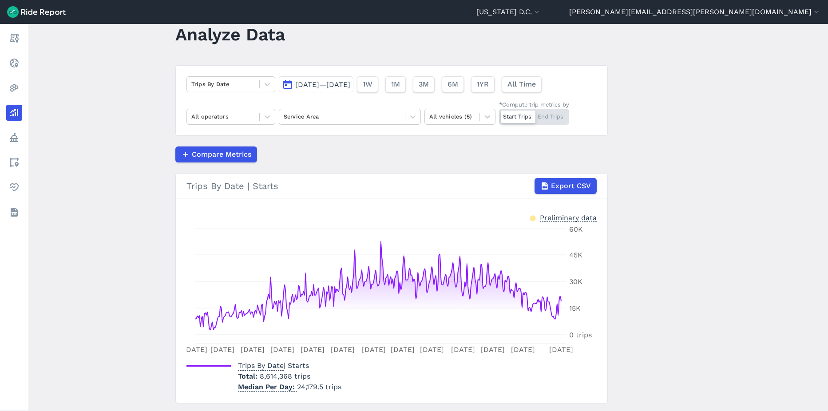
scroll to position [49, 0]
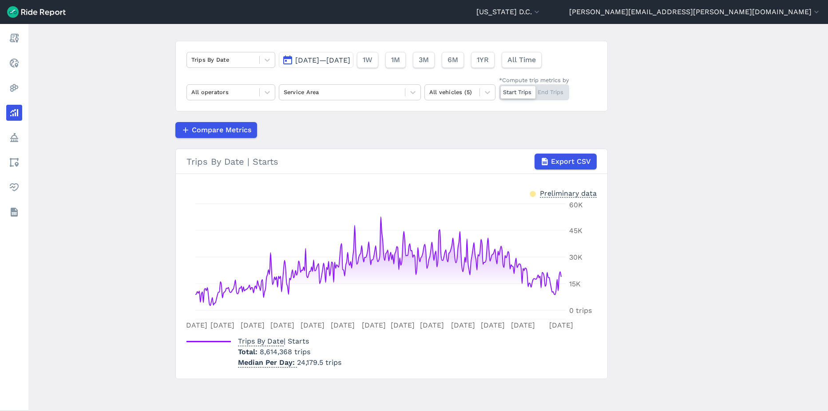
click at [350, 63] on span "[DATE]—[DATE]" at bounding box center [322, 60] width 55 height 8
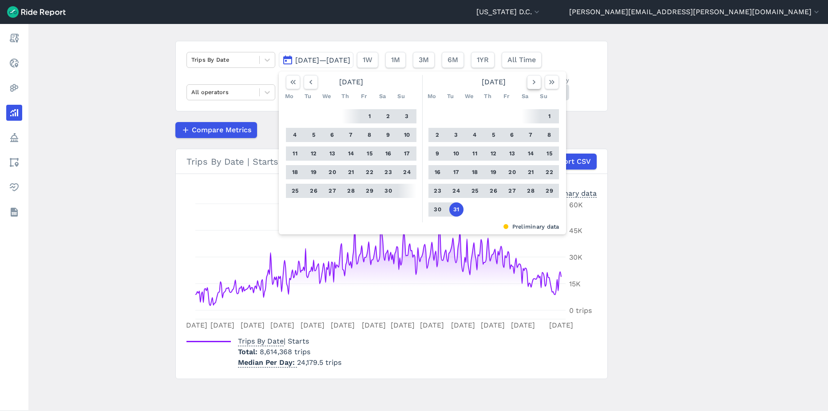
click at [530, 84] on icon "button" at bounding box center [534, 82] width 9 height 9
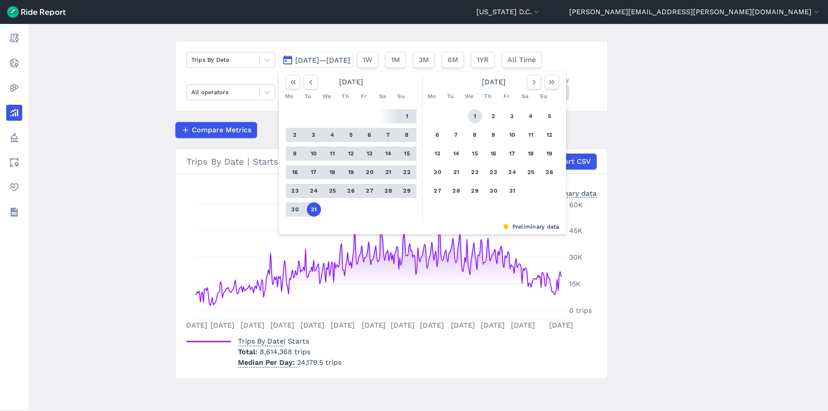
click at [469, 115] on button "1" at bounding box center [475, 116] width 14 height 14
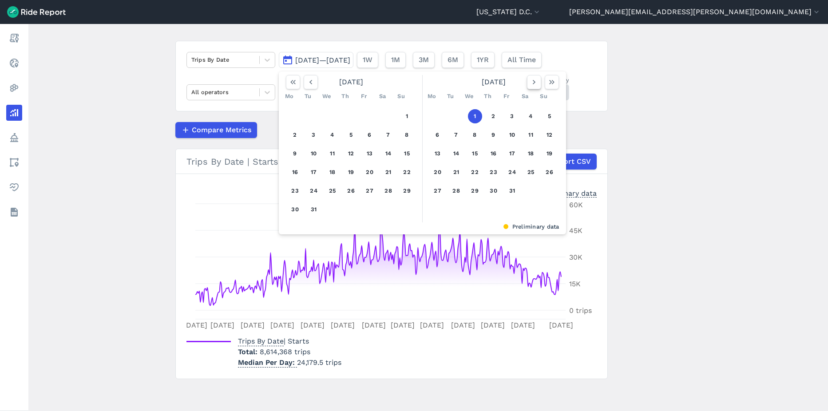
click at [531, 81] on icon "button" at bounding box center [534, 82] width 9 height 9
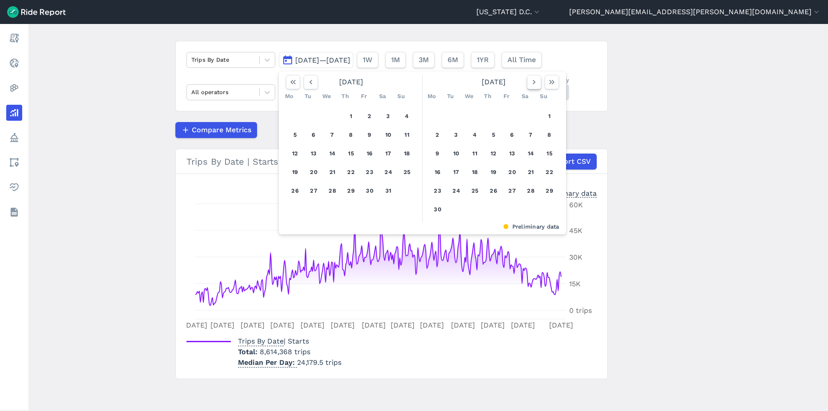
click at [531, 81] on icon "button" at bounding box center [534, 82] width 9 height 9
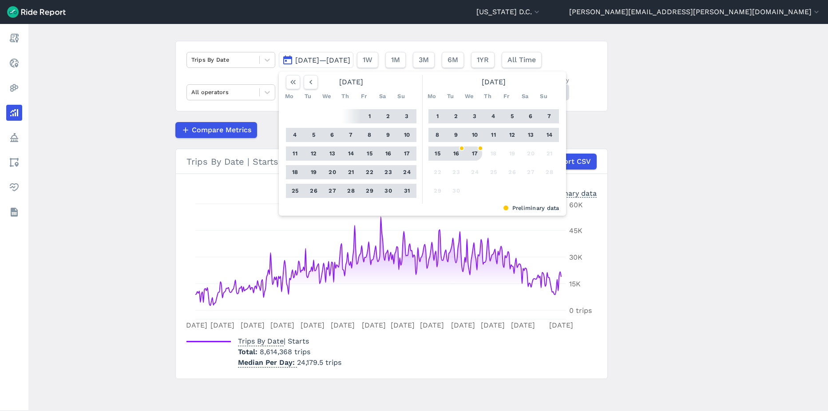
click at [473, 155] on button "17" at bounding box center [475, 154] width 14 height 14
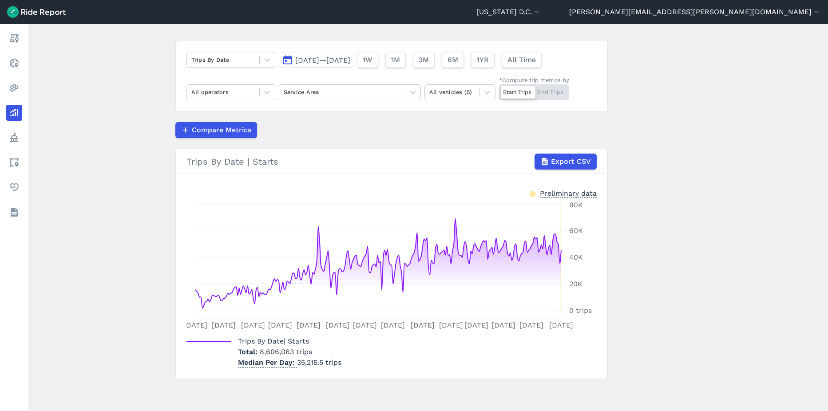
click at [346, 61] on span "[DATE]—[DATE]" at bounding box center [322, 60] width 55 height 8
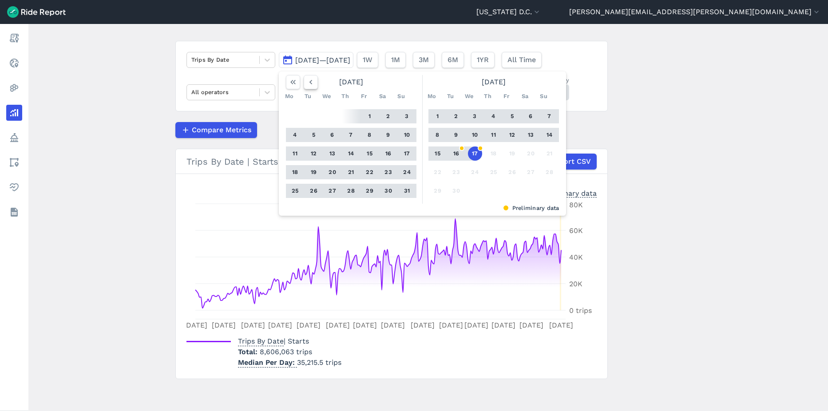
click at [312, 83] on icon "button" at bounding box center [310, 82] width 9 height 9
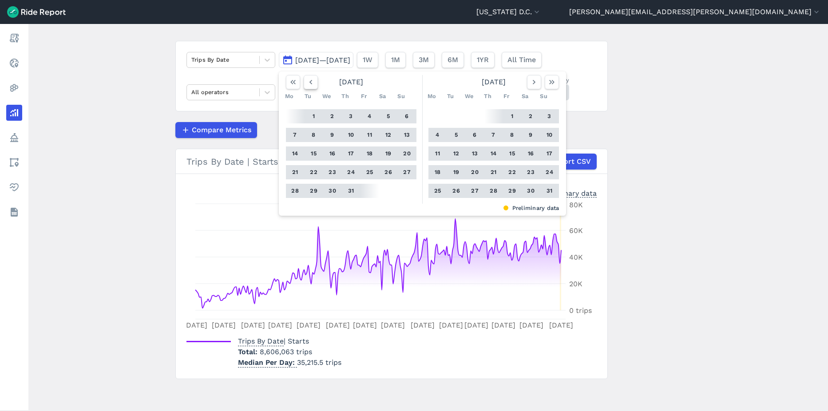
click at [312, 83] on icon "button" at bounding box center [310, 82] width 9 height 9
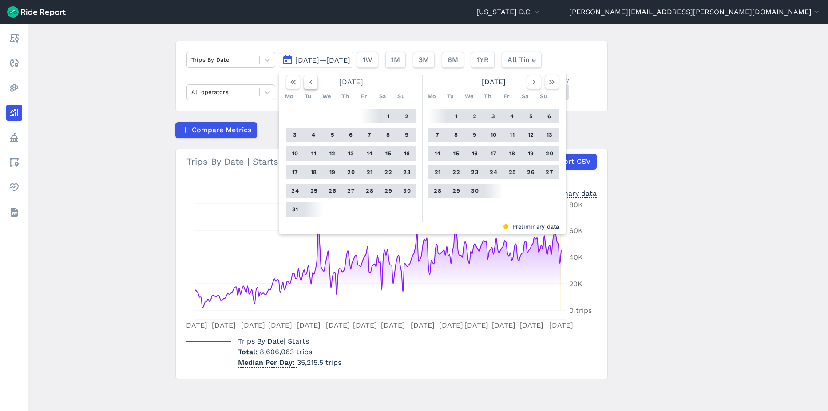
click at [314, 83] on button "button" at bounding box center [311, 82] width 14 height 14
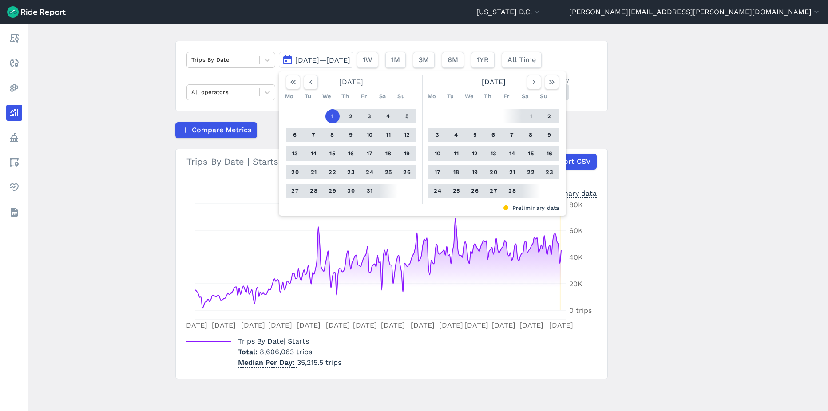
click at [726, 135] on main "Analyze Data Trips By Date [DATE]—[DATE] [DATE] Mo Tu We Th Fr Sa Su 1 2 3 4 5 …" at bounding box center [428, 217] width 800 height 387
